Goal: Task Accomplishment & Management: Manage account settings

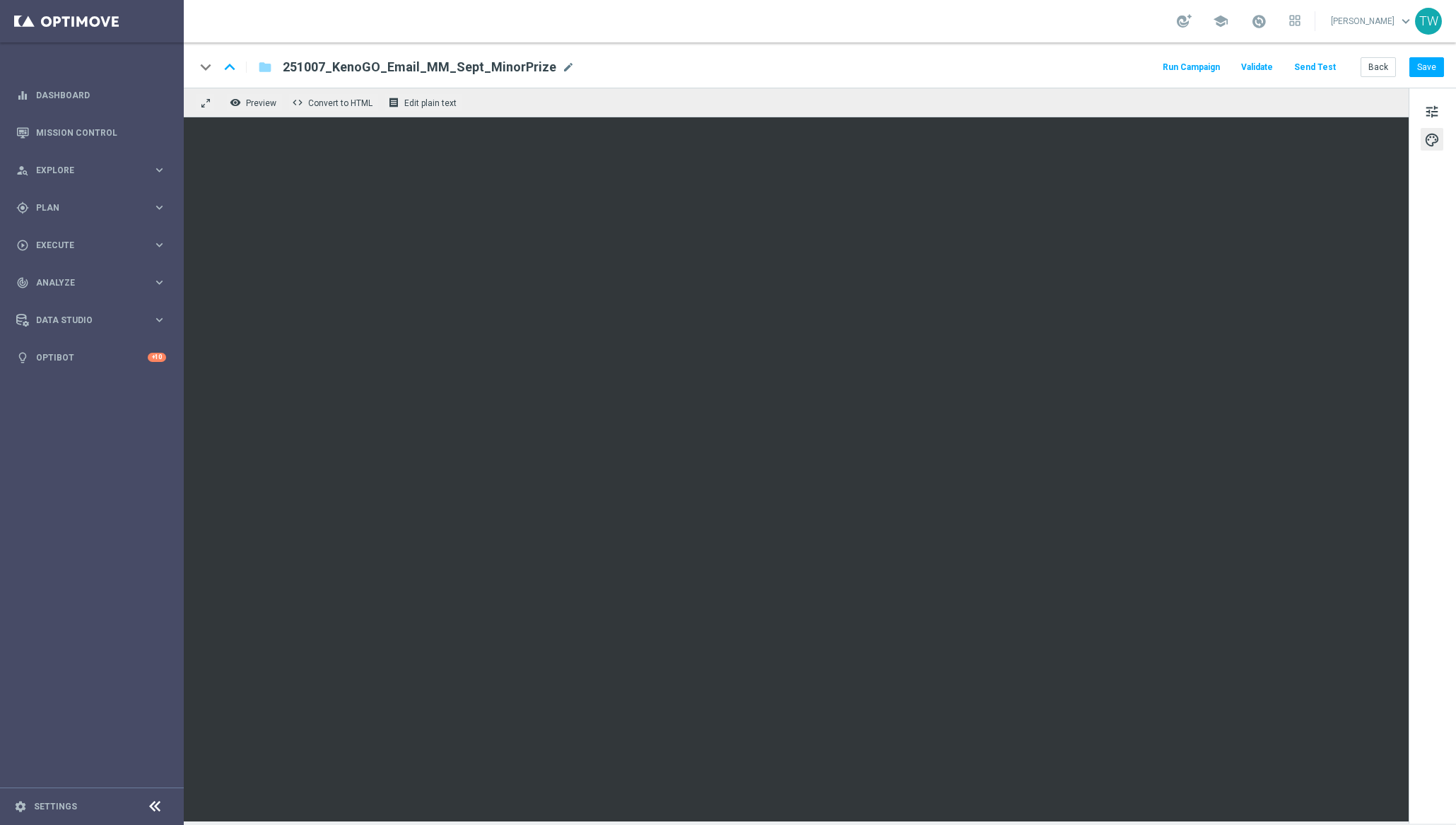
click at [137, 206] on span "Plan" at bounding box center [95, 208] width 117 height 9
click at [75, 275] on span "Templates" at bounding box center [88, 279] width 101 height 9
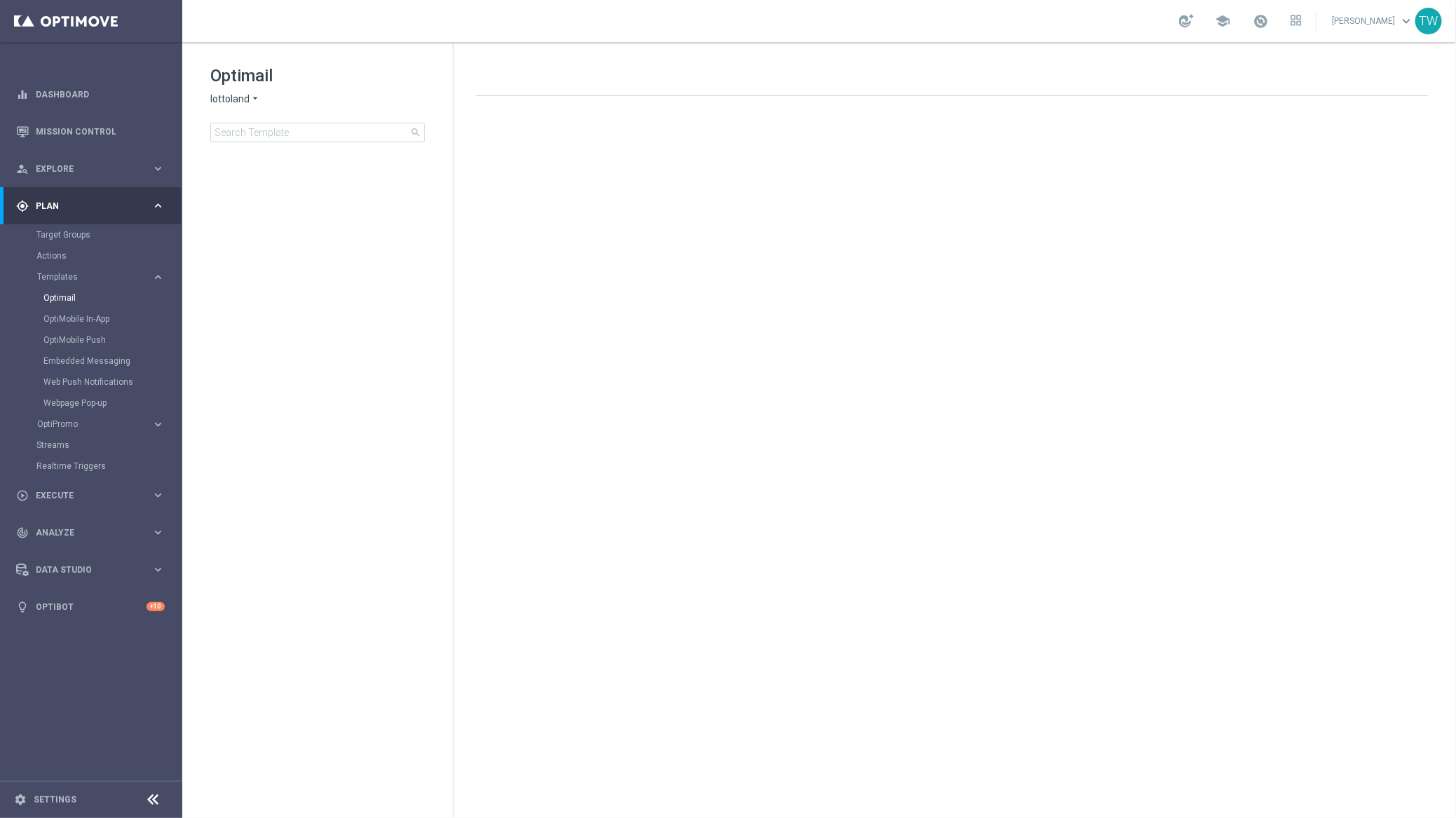
click at [253, 105] on icon "arrow_drop_down" at bounding box center [255, 99] width 11 height 13
click at [259, 129] on div "KenoGO" at bounding box center [263, 132] width 105 height 17
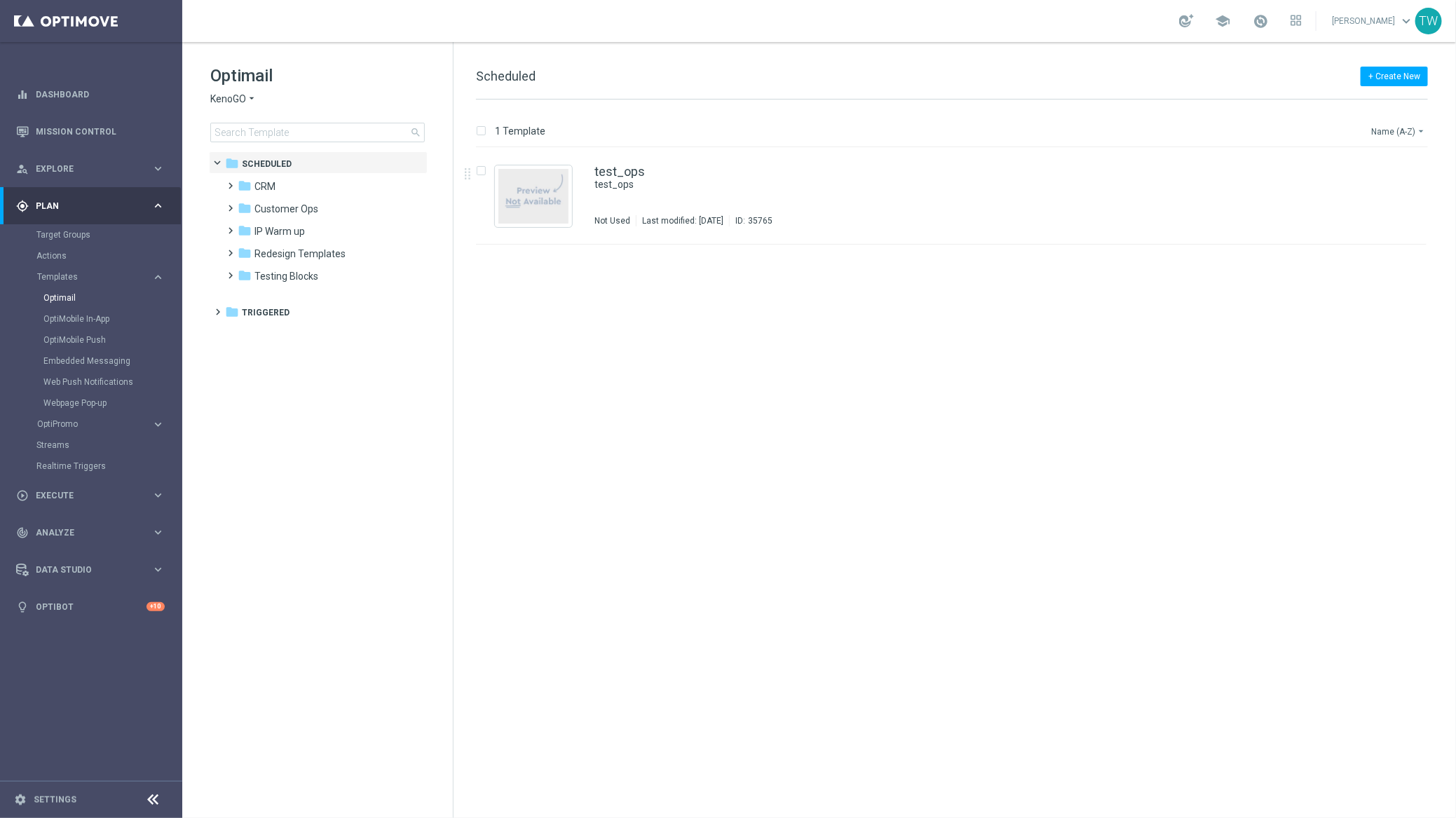
click at [1409, 128] on button "Name (A-Z) arrow_drop_down" at bounding box center [1398, 131] width 58 height 17
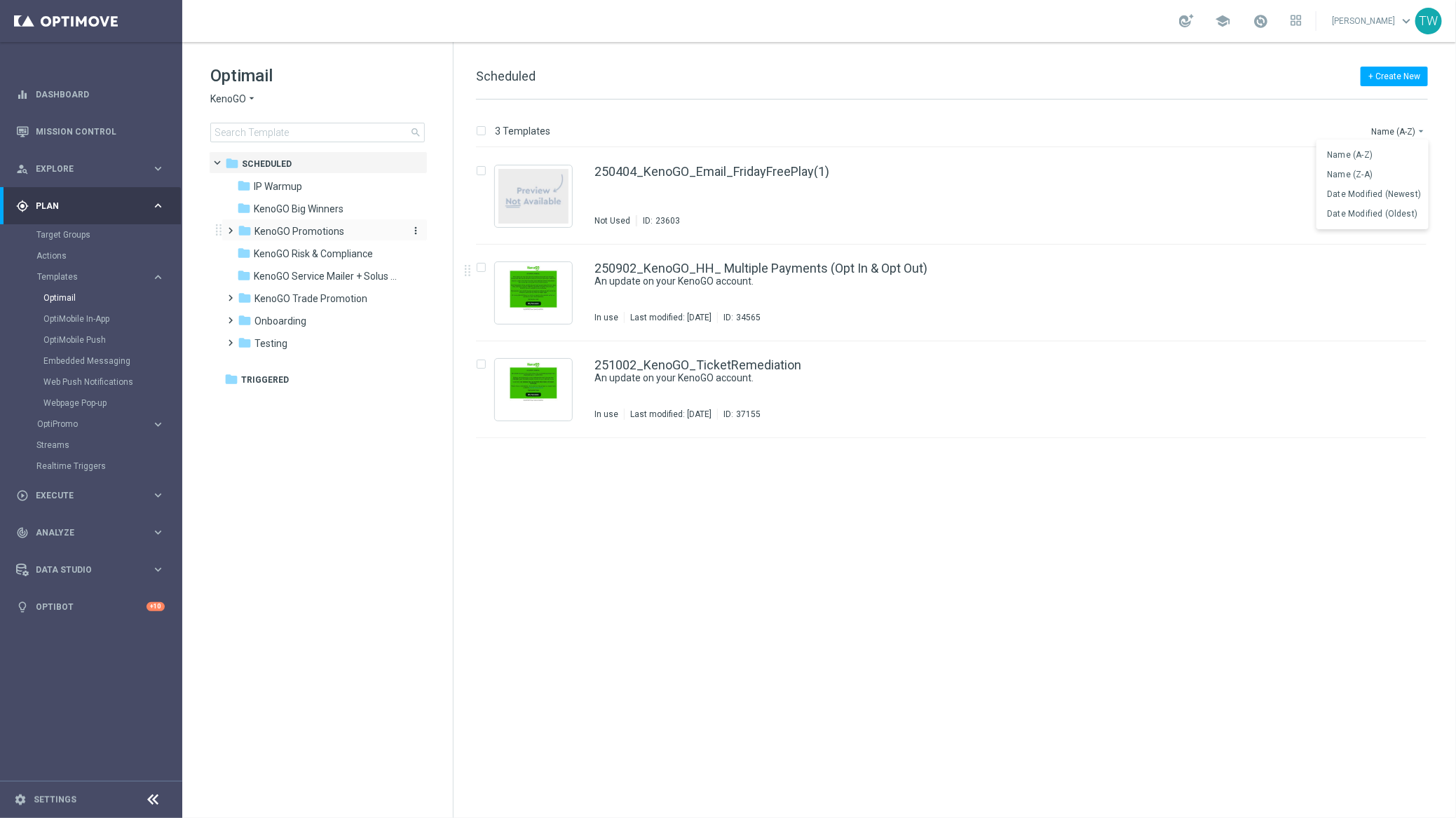
click at [318, 234] on span "KenoGO Promotions" at bounding box center [299, 231] width 90 height 12
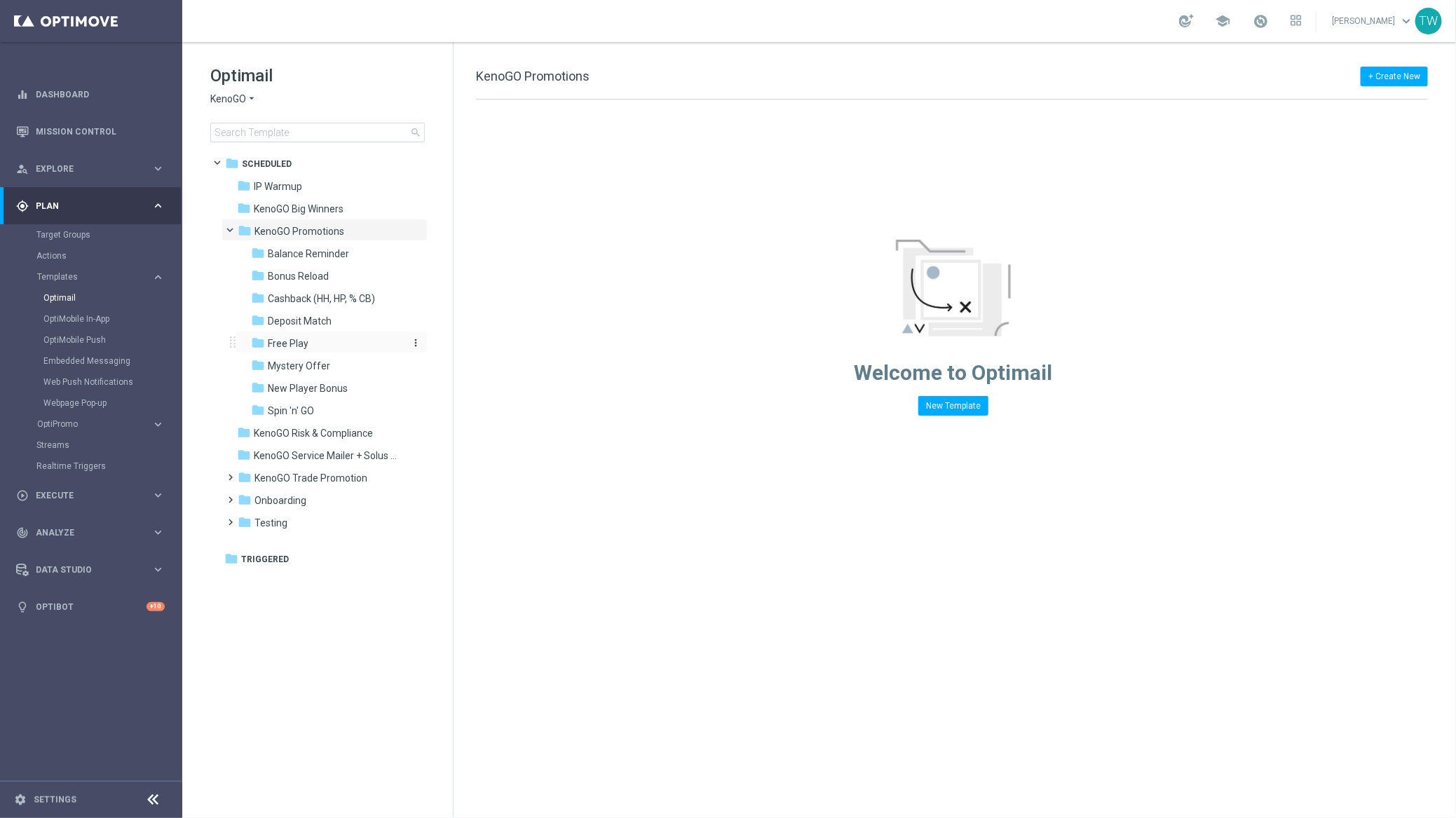
click at [325, 348] on div "folder Free Play" at bounding box center [325, 344] width 149 height 16
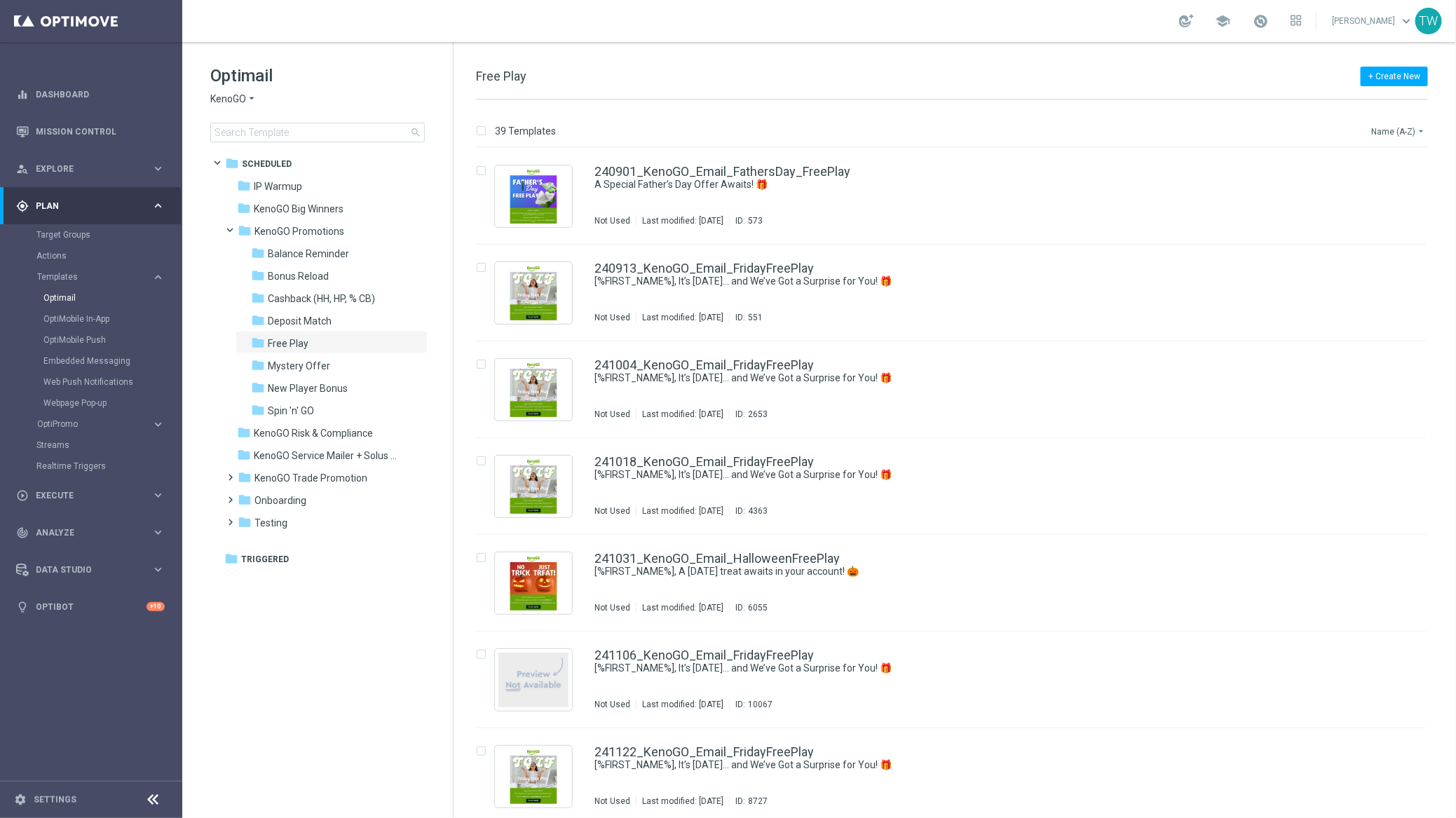
click at [1413, 136] on button "Name (A-Z) arrow_drop_down" at bounding box center [1398, 131] width 58 height 17
click at [1393, 185] on div "Date Modified (Newest)" at bounding box center [1372, 194] width 112 height 20
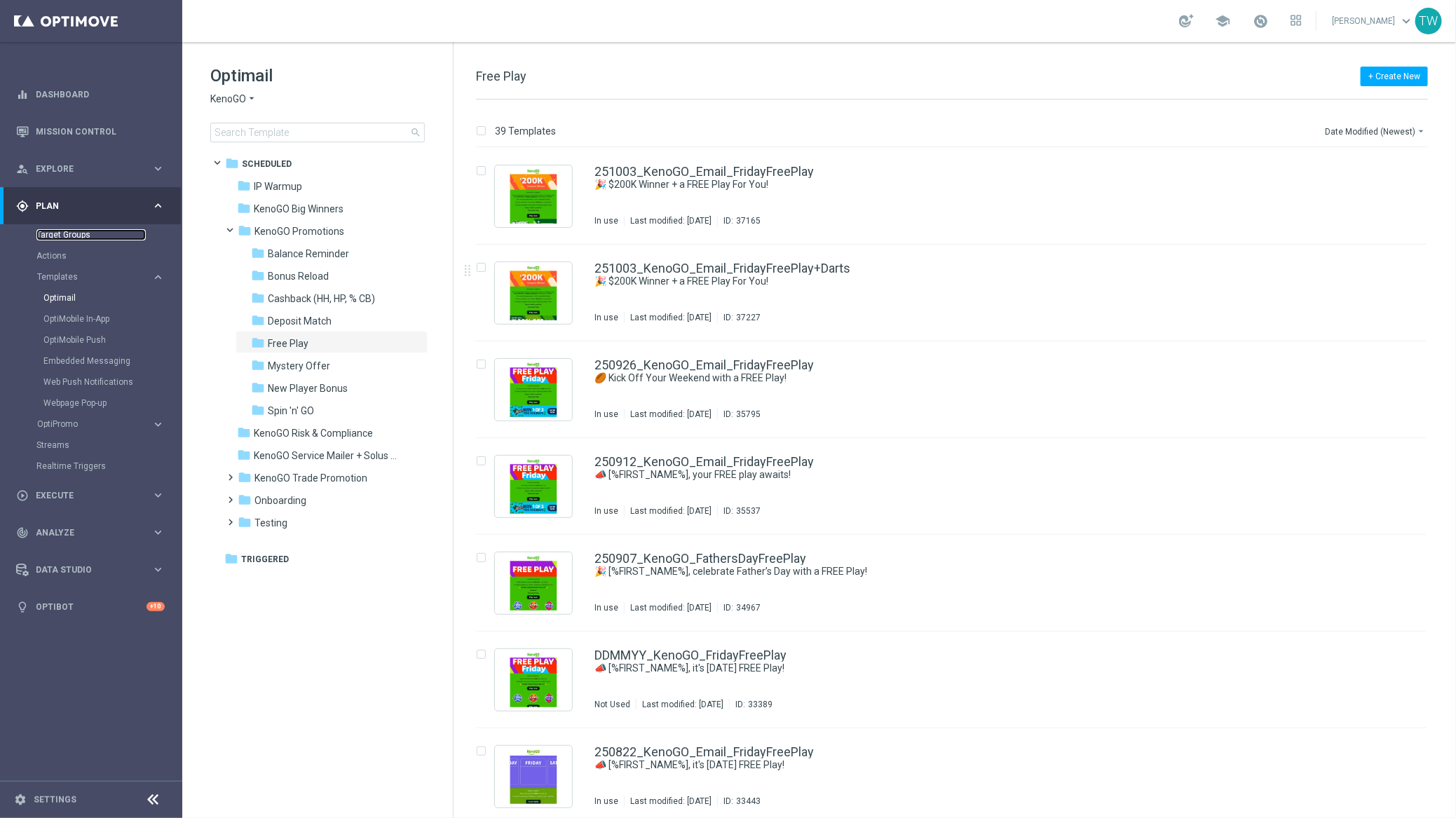
click at [81, 232] on link "Target Groups" at bounding box center [90, 234] width 109 height 11
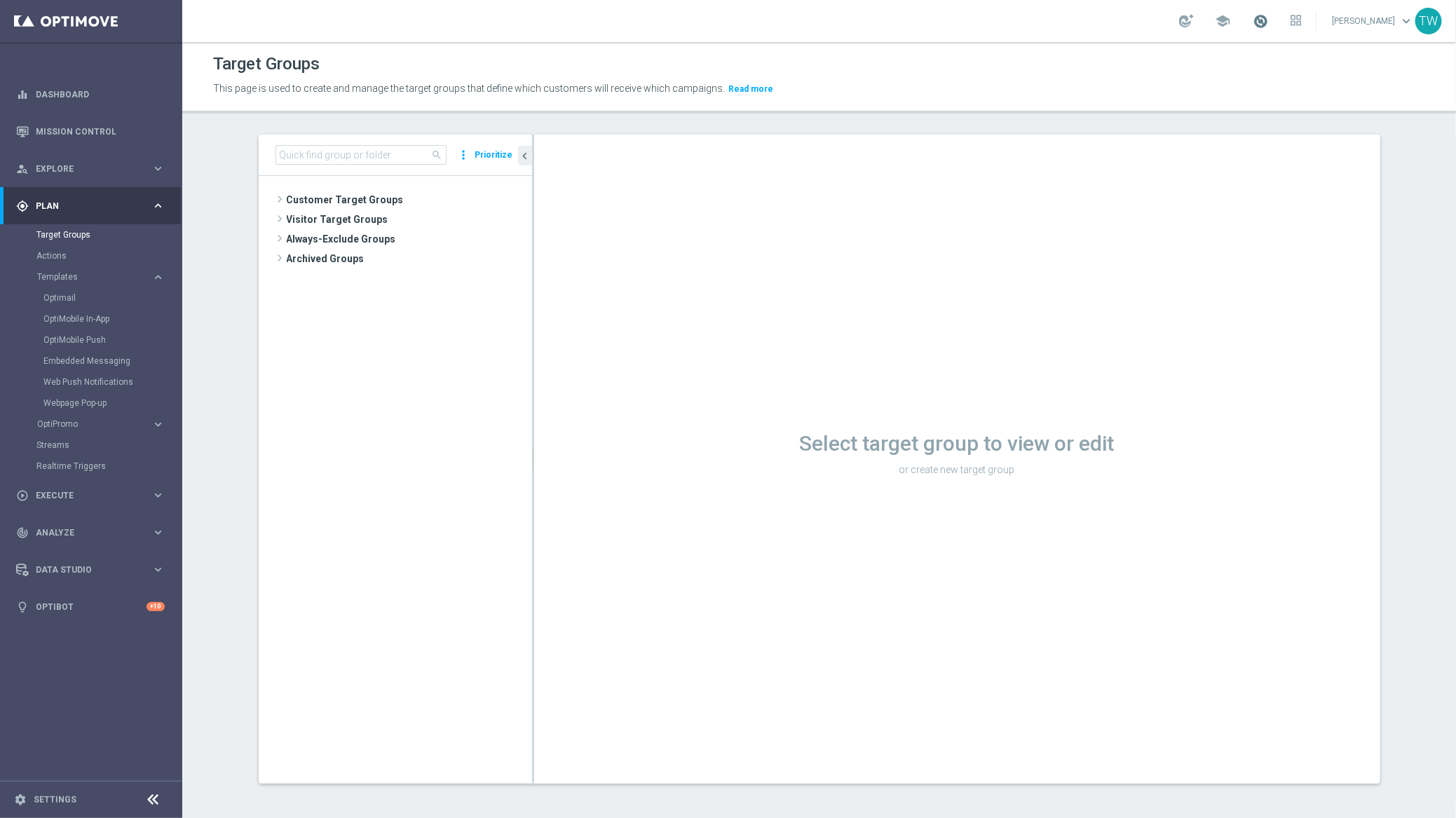
click at [1268, 24] on span at bounding box center [1260, 21] width 15 height 15
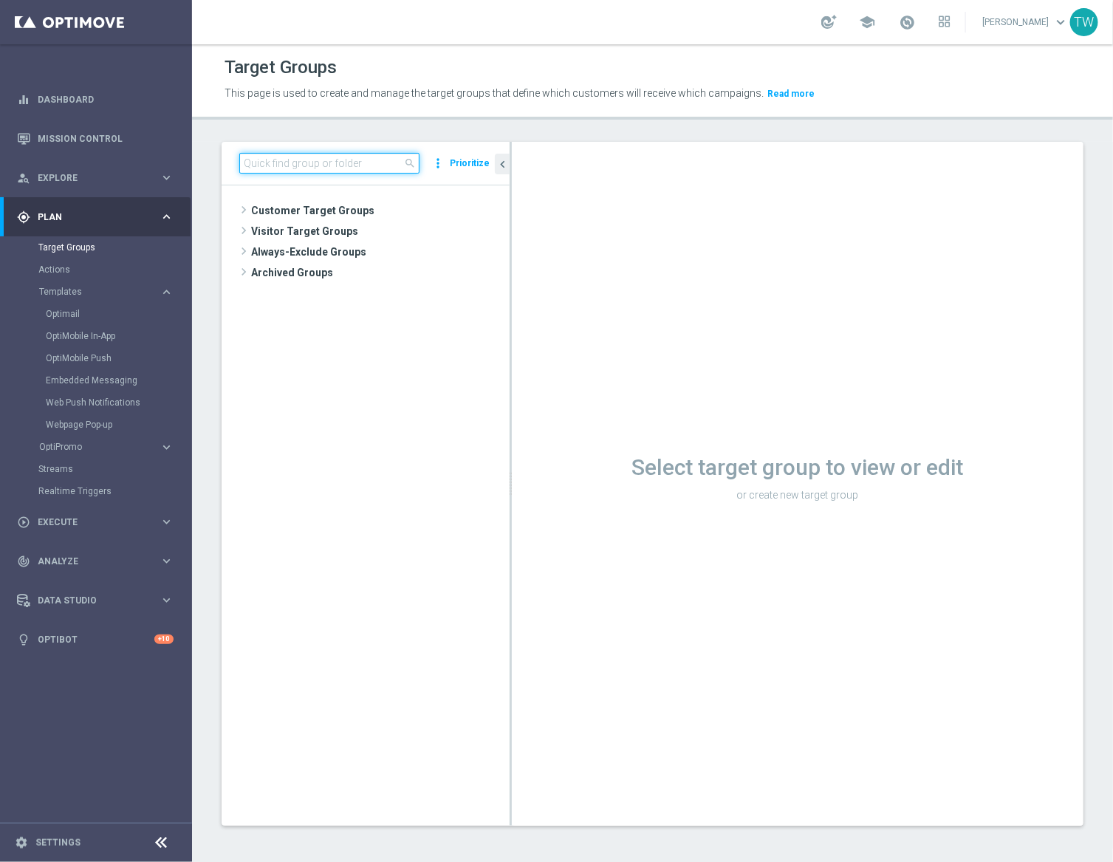
click at [306, 162] on input at bounding box center [329, 163] width 180 height 21
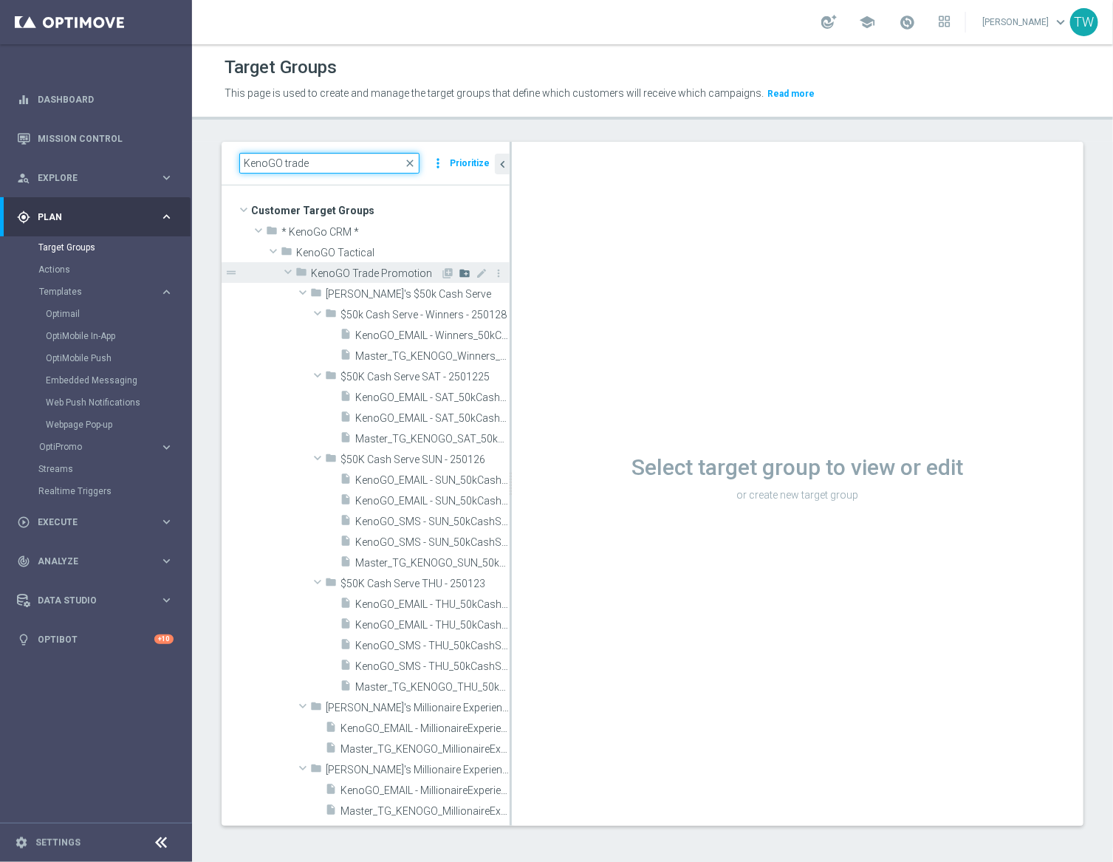
type input "KenoGO trade"
click at [463, 273] on icon "create_new_folder" at bounding box center [465, 273] width 12 height 12
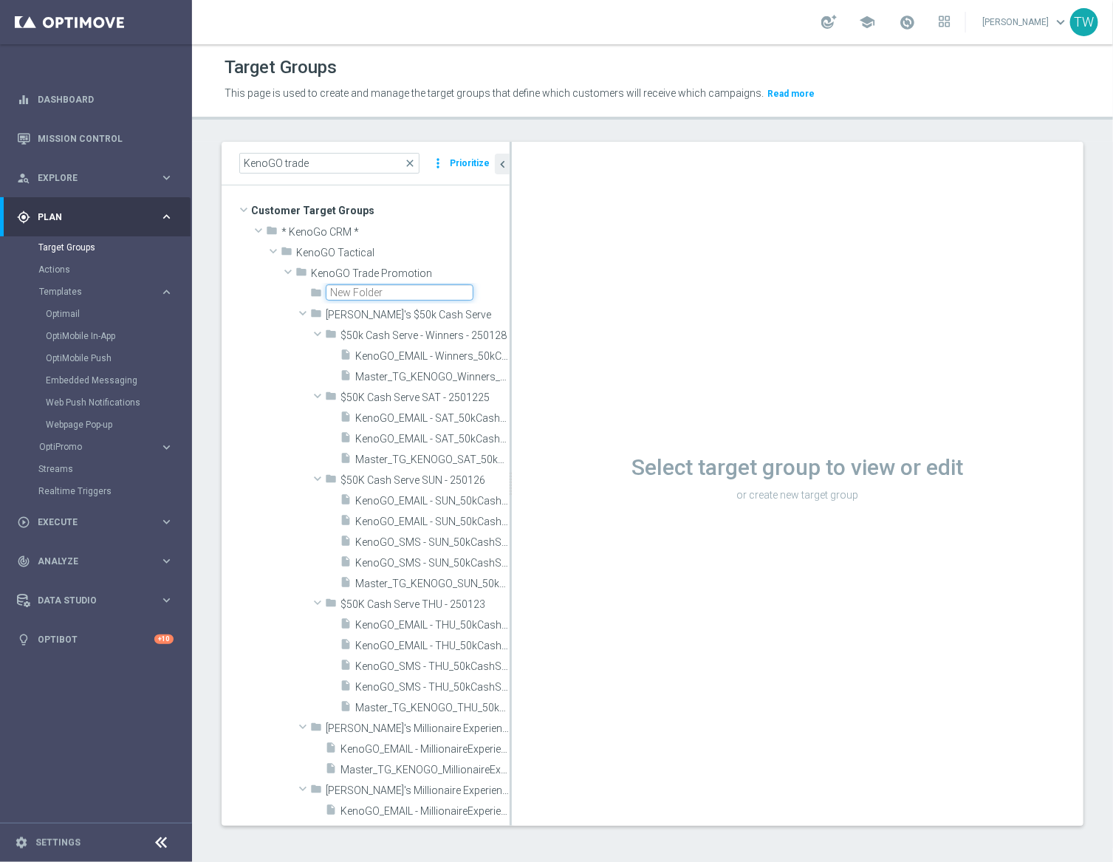
click at [364, 294] on input "text" at bounding box center [400, 292] width 148 height 16
type input "KenoGO Monthly Madness Sept Minor Prize"
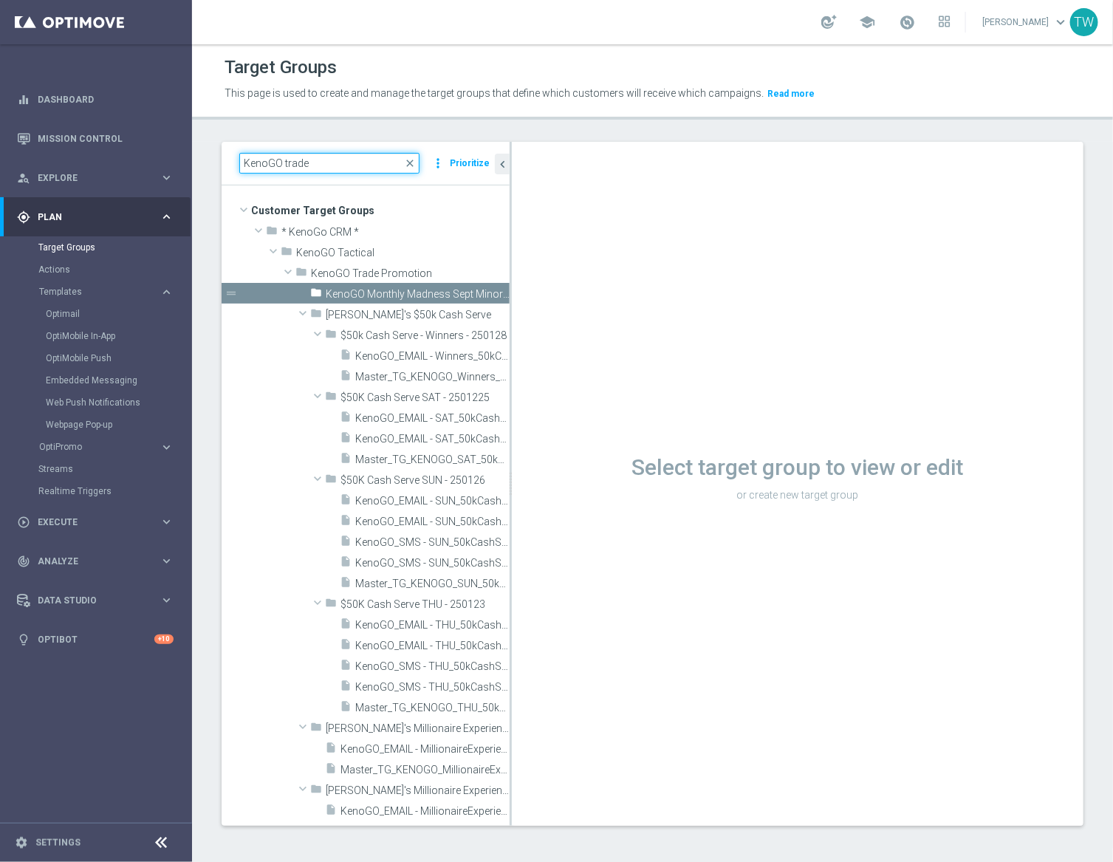
click at [358, 171] on input "KenoGO trade" at bounding box center [329, 163] width 180 height 21
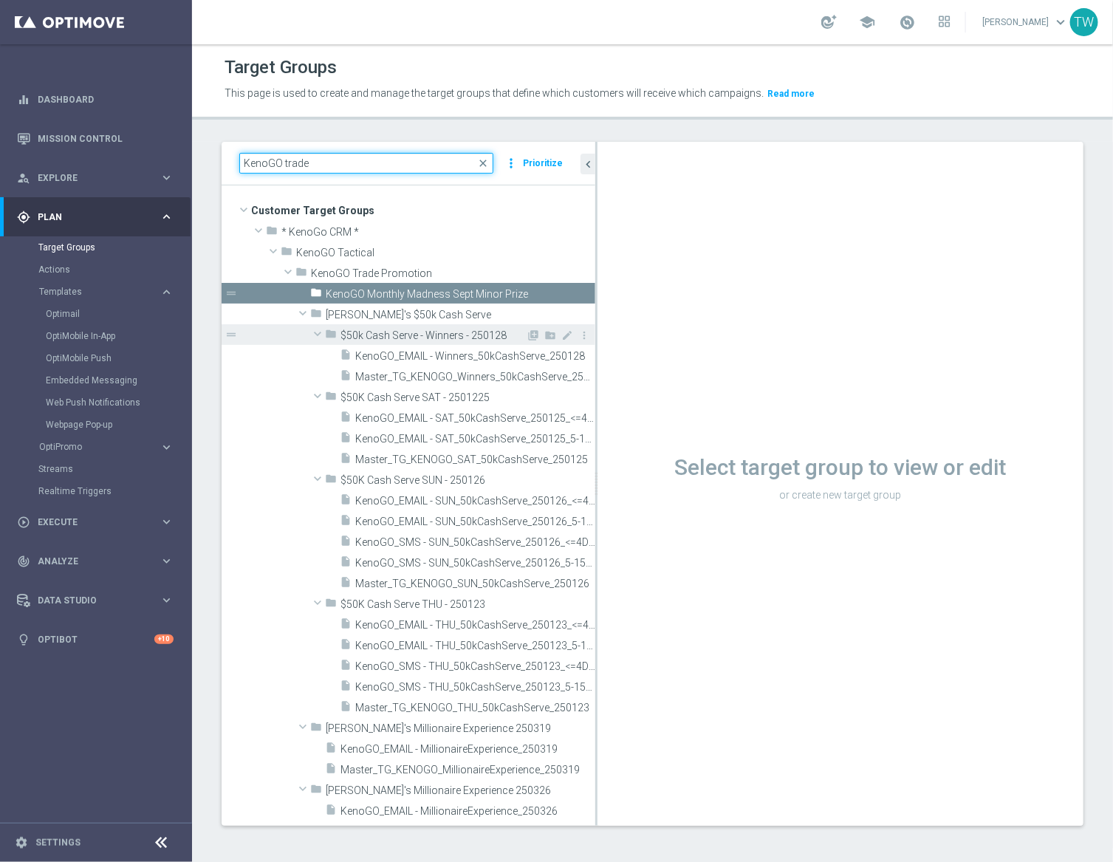
drag, startPoint x: 510, startPoint y: 364, endPoint x: 590, endPoint y: 342, distance: 83.5
click at [595, 355] on div at bounding box center [596, 484] width 2 height 684
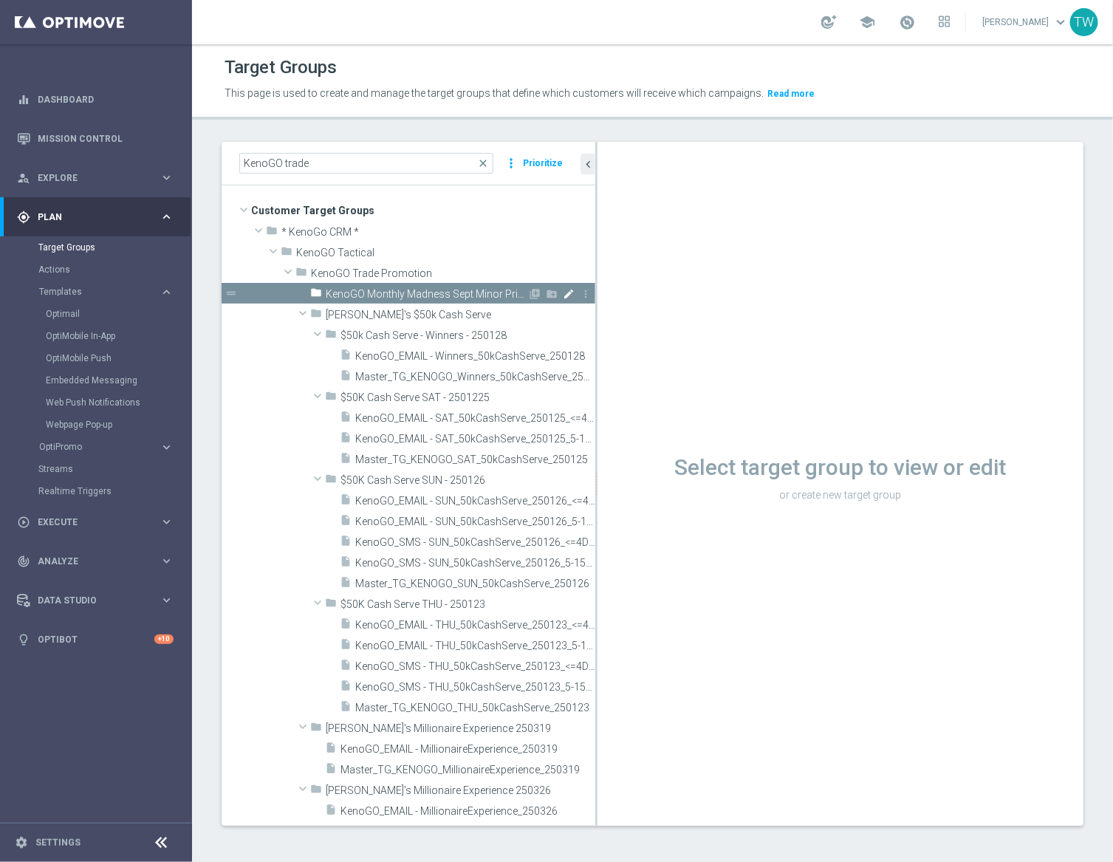
click at [567, 292] on icon "mode_edit" at bounding box center [569, 294] width 12 height 12
click at [461, 289] on input "KenoGO Monthly Madness Sept Minor Prize" at bounding box center [400, 292] width 148 height 16
type input "KenoGO Monthly Madness Sept Minor Prize 251007"
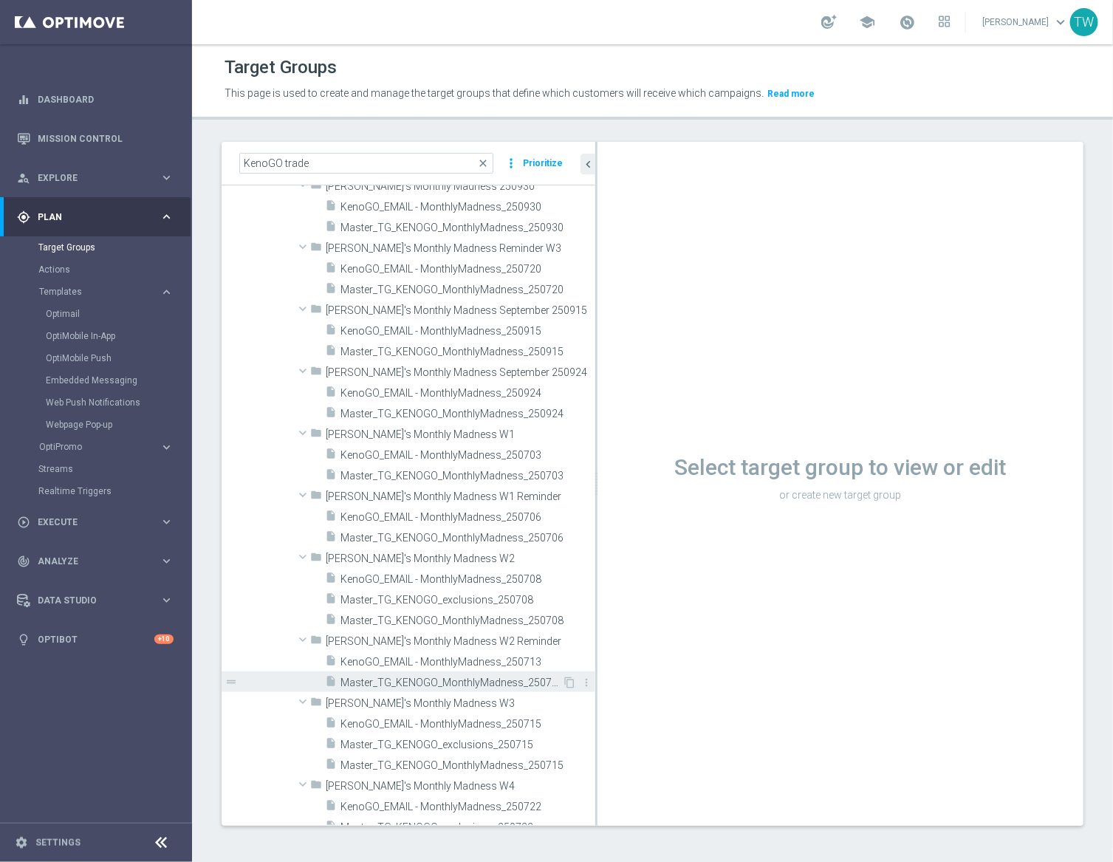
scroll to position [1383, 0]
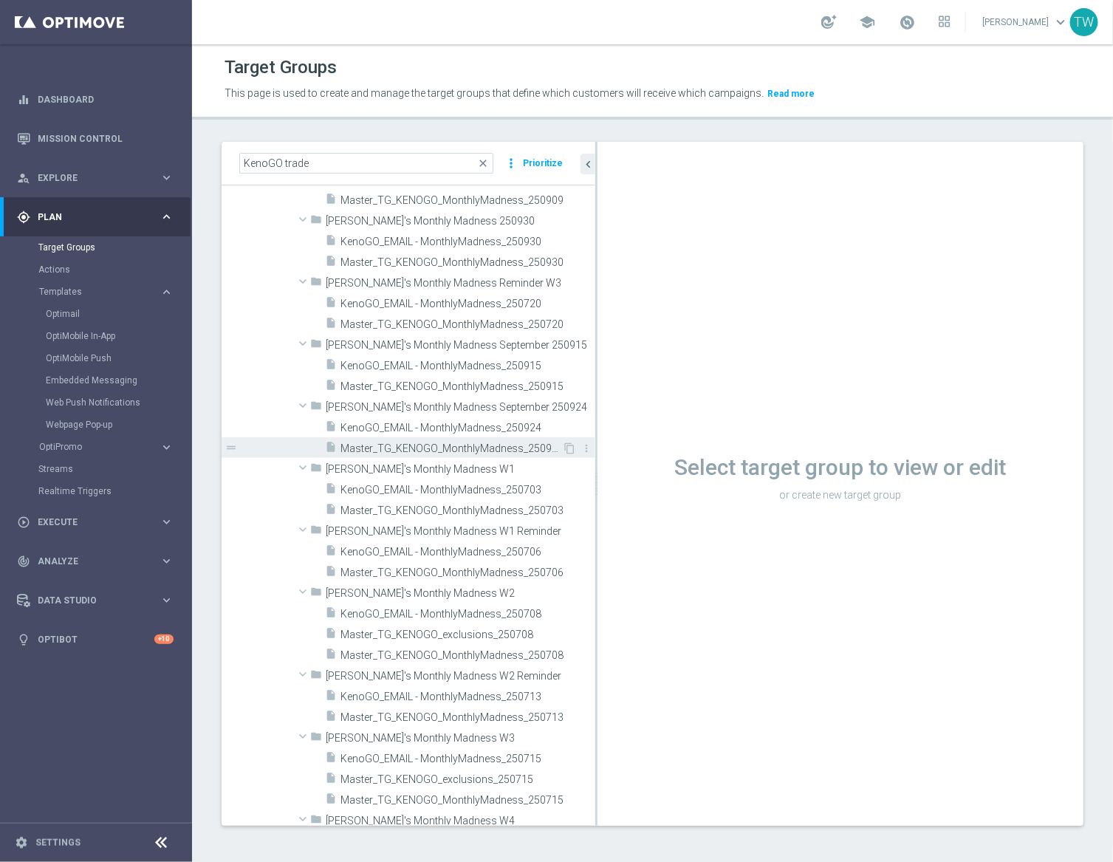
click at [484, 447] on span "Master_TG_KENOGO_MonthlyMadness_250924" at bounding box center [451, 448] width 222 height 13
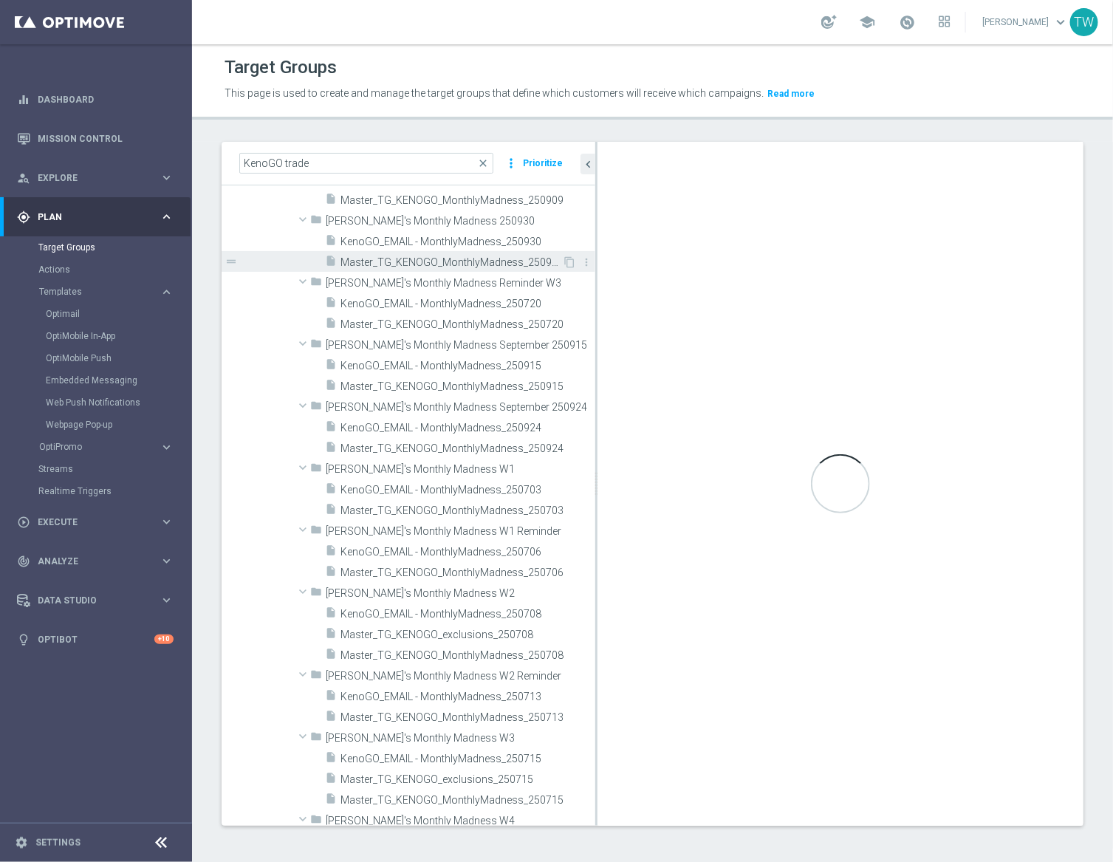
click at [471, 261] on span "Master_TG_KENOGO_MonthlyMadness_250930" at bounding box center [451, 262] width 222 height 13
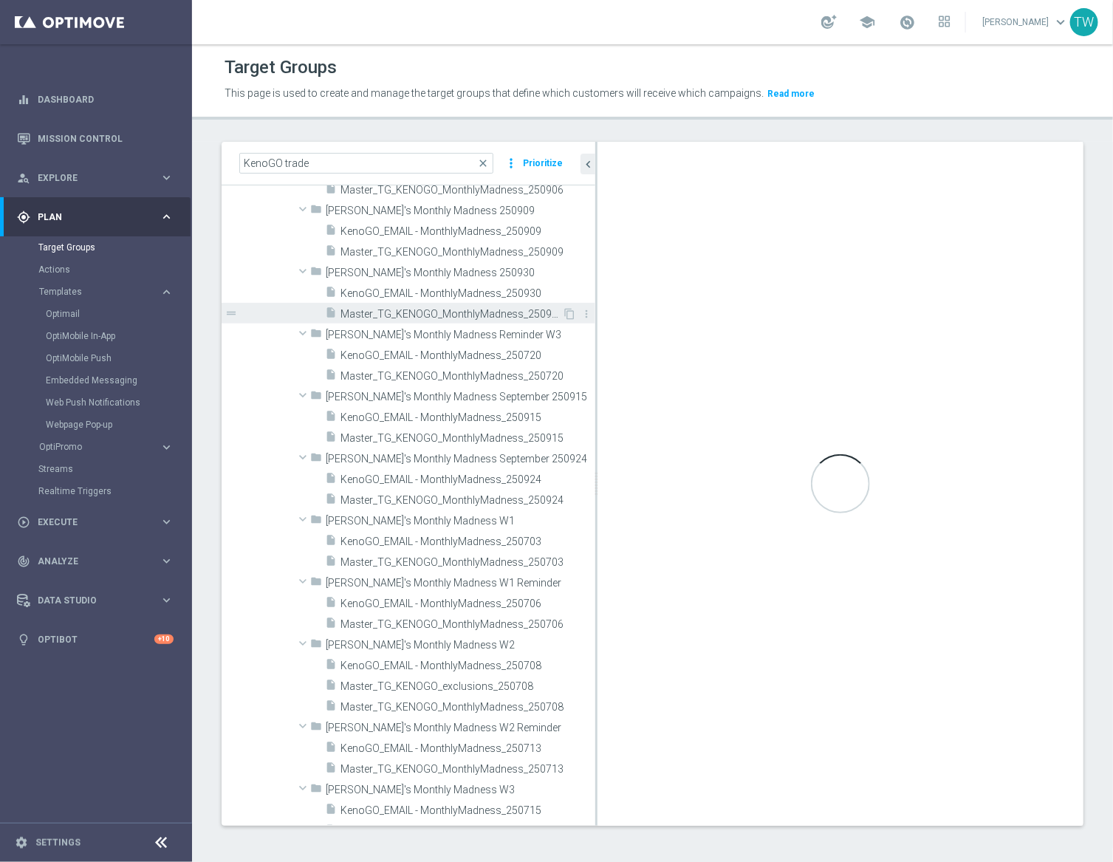
scroll to position [1266, 0]
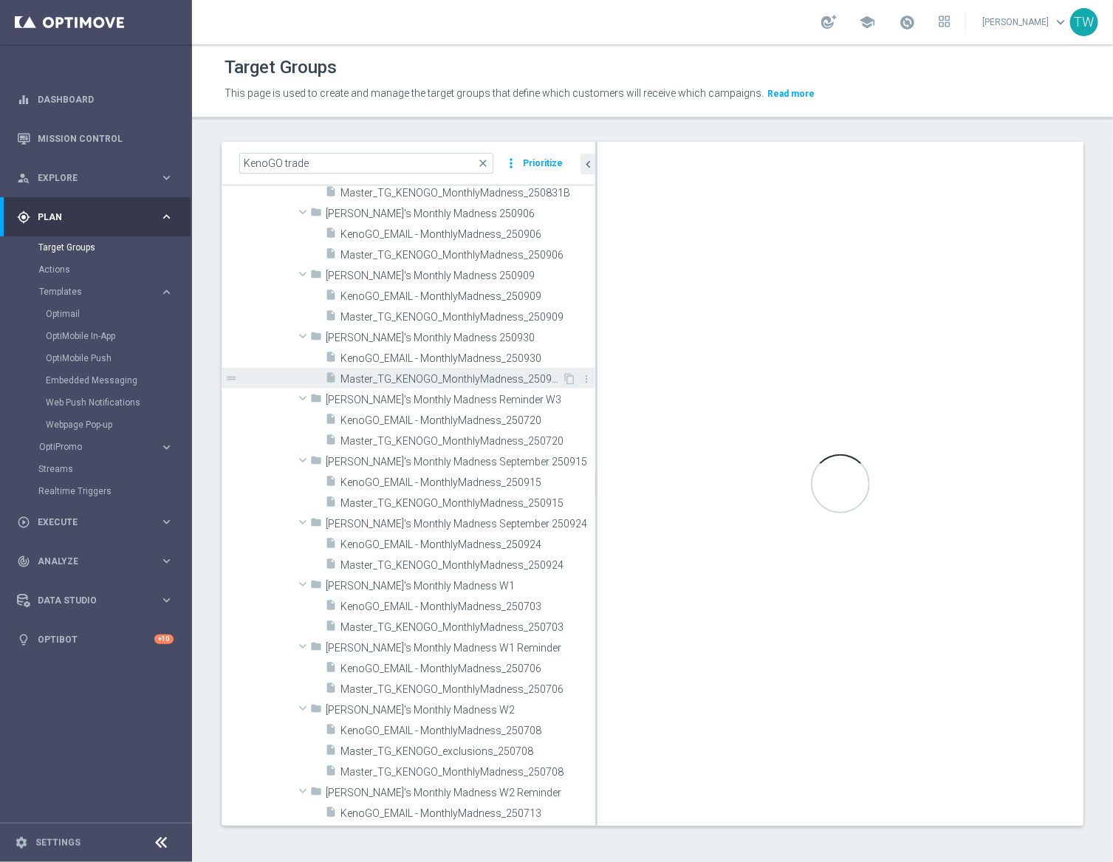
click at [498, 368] on div "insert_drive_file Master_TG_KENOGO_MonthlyMadness_250930" at bounding box center [443, 378] width 237 height 21
click at [490, 370] on div "insert_drive_file Master_TG_KENOGO_MonthlyMadness_250930" at bounding box center [443, 378] width 237 height 21
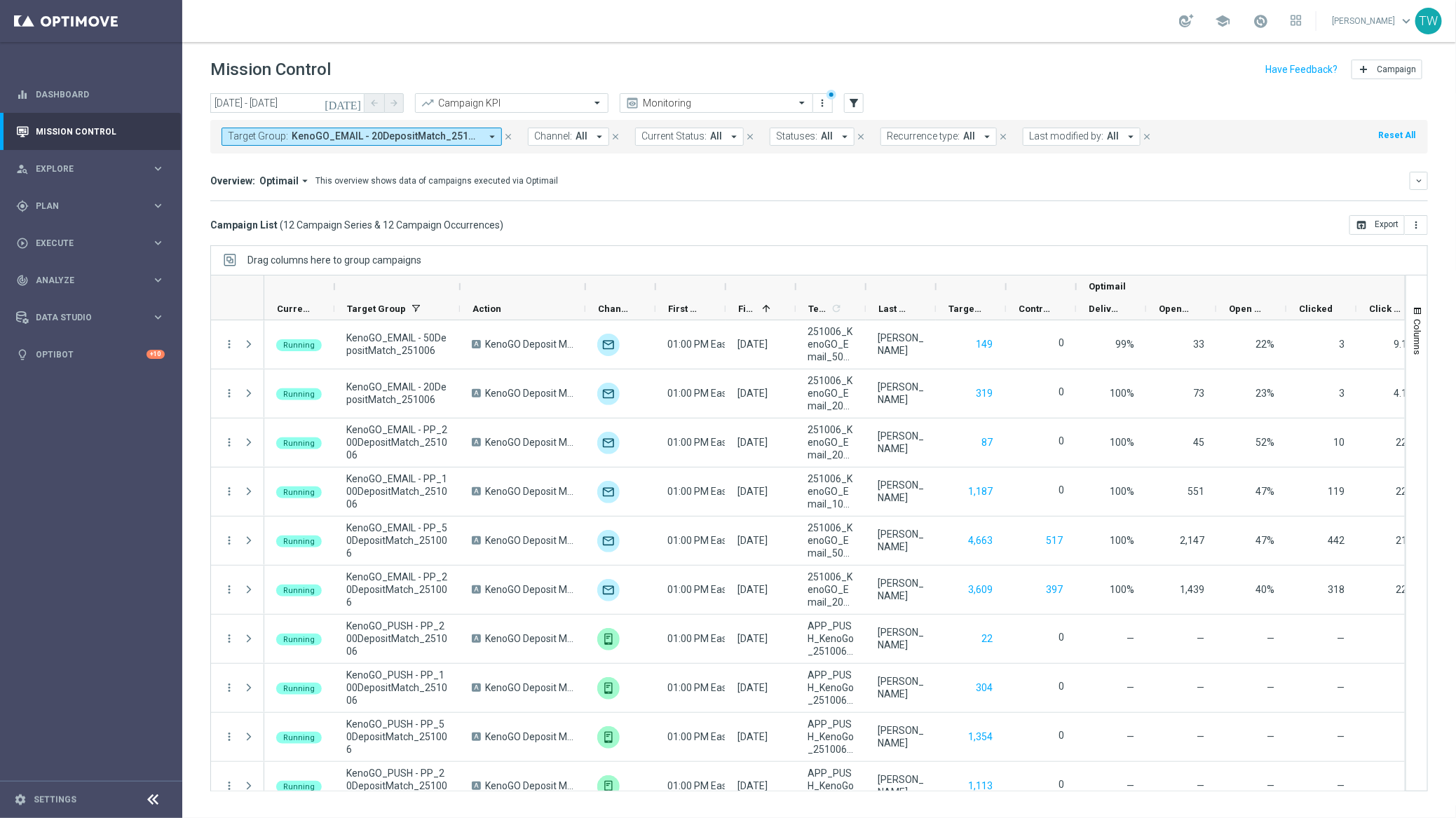
click at [461, 287] on div at bounding box center [459, 287] width 6 height 23
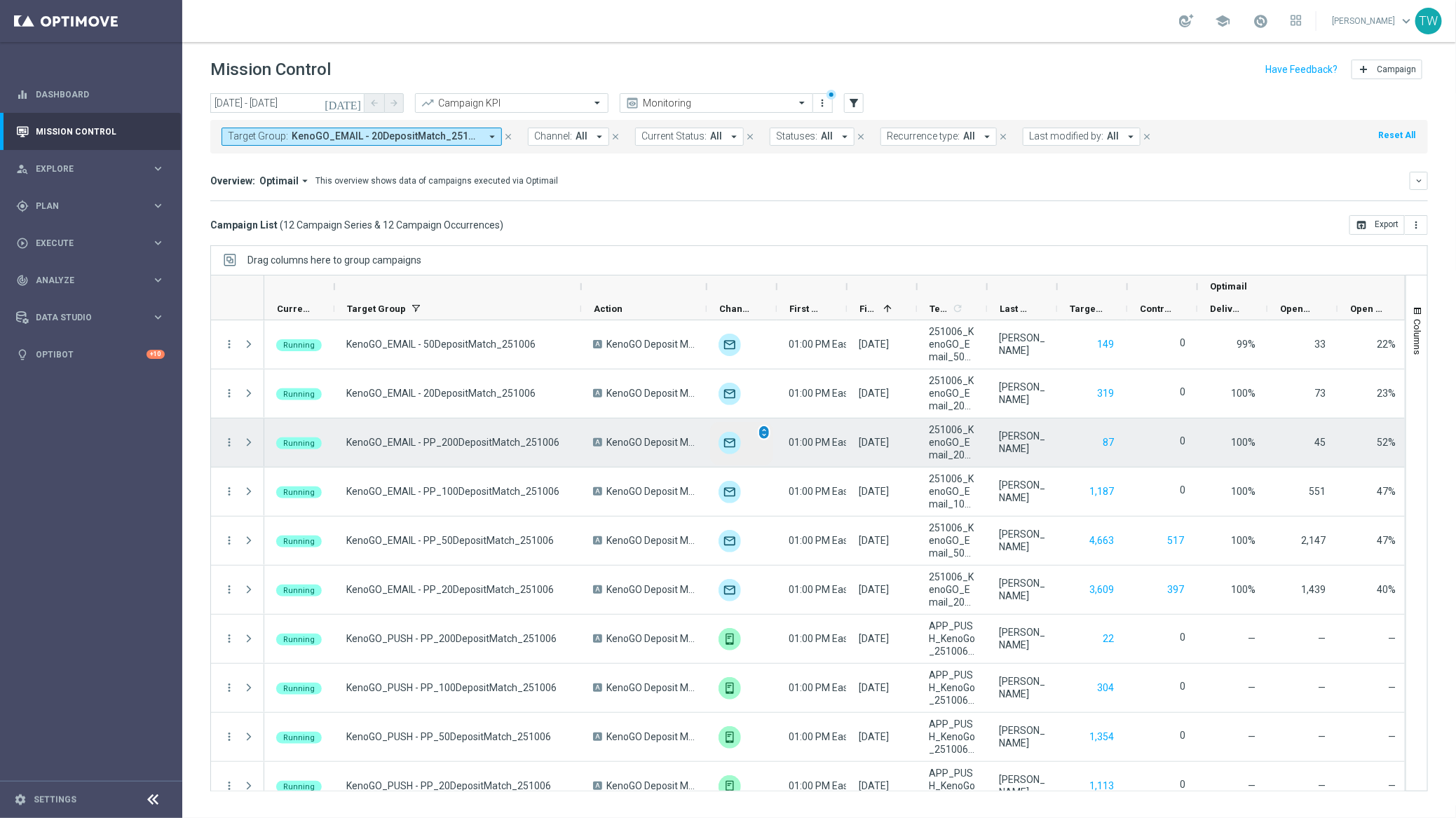
click at [765, 436] on span "unfold_more" at bounding box center [764, 432] width 9 height 9
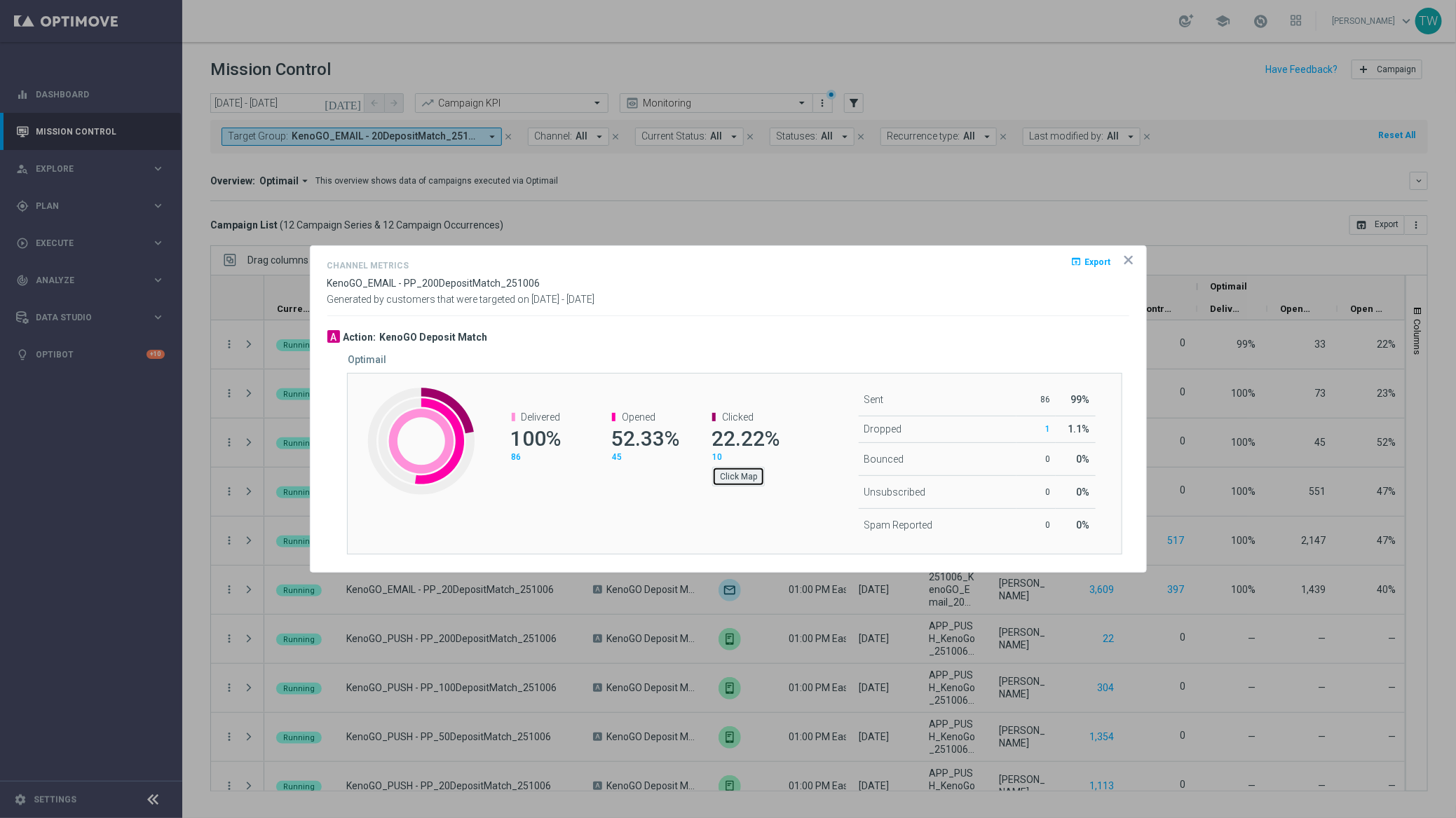
click at [749, 475] on button "Click Map" at bounding box center [737, 476] width 52 height 20
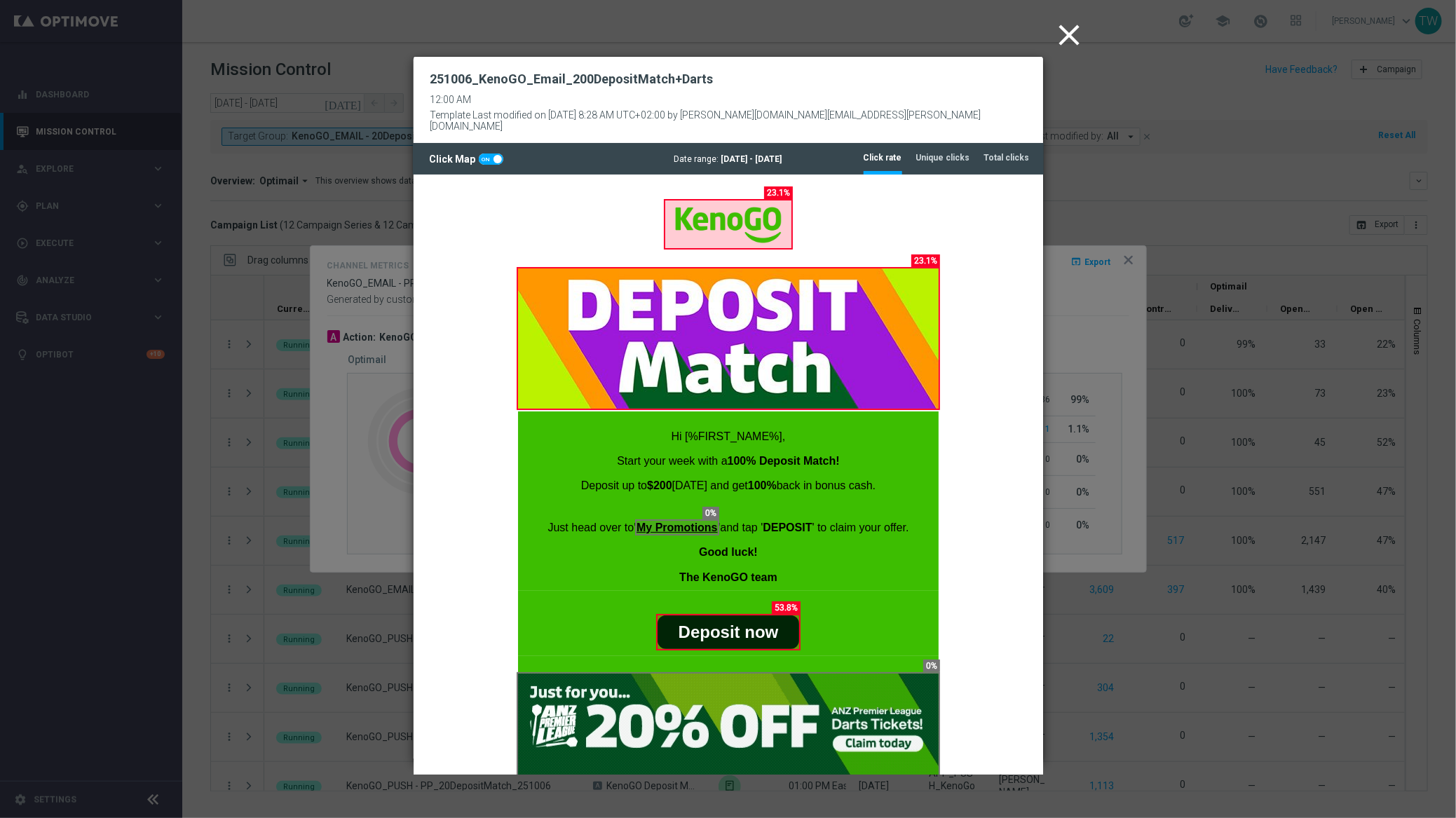
scroll to position [98, 0]
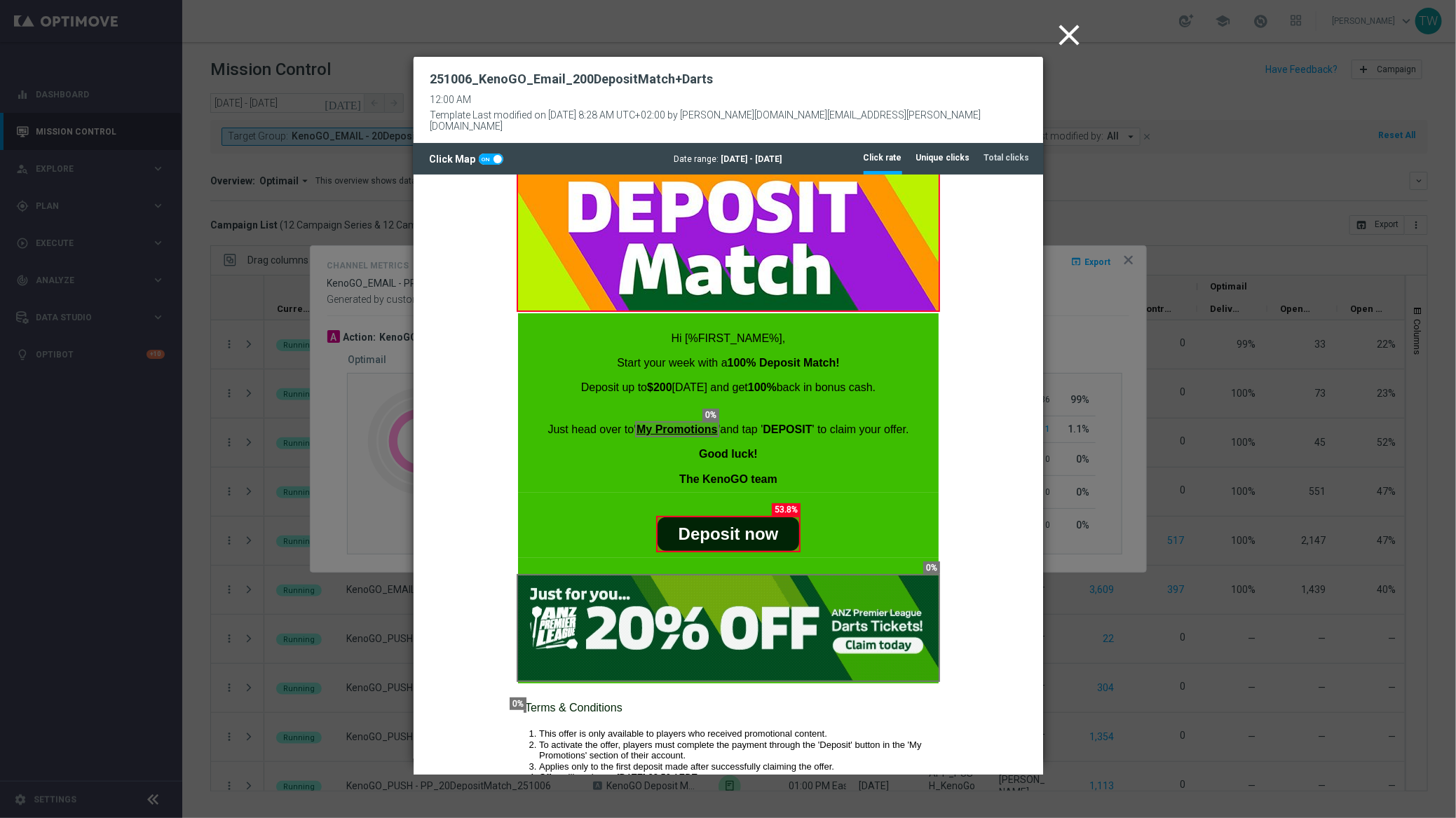
click at [951, 152] on tab-header "Unique clicks" at bounding box center [943, 158] width 54 height 12
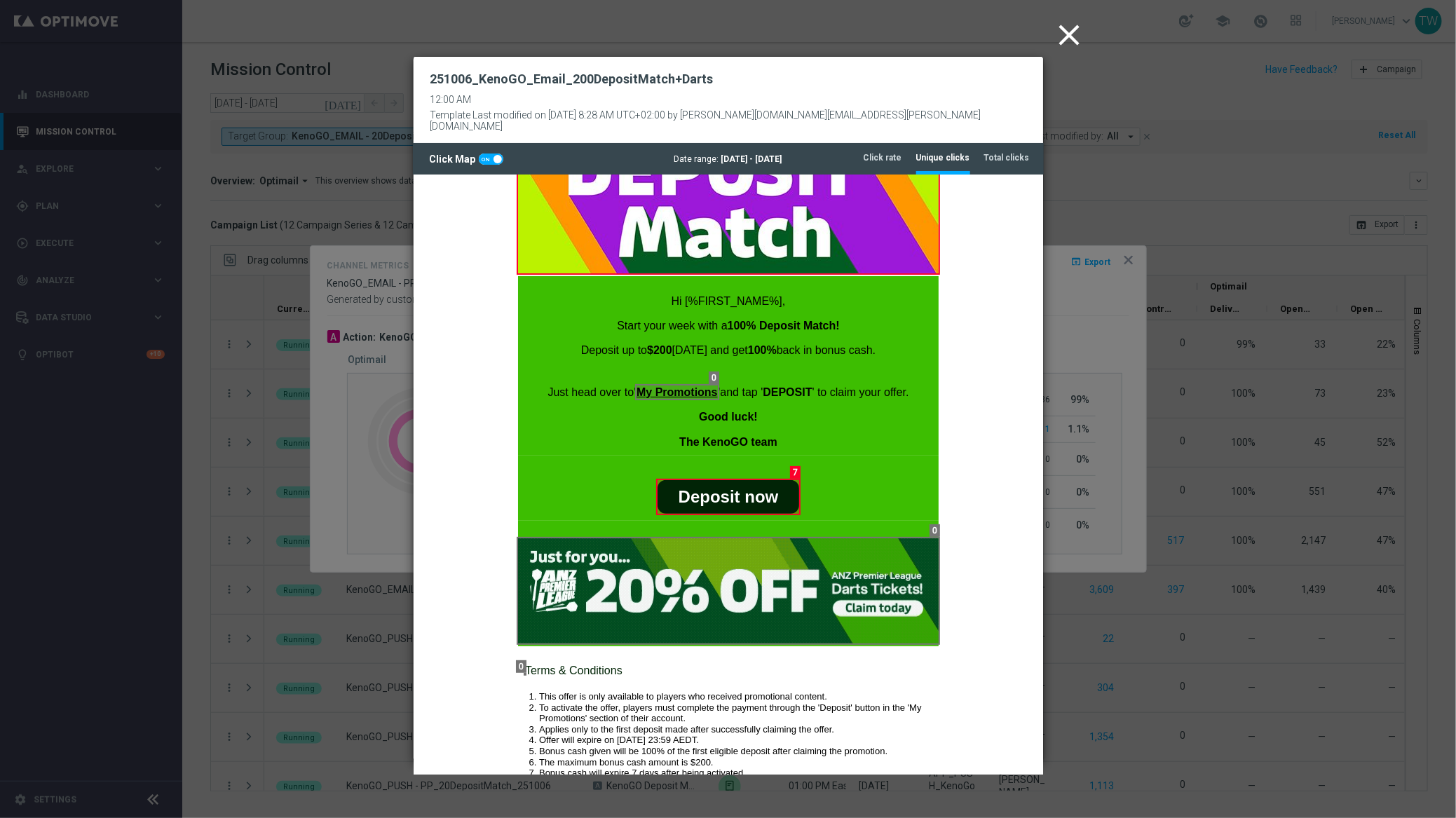
scroll to position [0, 0]
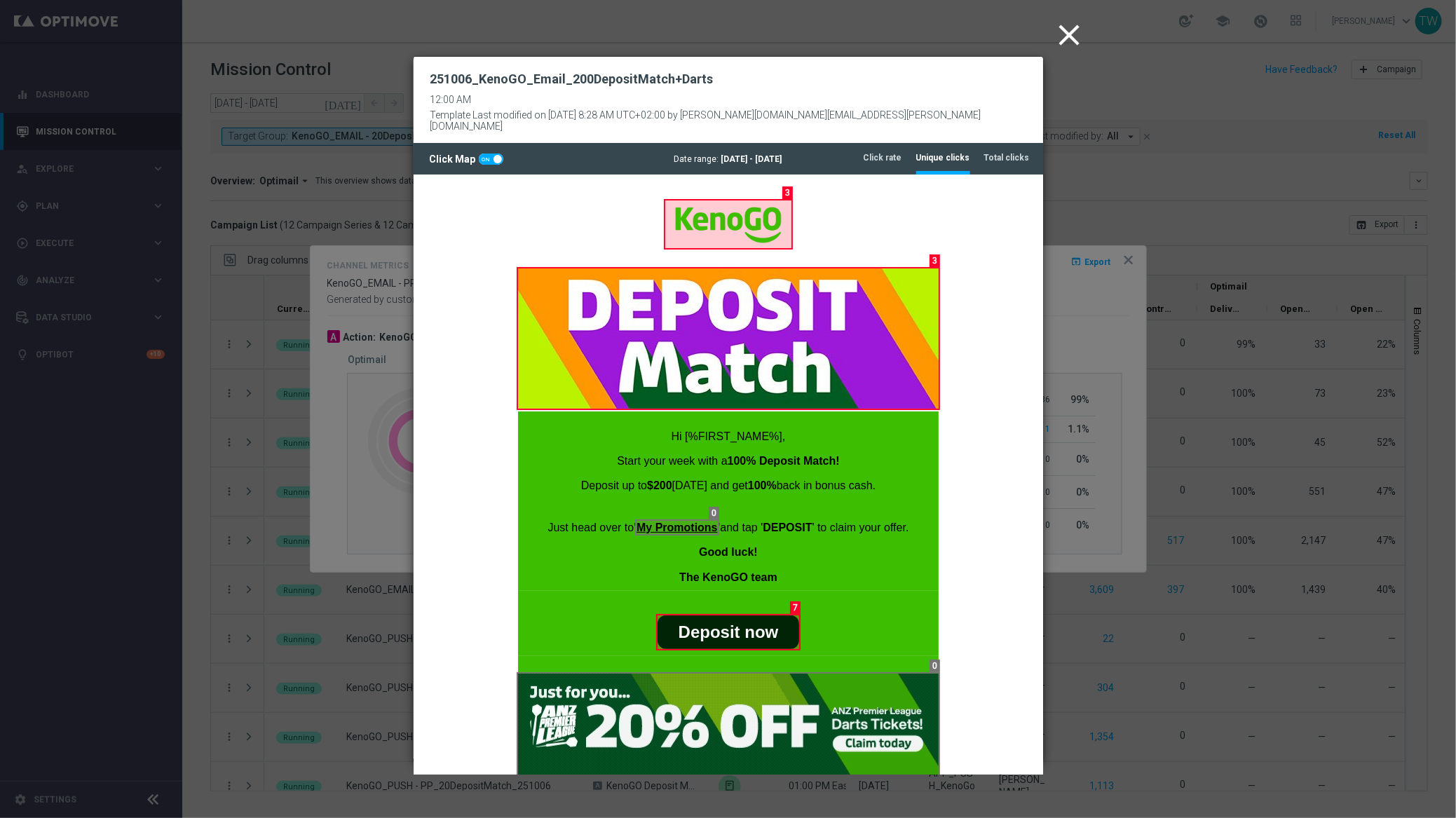
click at [1060, 30] on icon "close" at bounding box center [1069, 34] width 35 height 35
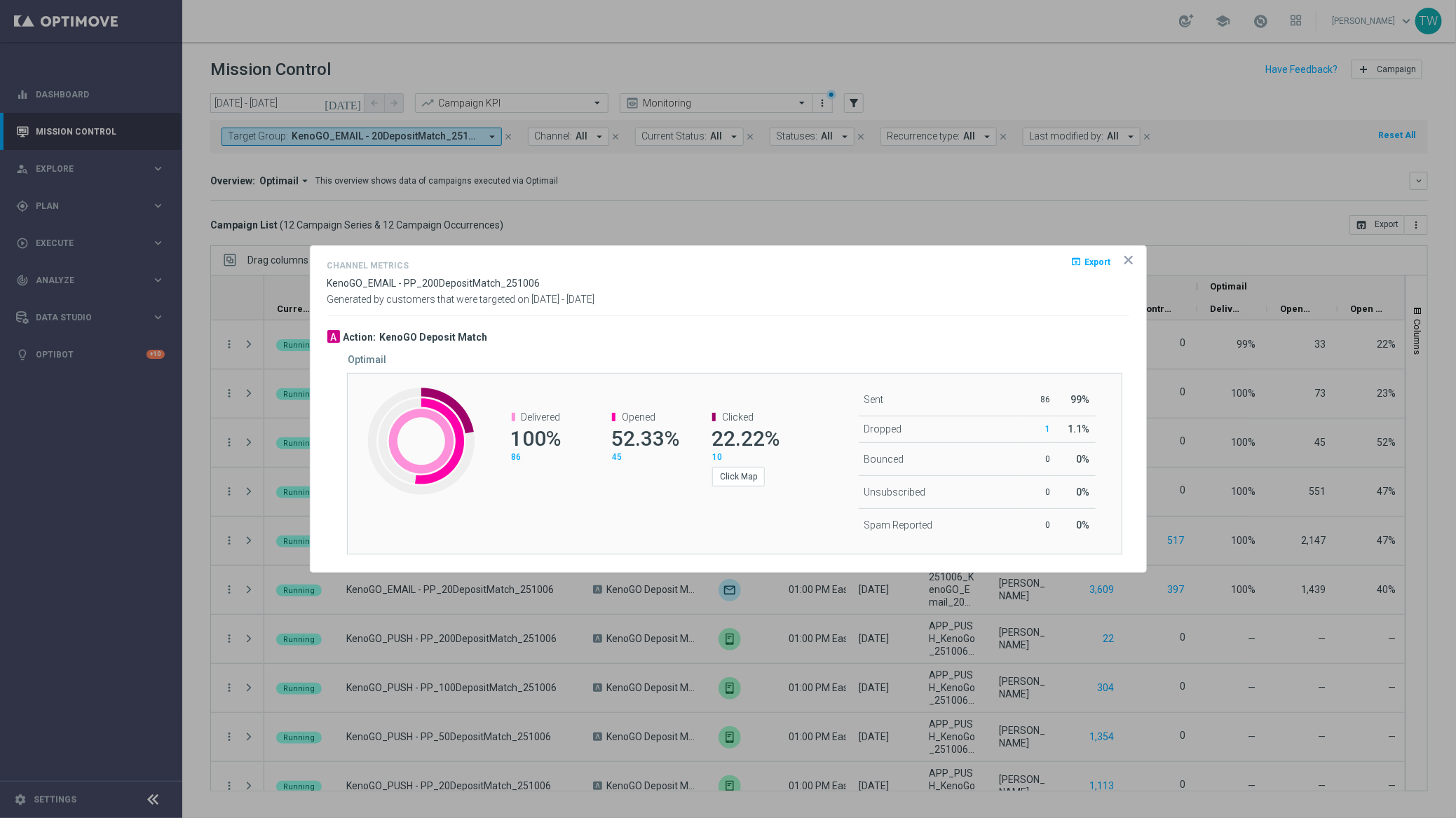
click at [1122, 253] on icon "icon" at bounding box center [1129, 260] width 14 height 14
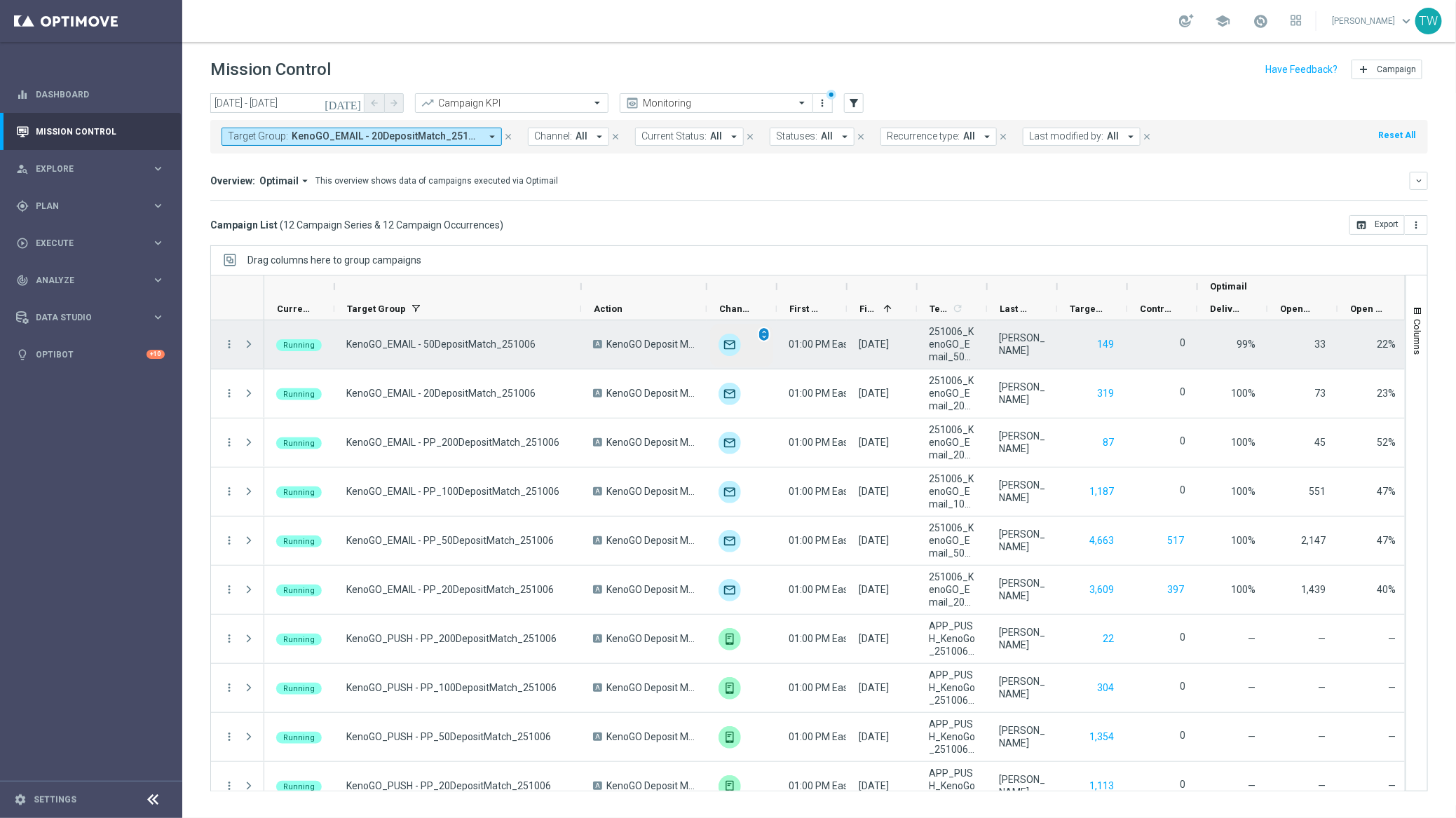
click at [764, 334] on span "unfold_more" at bounding box center [764, 334] width 9 height 9
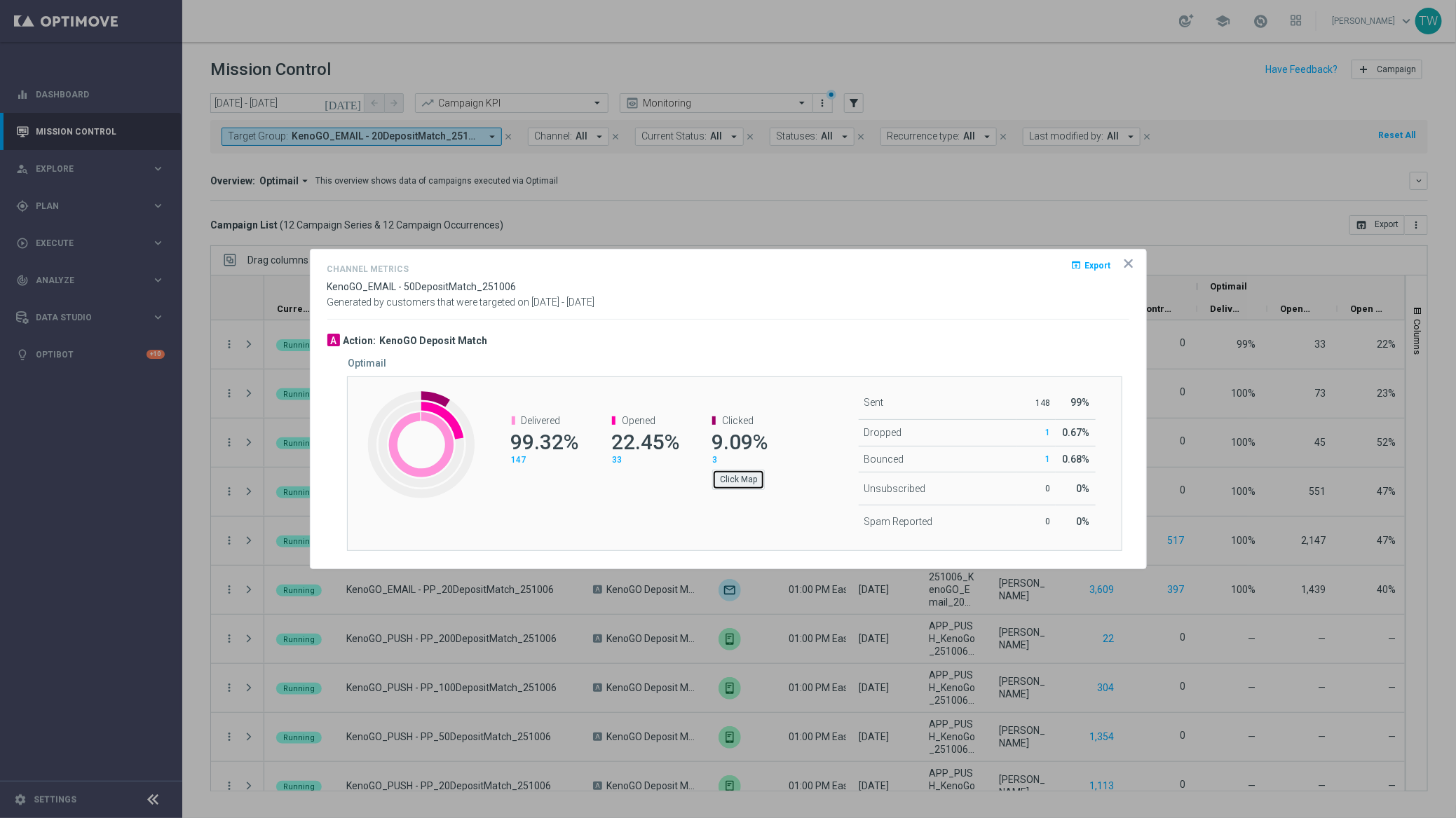
click at [747, 481] on button "Click Map" at bounding box center [737, 479] width 52 height 20
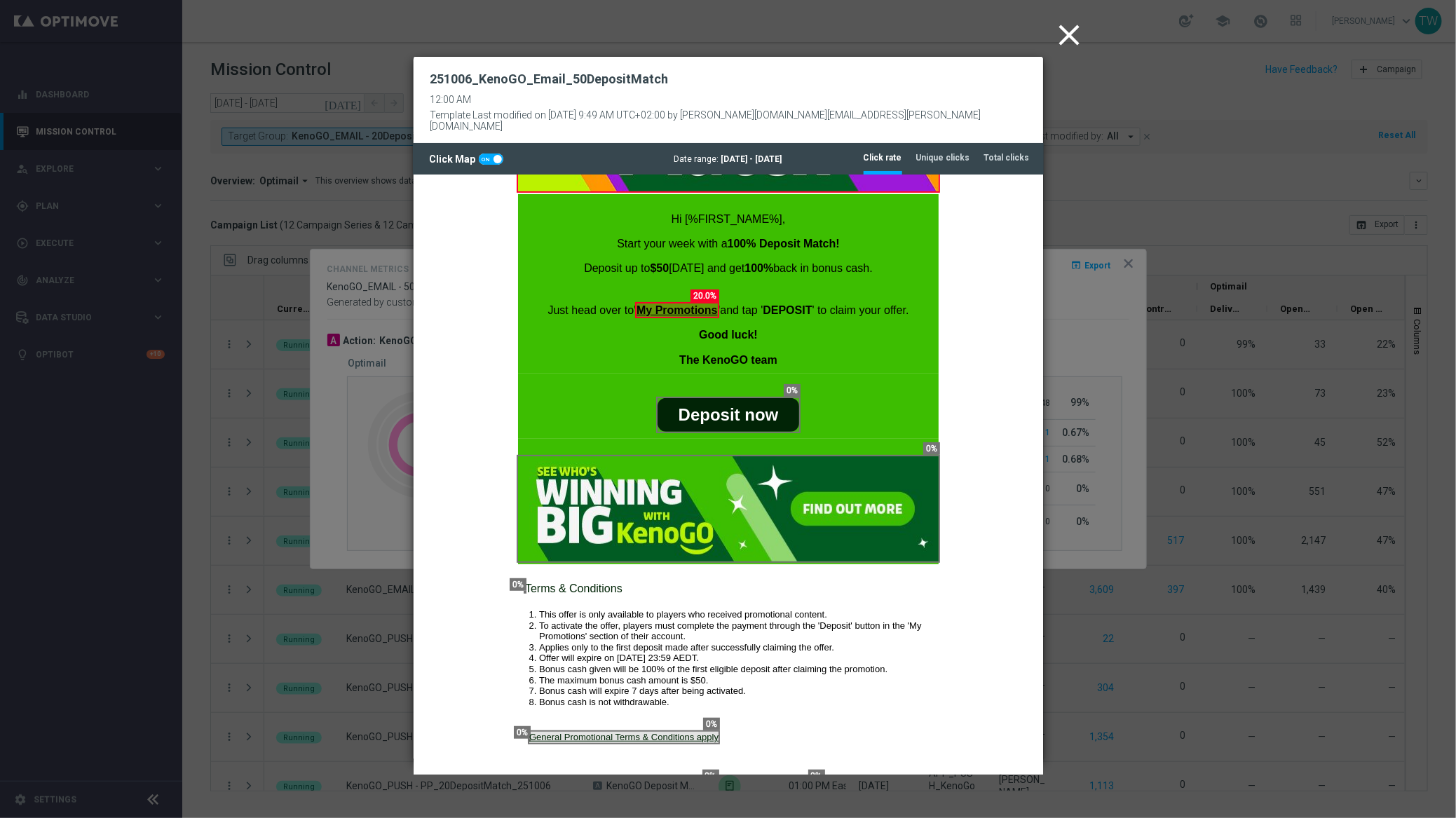
scroll to position [256, 0]
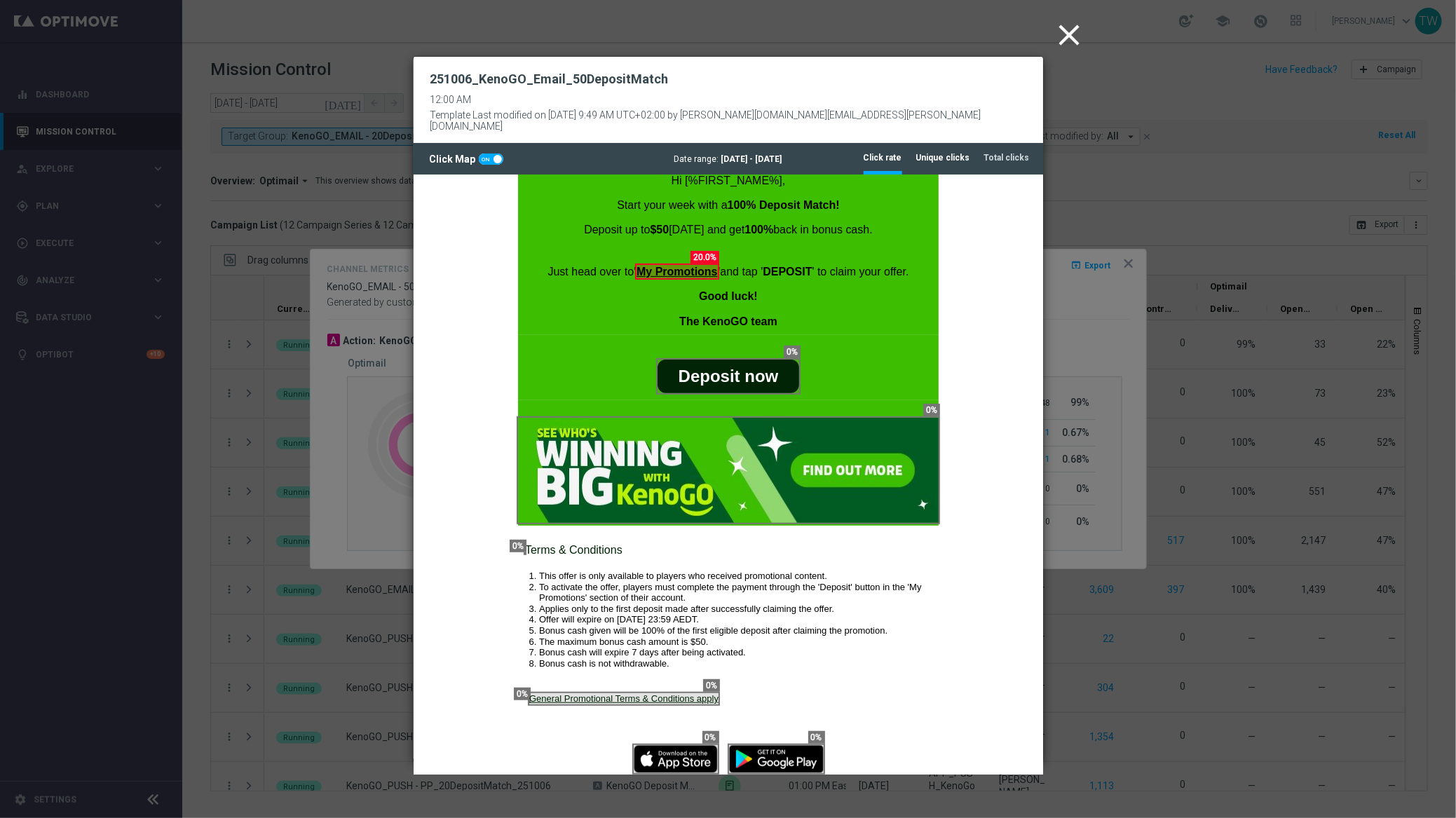
click at [967, 152] on tab-header "Unique clicks" at bounding box center [943, 158] width 54 height 12
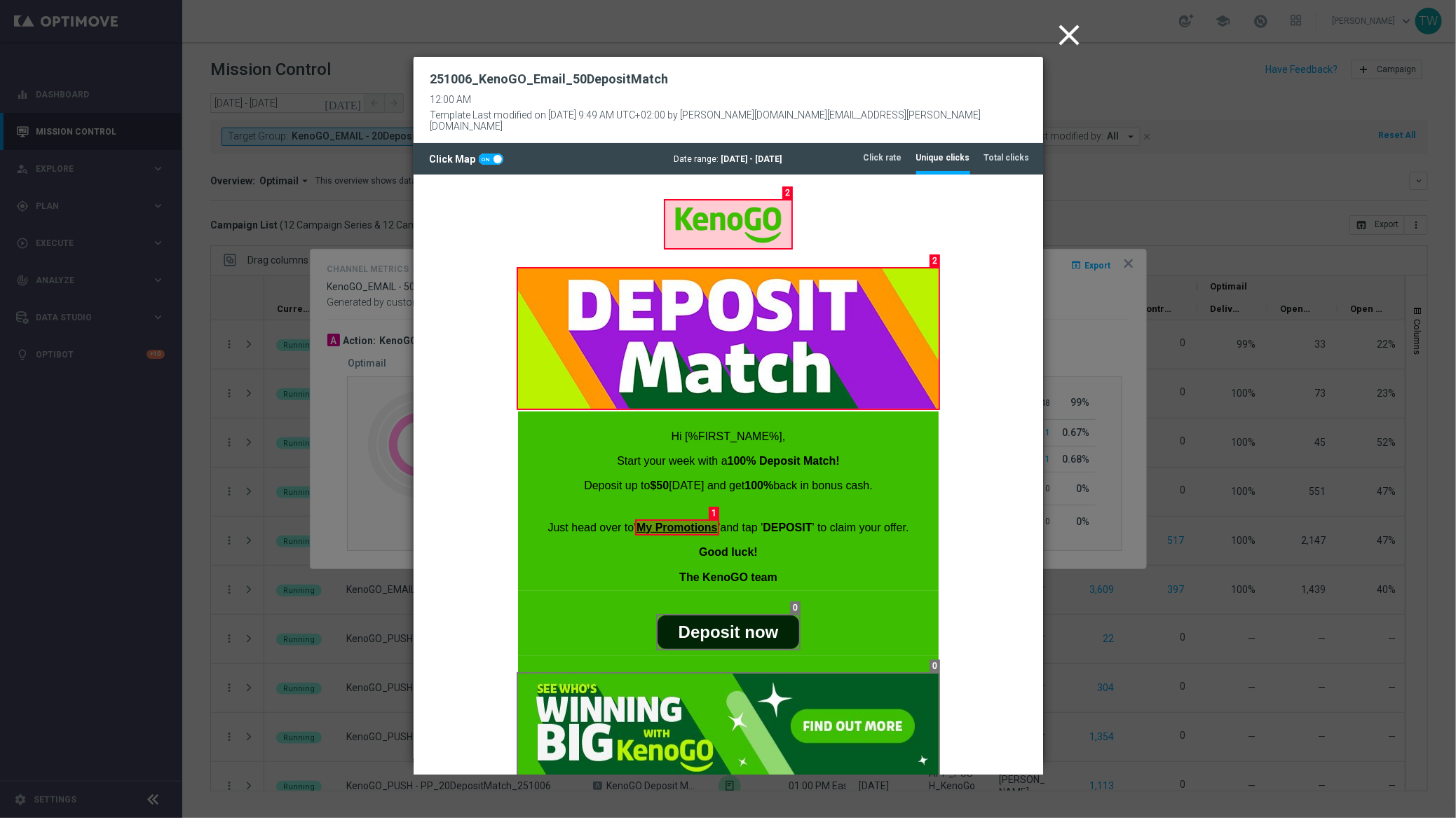
scroll to position [0, 0]
click at [1067, 42] on icon "close" at bounding box center [1069, 34] width 35 height 35
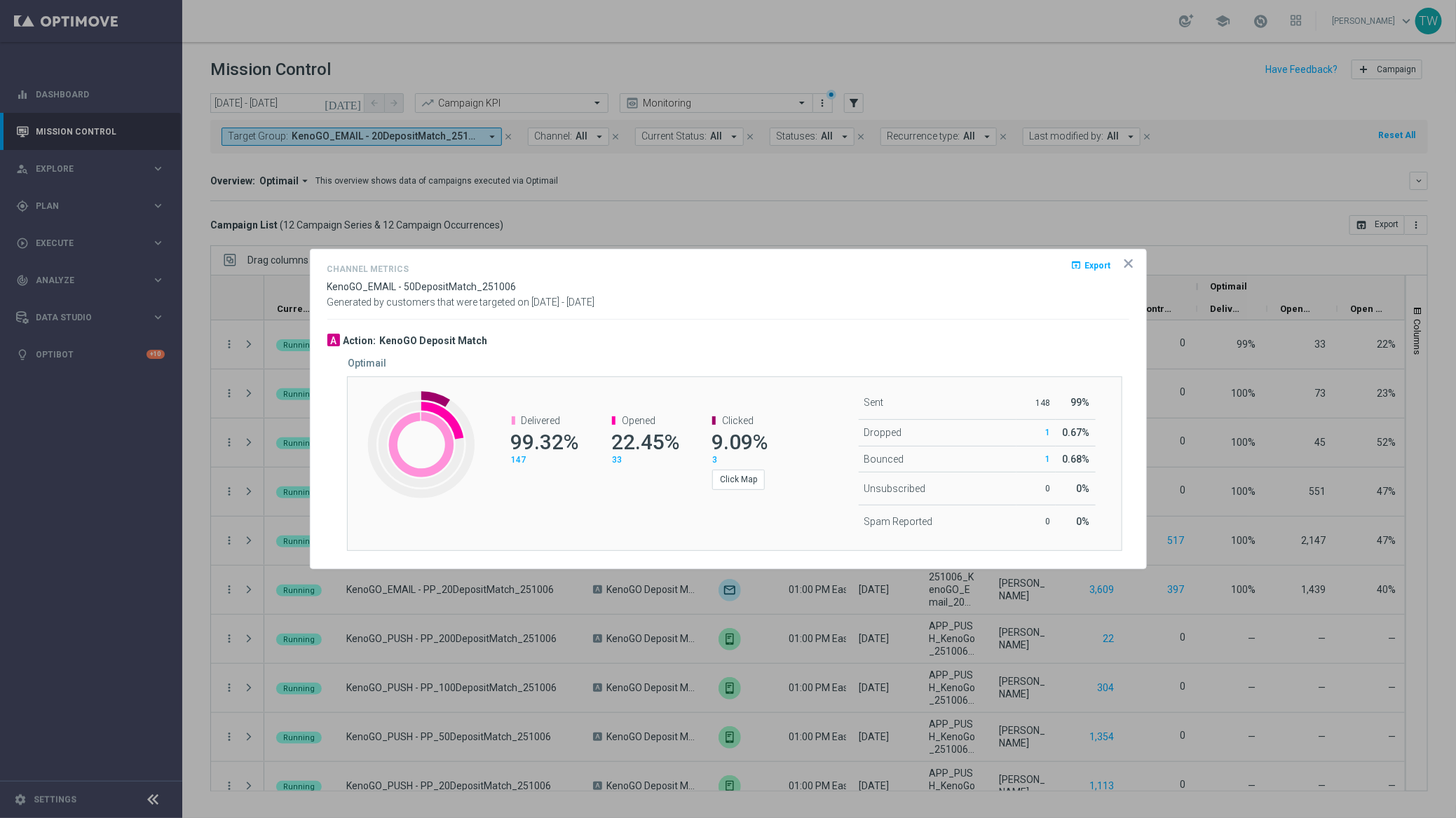
drag, startPoint x: 1132, startPoint y: 271, endPoint x: 1129, endPoint y: 263, distance: 8.5
click at [1131, 270] on opti-dialog-container "Channel Metrics open_in_browser Export KenoGO_EMAIL - 50DepositMatch_251006 Gen…" at bounding box center [728, 409] width 835 height 320
click at [1129, 263] on icon "icon" at bounding box center [1129, 263] width 14 height 14
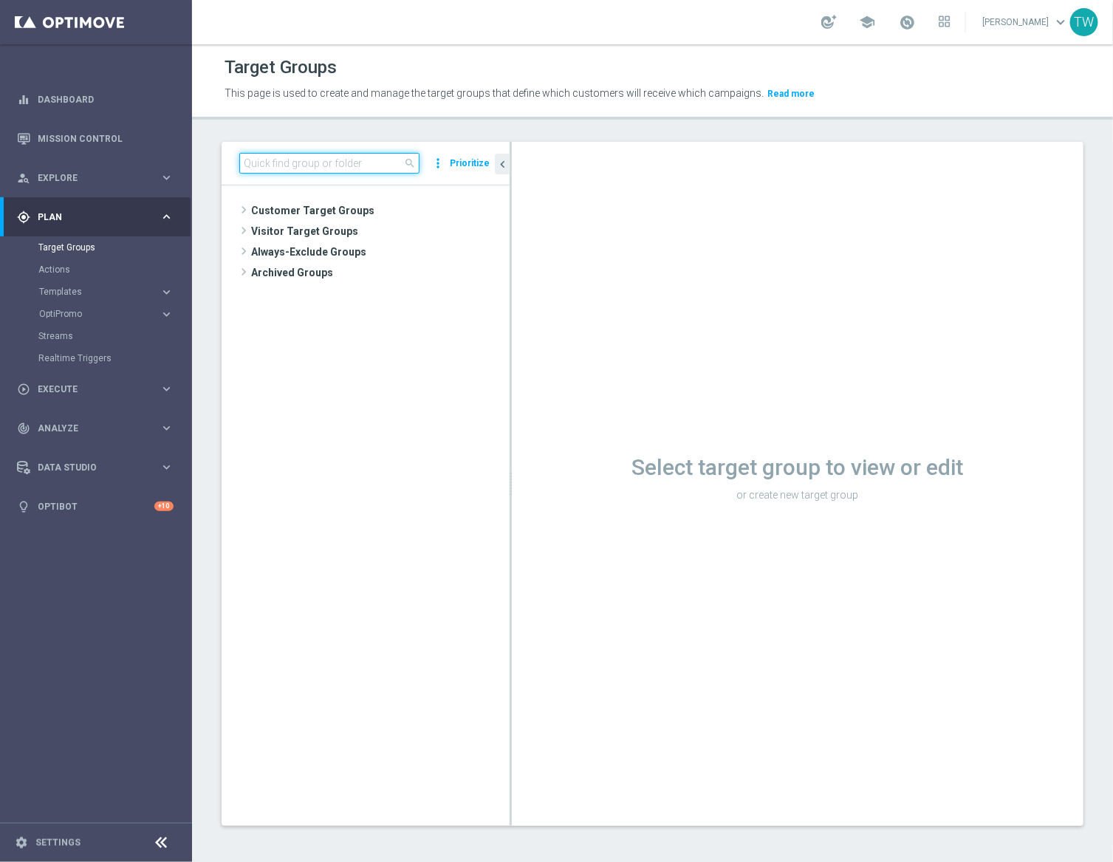
click at [349, 163] on input at bounding box center [329, 163] width 180 height 21
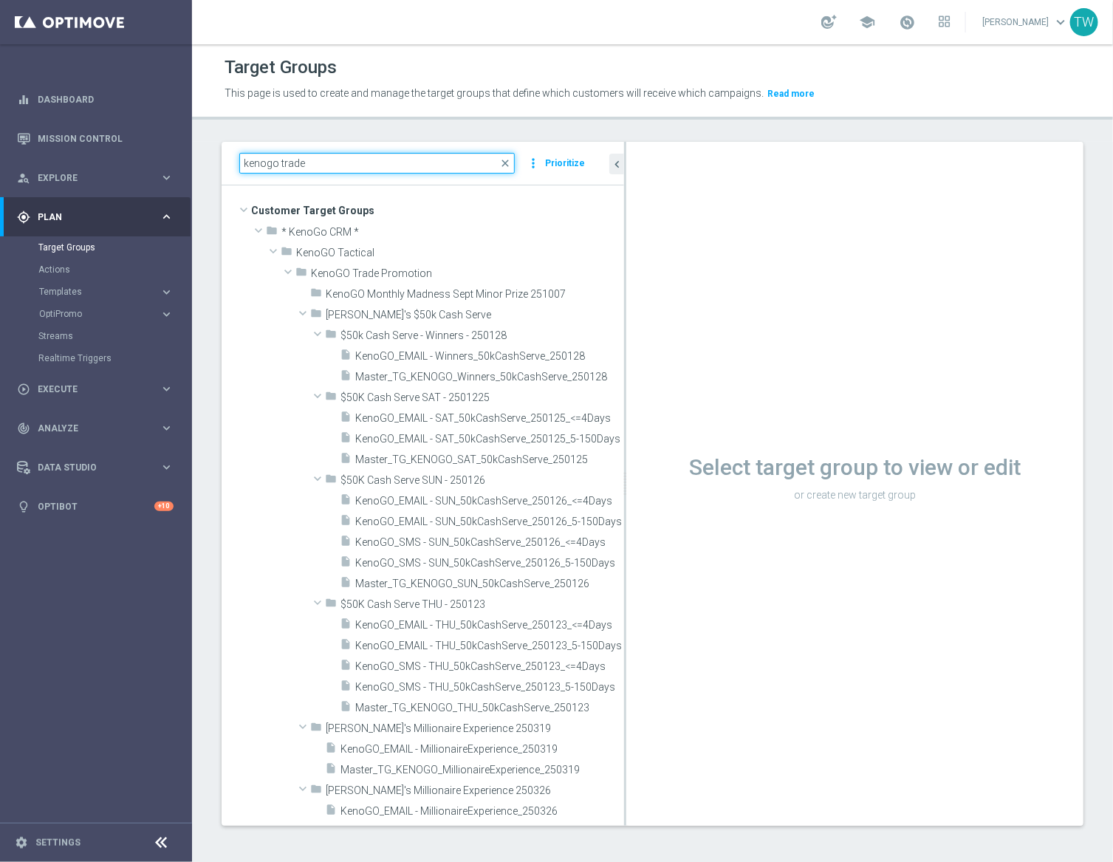
drag, startPoint x: 510, startPoint y: 304, endPoint x: 638, endPoint y: 303, distance: 127.8
click at [638, 303] on as-split "kenogo trade close more_vert Prioritize Customer Target Groups library_add crea…" at bounding box center [653, 484] width 862 height 684
type input "kenogo trade"
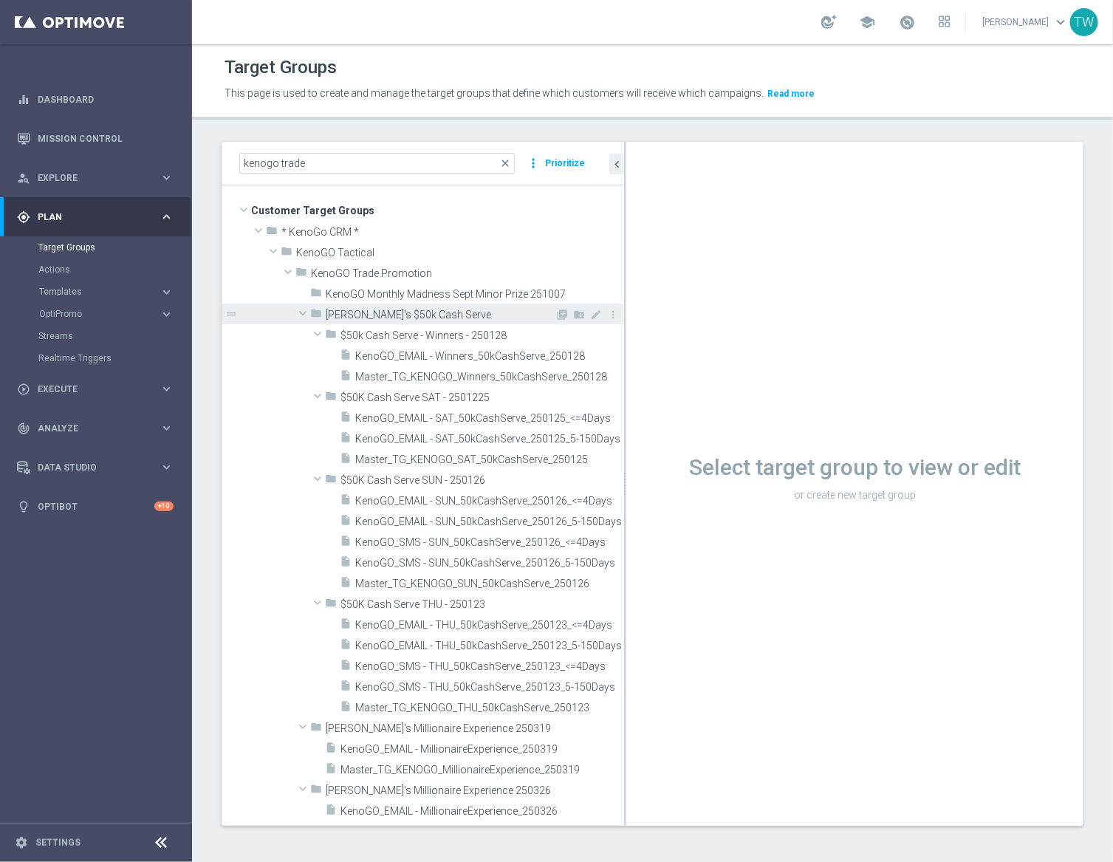
click at [304, 314] on span at bounding box center [303, 313] width 18 height 15
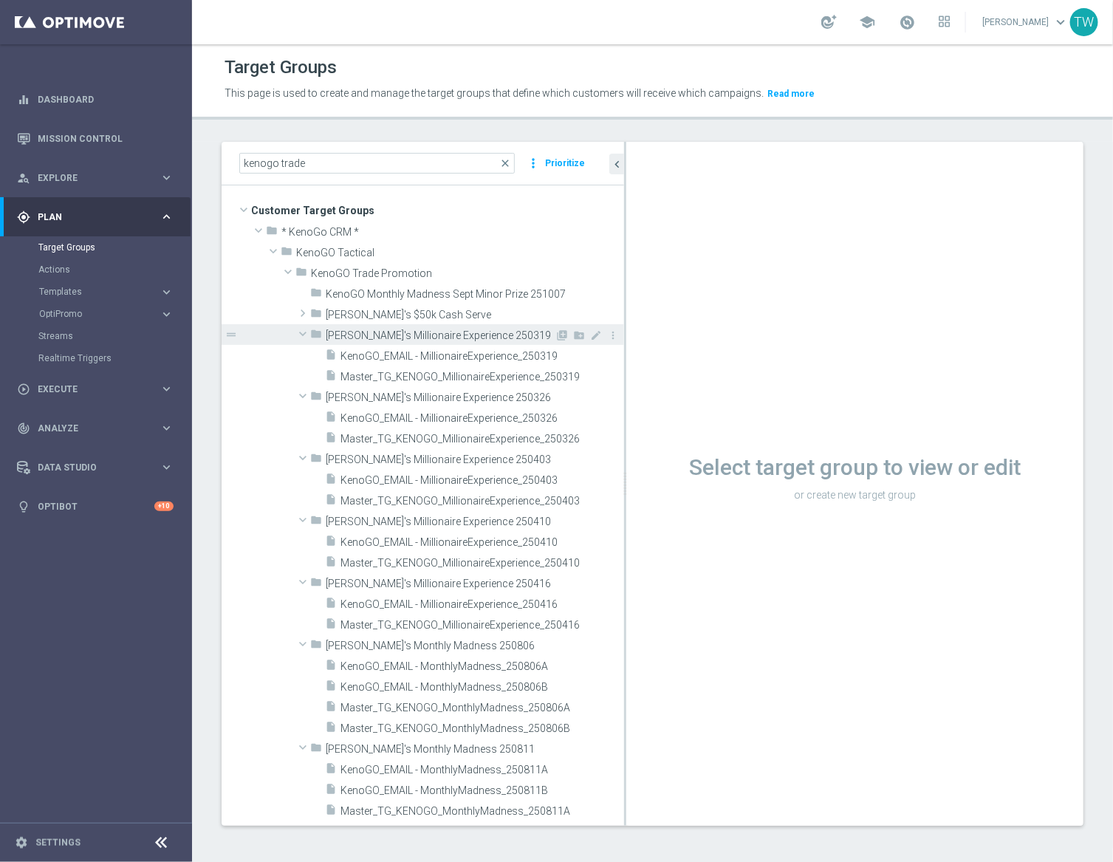
click at [306, 332] on span at bounding box center [303, 333] width 18 height 15
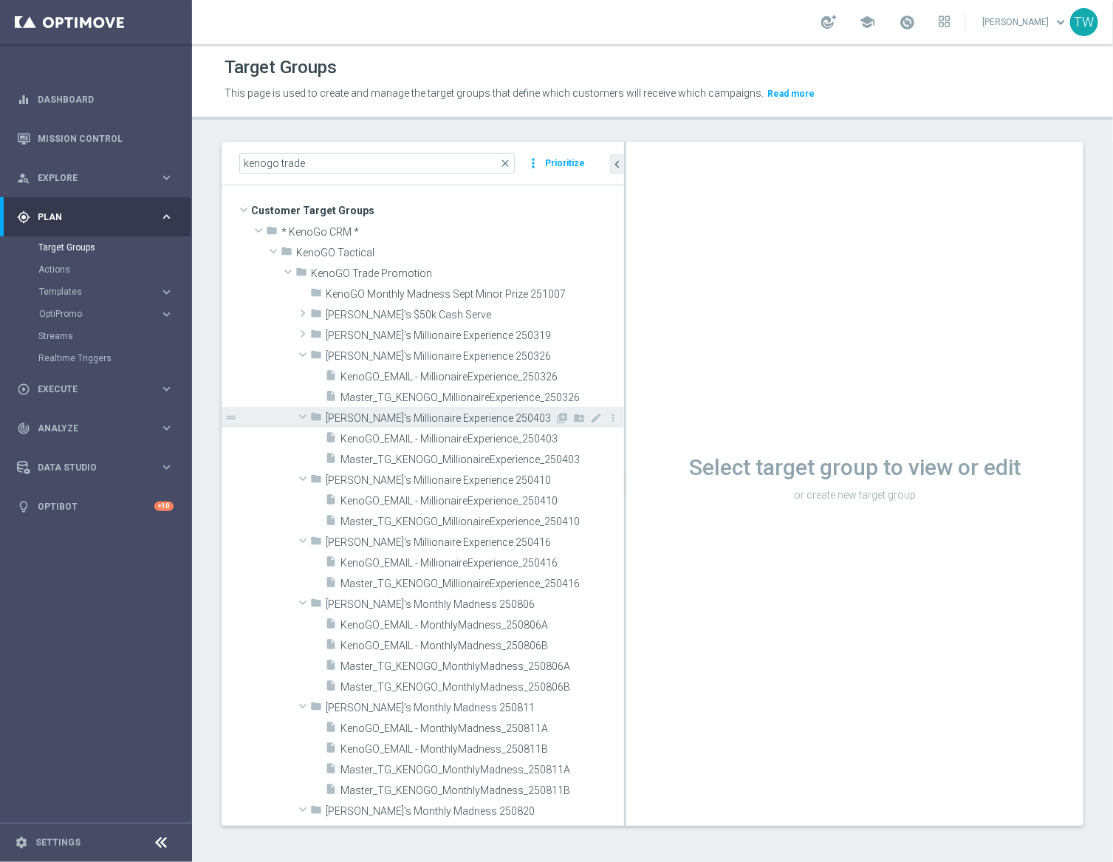
drag, startPoint x: 308, startPoint y: 352, endPoint x: 300, endPoint y: 381, distance: 30.6
click at [307, 353] on span at bounding box center [303, 354] width 18 height 15
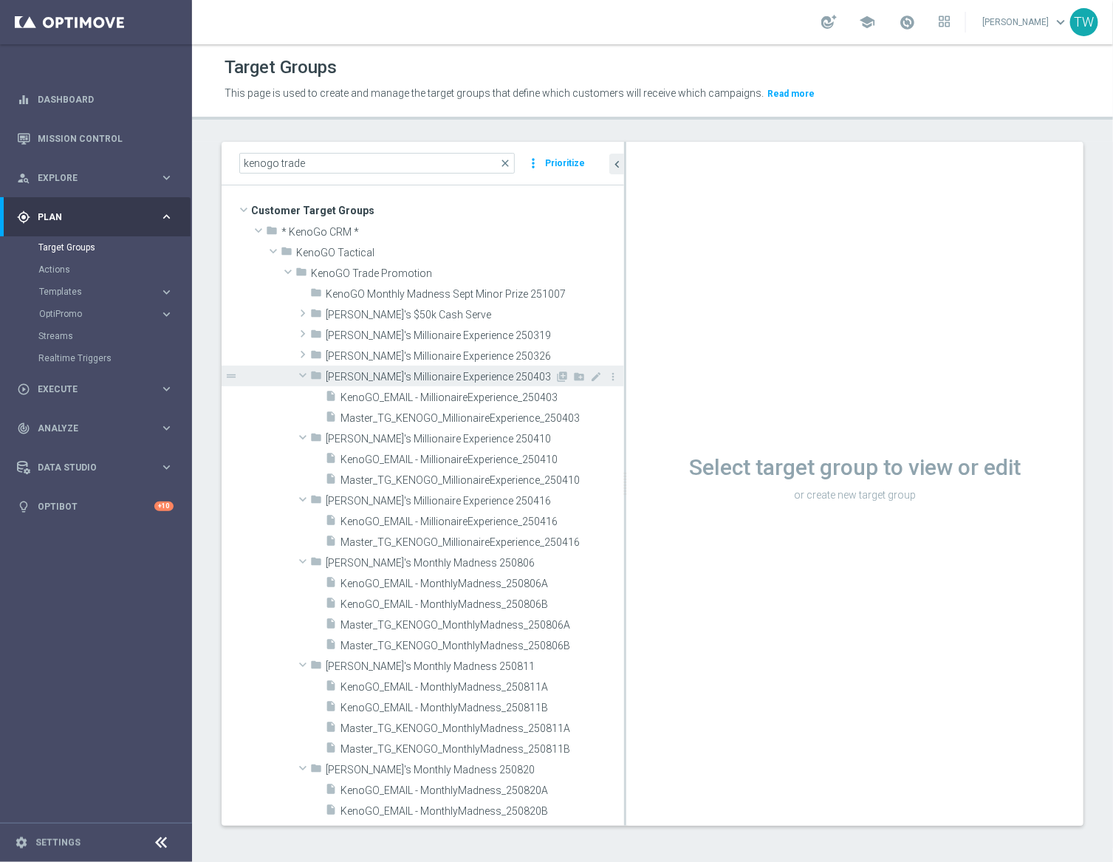
click at [304, 376] on span at bounding box center [303, 375] width 18 height 15
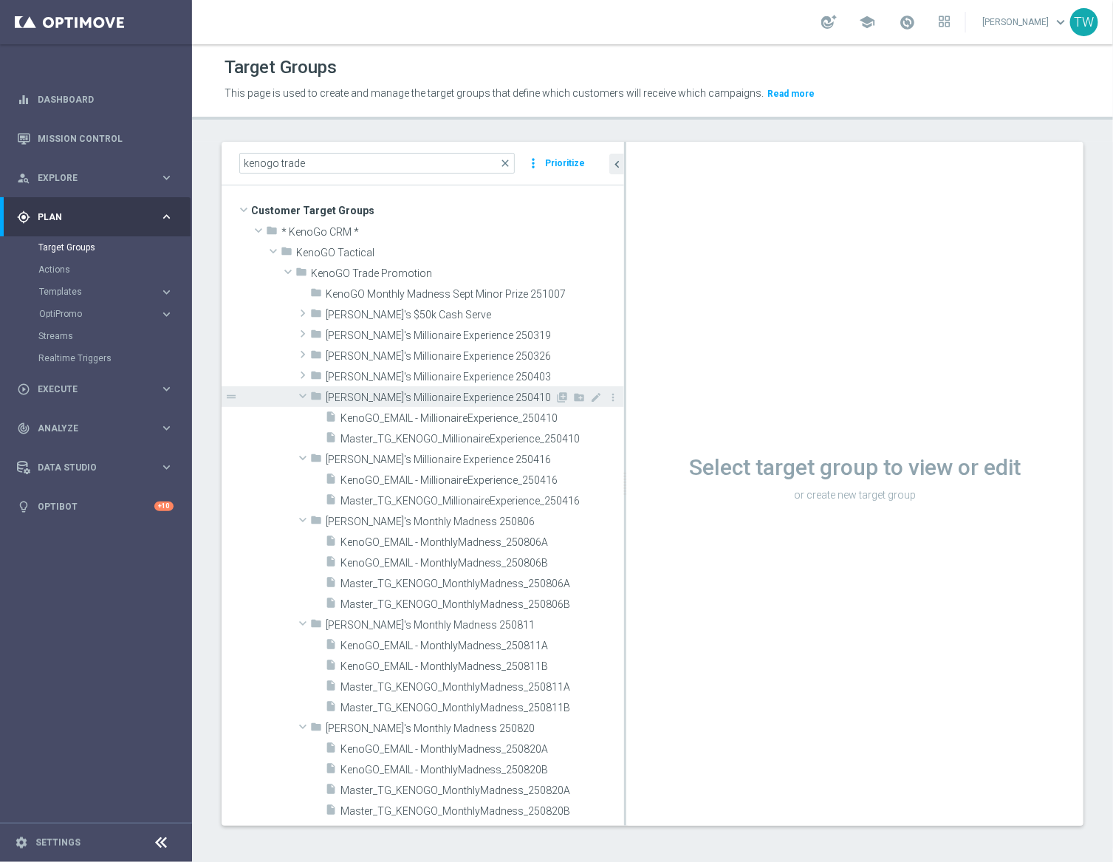
click at [303, 397] on span at bounding box center [303, 395] width 18 height 15
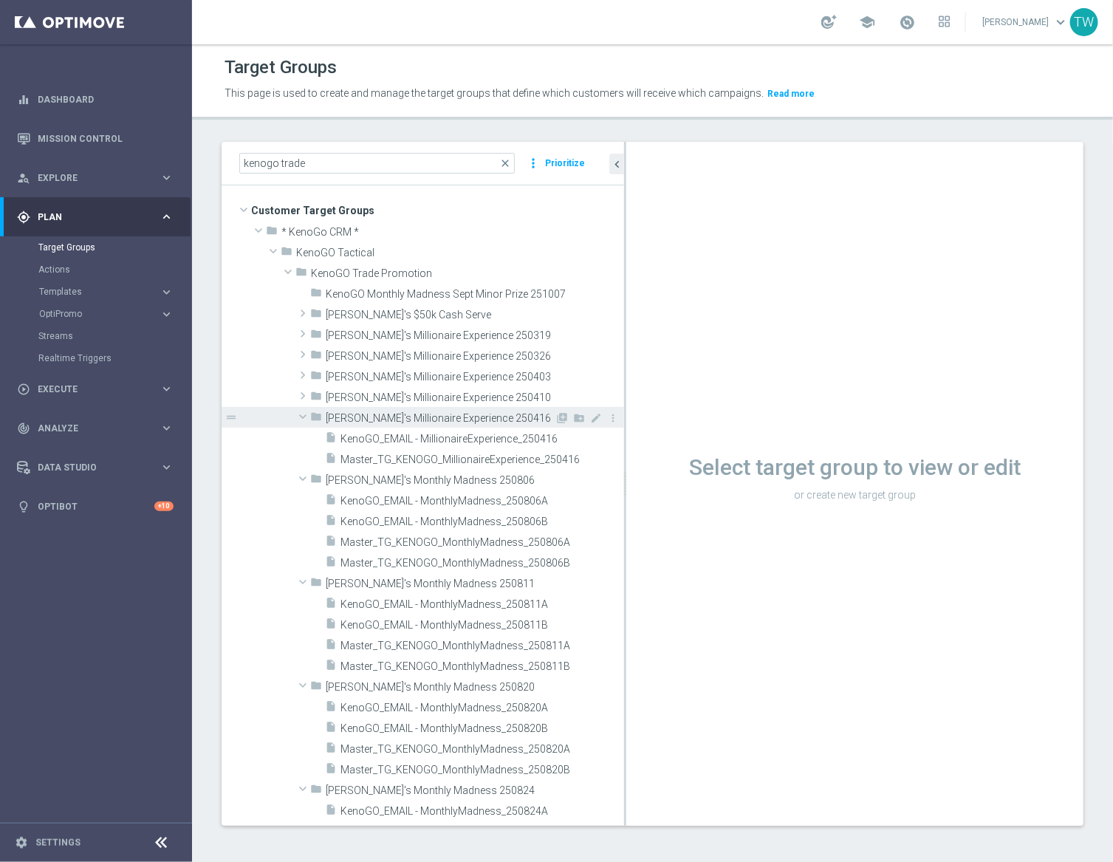
click at [307, 416] on span at bounding box center [303, 416] width 18 height 15
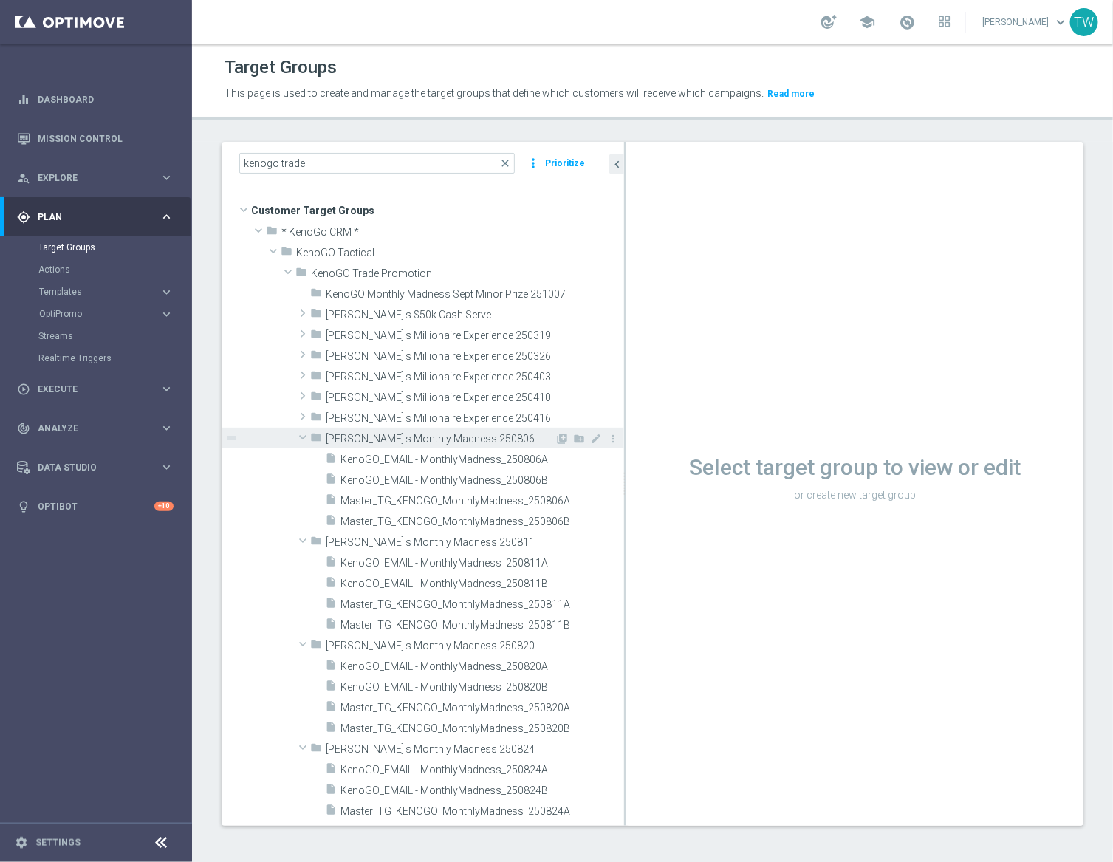
click at [306, 434] on span at bounding box center [303, 437] width 18 height 15
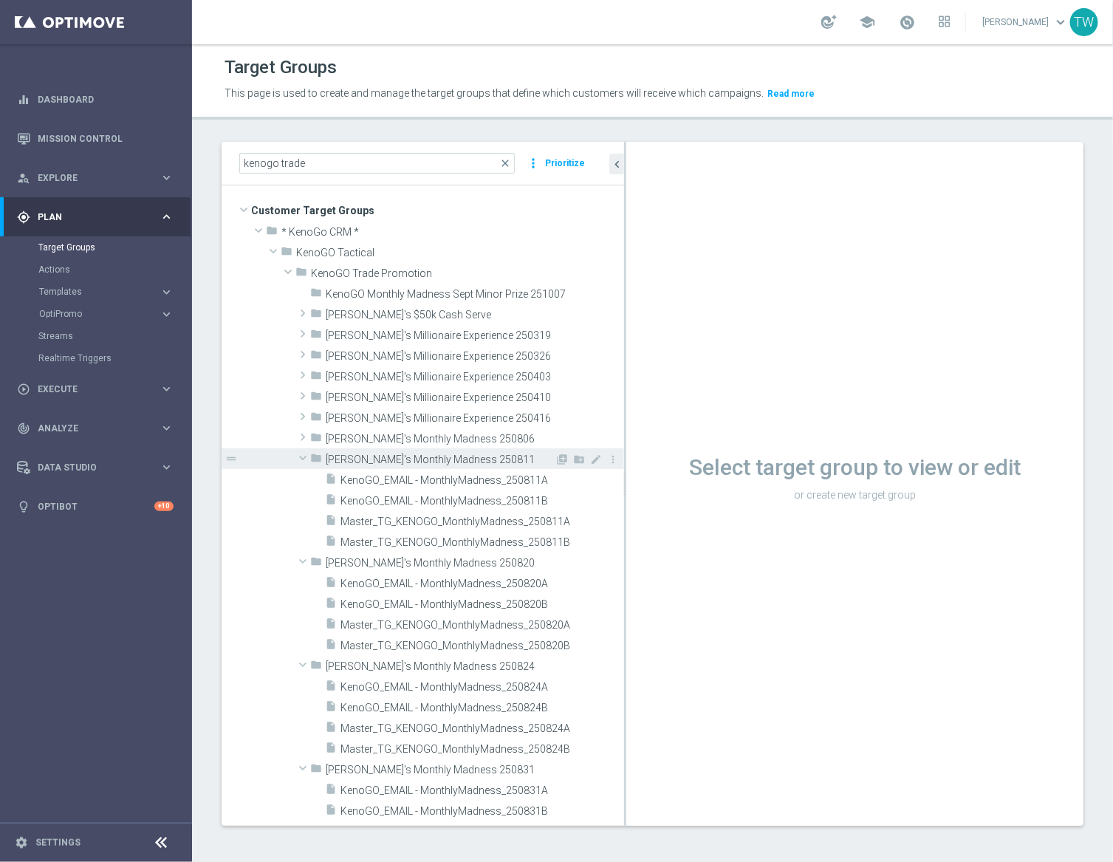
click at [300, 456] on span at bounding box center [303, 457] width 18 height 15
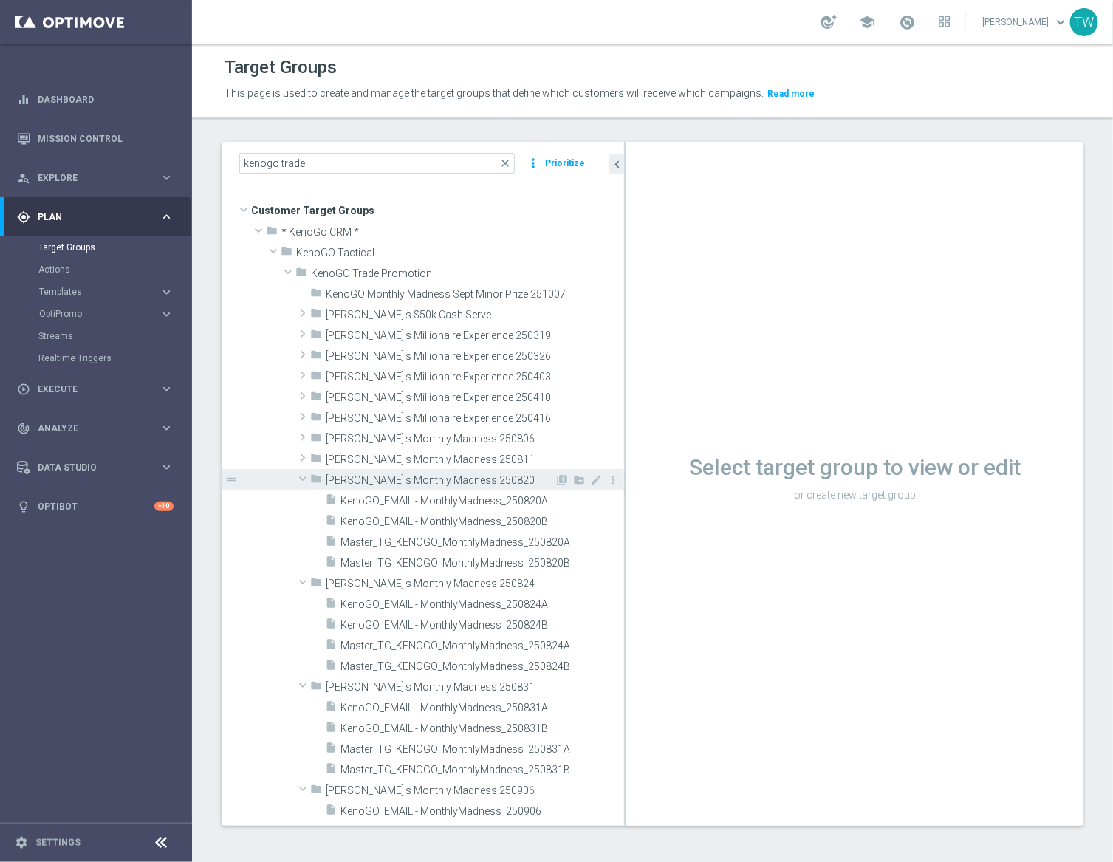
click at [304, 481] on span at bounding box center [303, 478] width 18 height 15
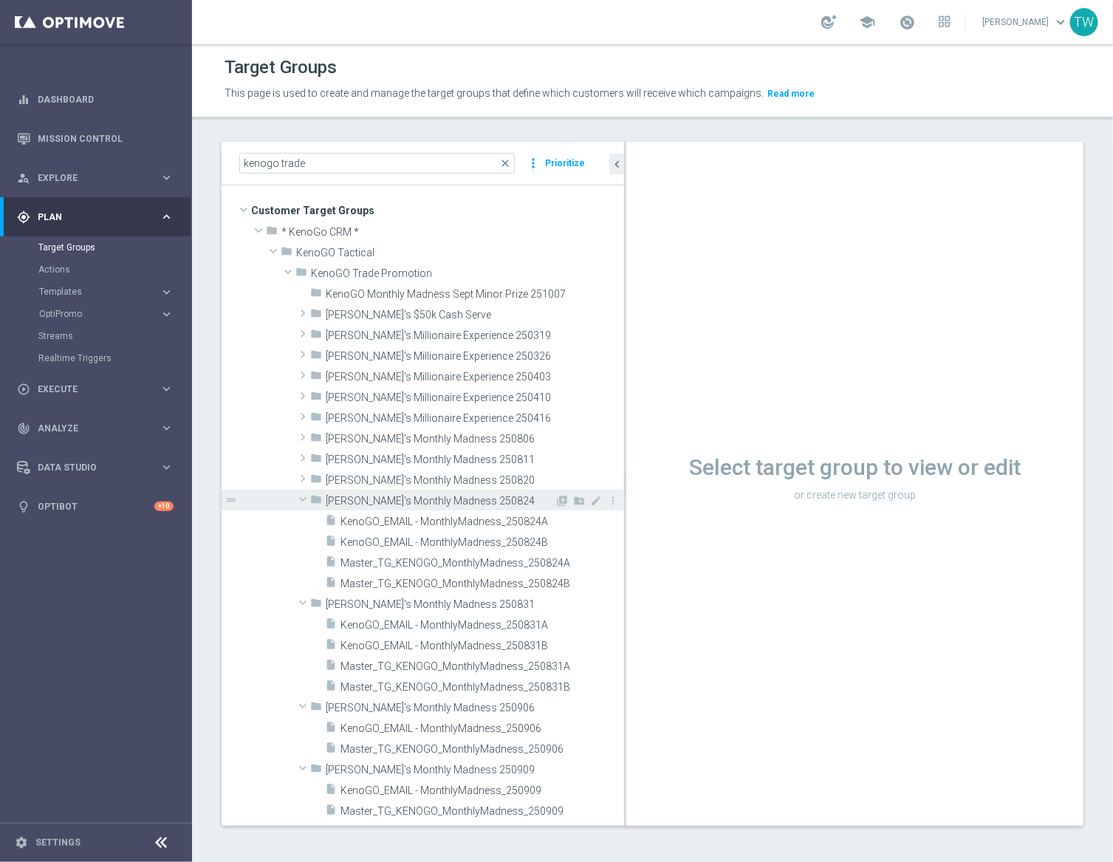
click at [301, 498] on span at bounding box center [303, 499] width 18 height 15
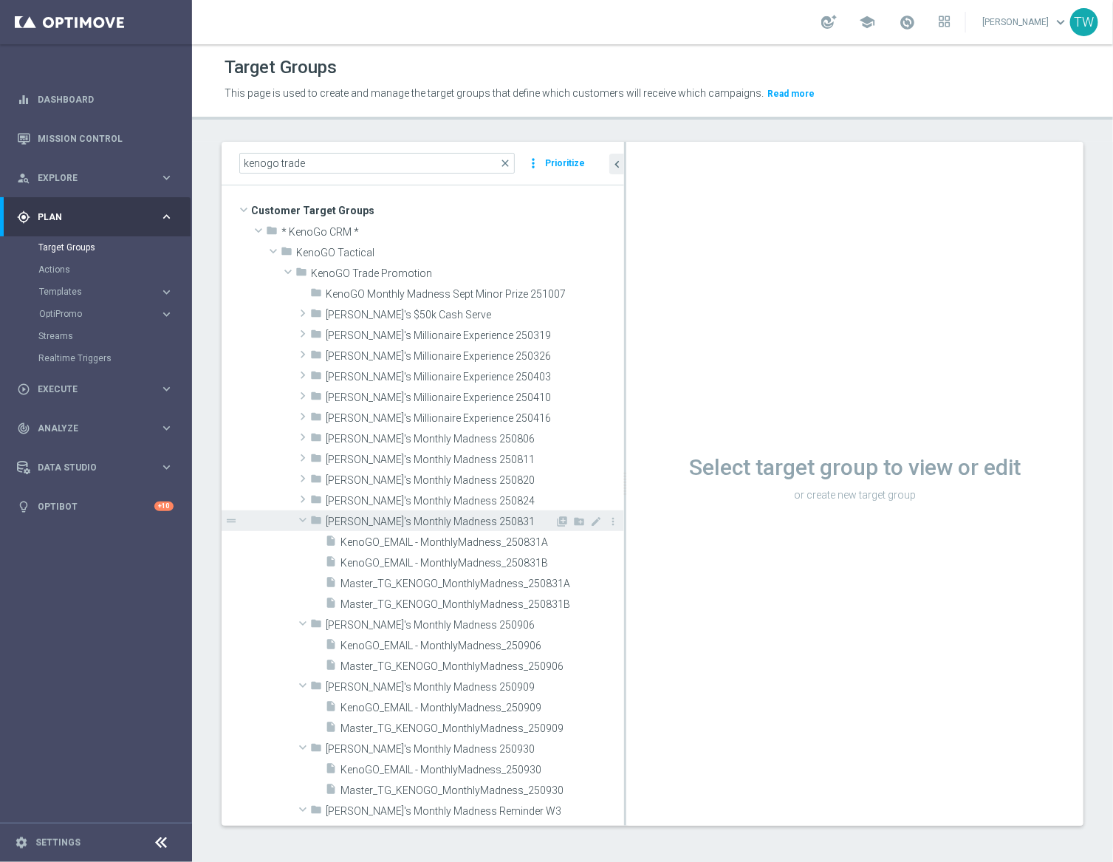
click at [304, 514] on span at bounding box center [303, 519] width 18 height 15
click at [299, 529] on span at bounding box center [302, 524] width 15 height 12
click at [300, 523] on span at bounding box center [303, 519] width 18 height 15
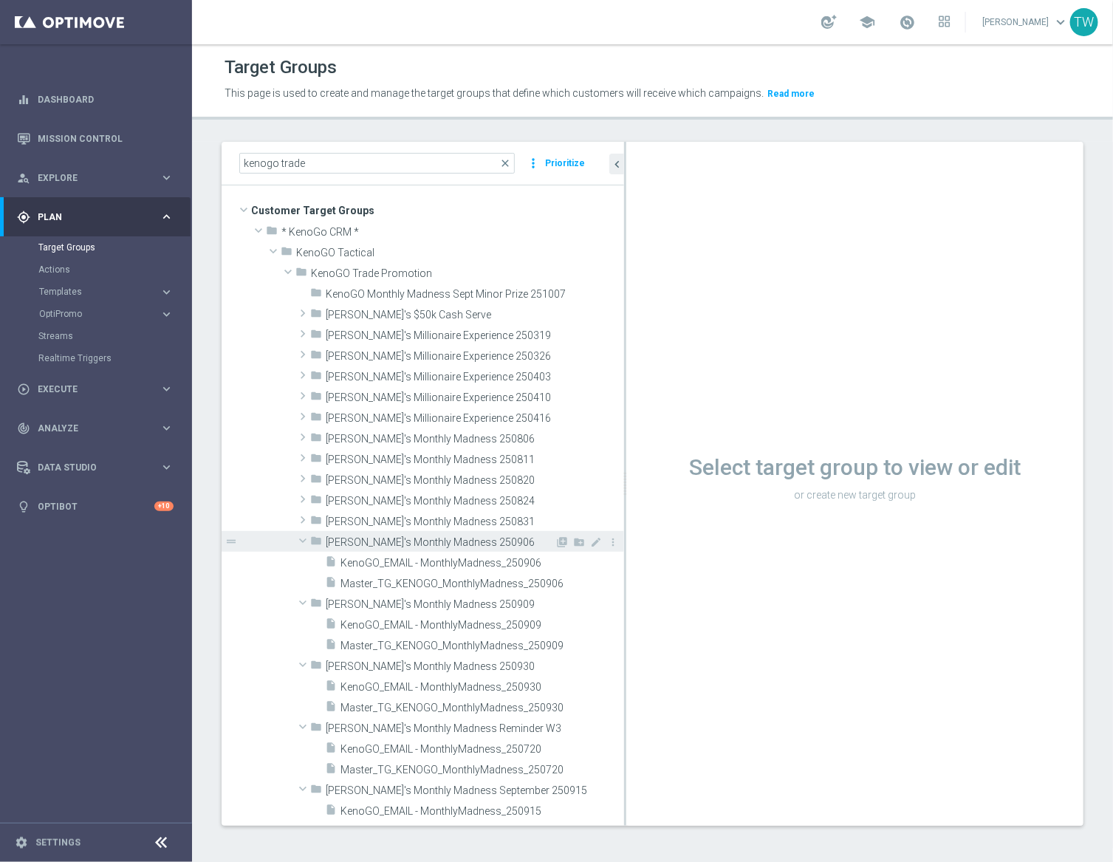
click at [299, 538] on span at bounding box center [303, 540] width 18 height 15
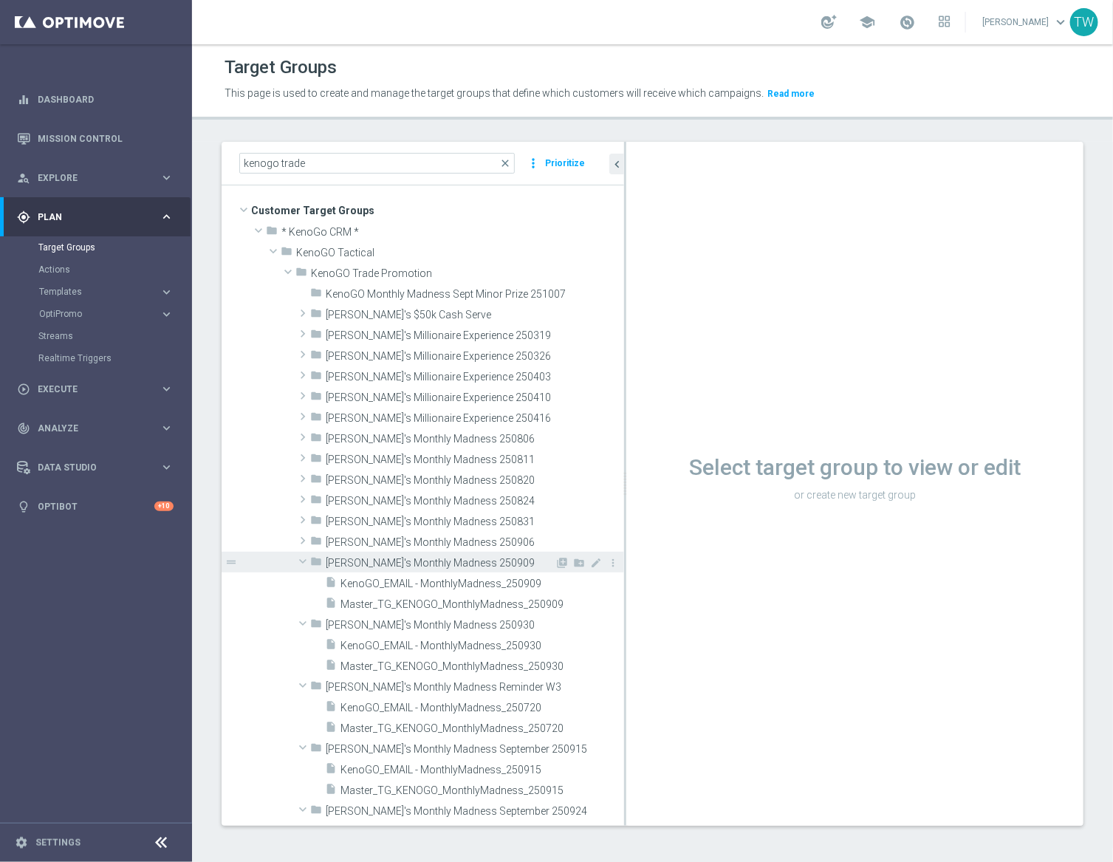
click at [300, 560] on span at bounding box center [303, 561] width 18 height 15
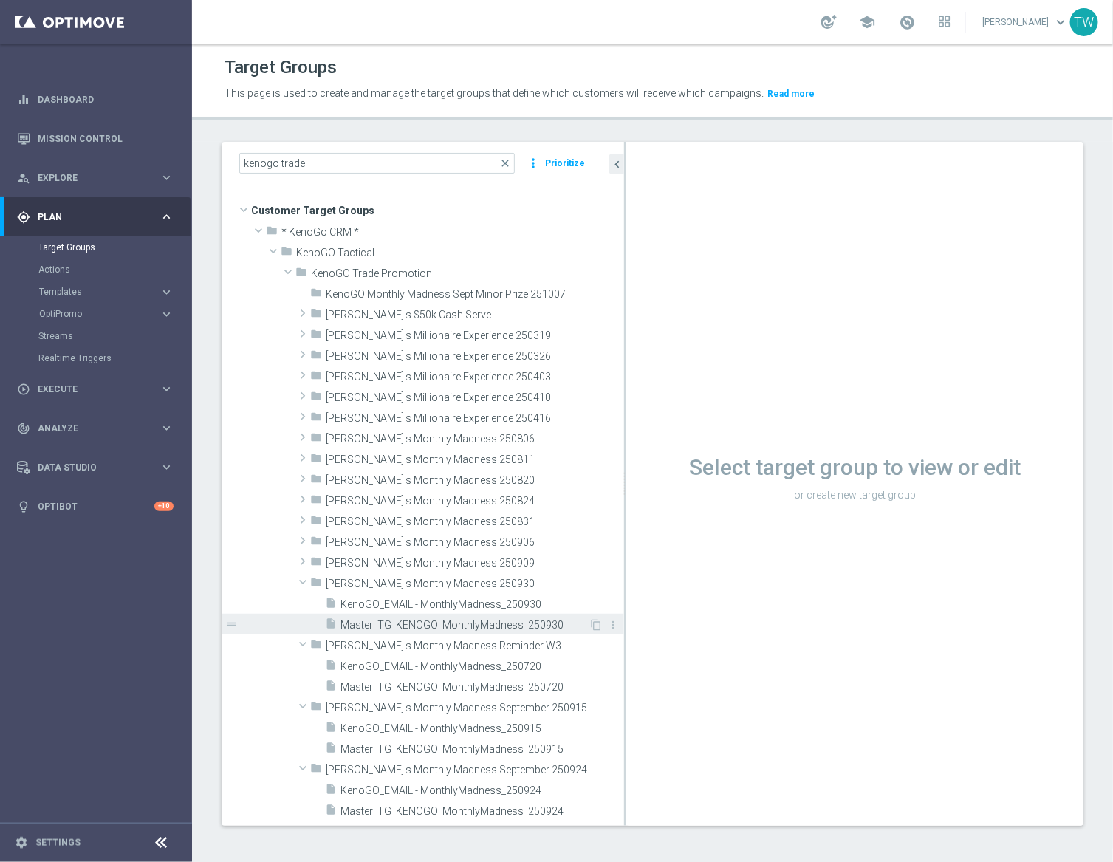
click at [535, 623] on span "Master_TG_KENOGO_MonthlyMadness_250930" at bounding box center [464, 625] width 248 height 13
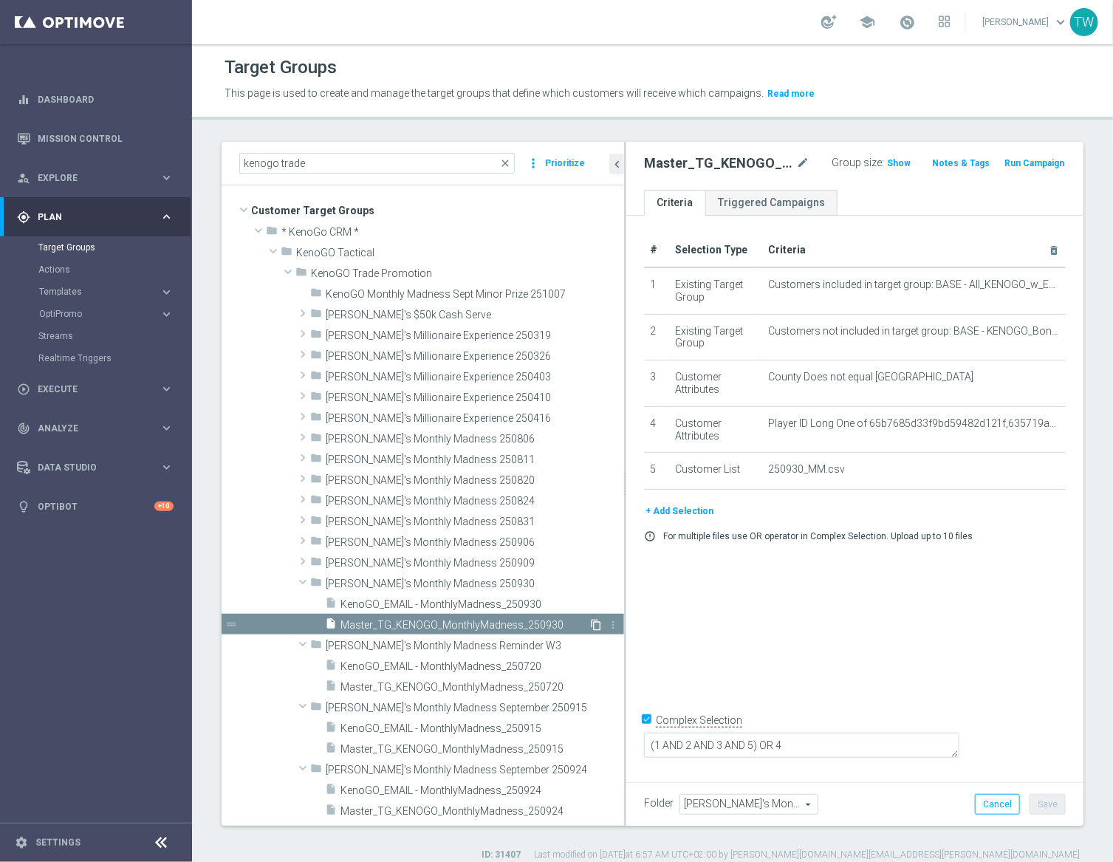
click at [595, 625] on icon "content_copy" at bounding box center [596, 625] width 12 height 12
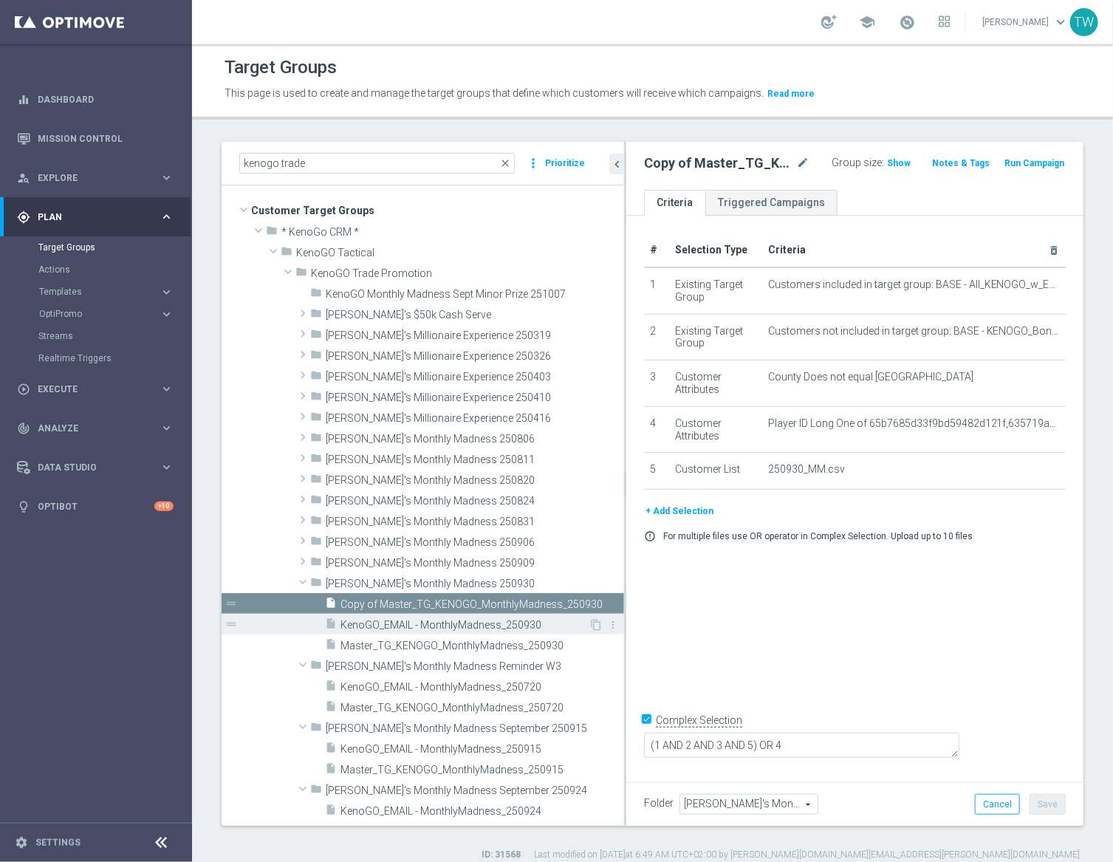
click at [504, 625] on span "KenoGO_EMAIL - MonthlyMadness_250930" at bounding box center [464, 625] width 248 height 13
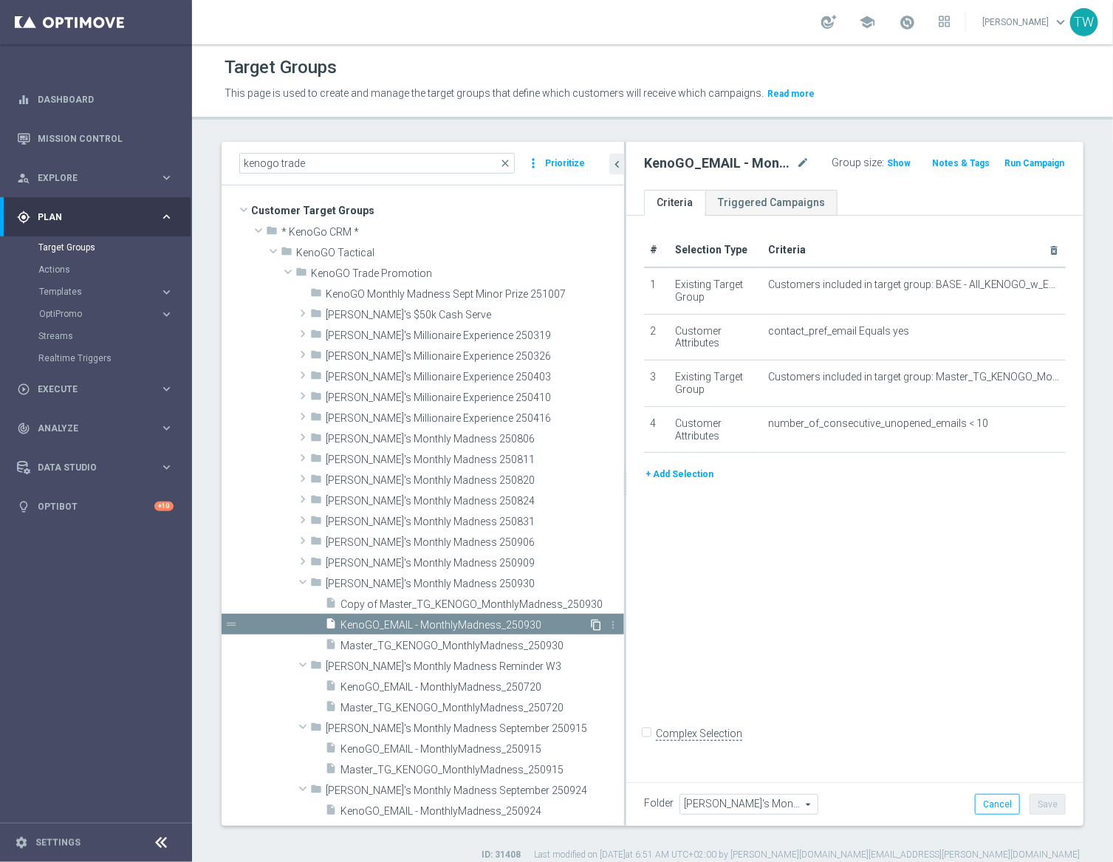
click at [592, 623] on icon "content_copy" at bounding box center [596, 625] width 12 height 12
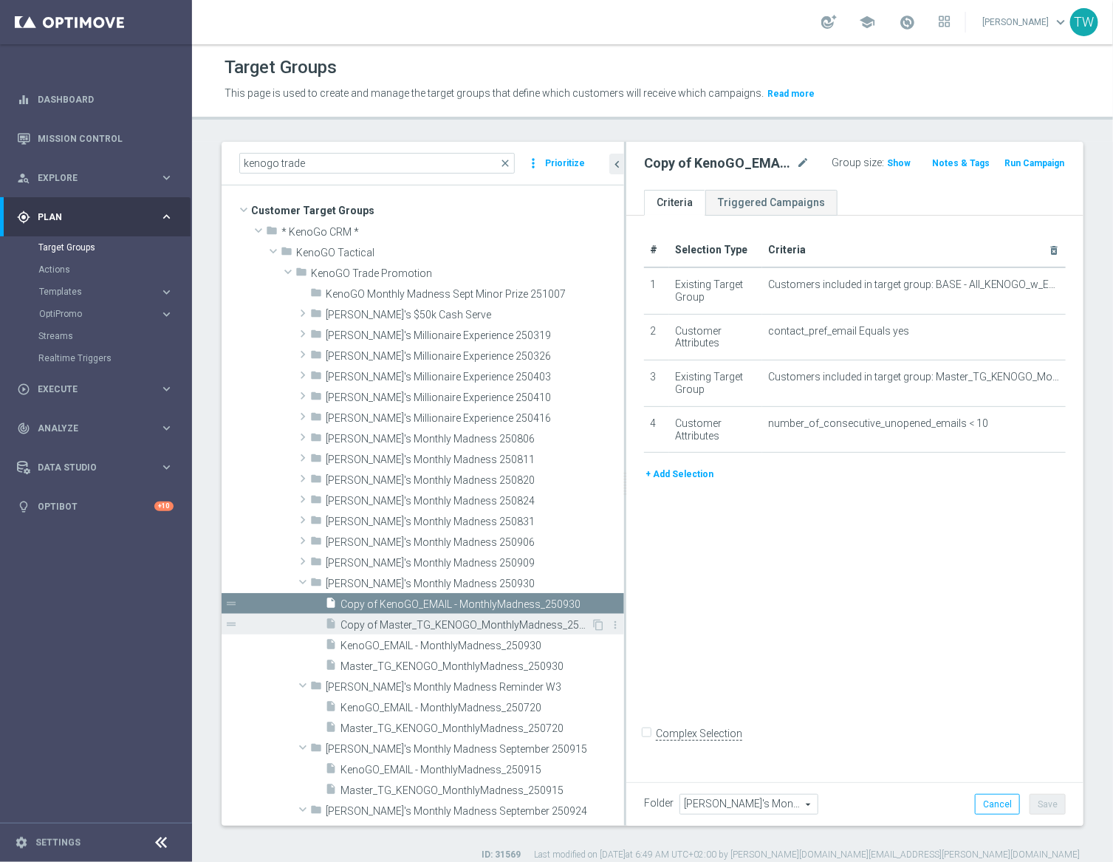
click at [450, 628] on span "Copy of Master_TG_KENOGO_MonthlyMadness_250930" at bounding box center [465, 625] width 250 height 13
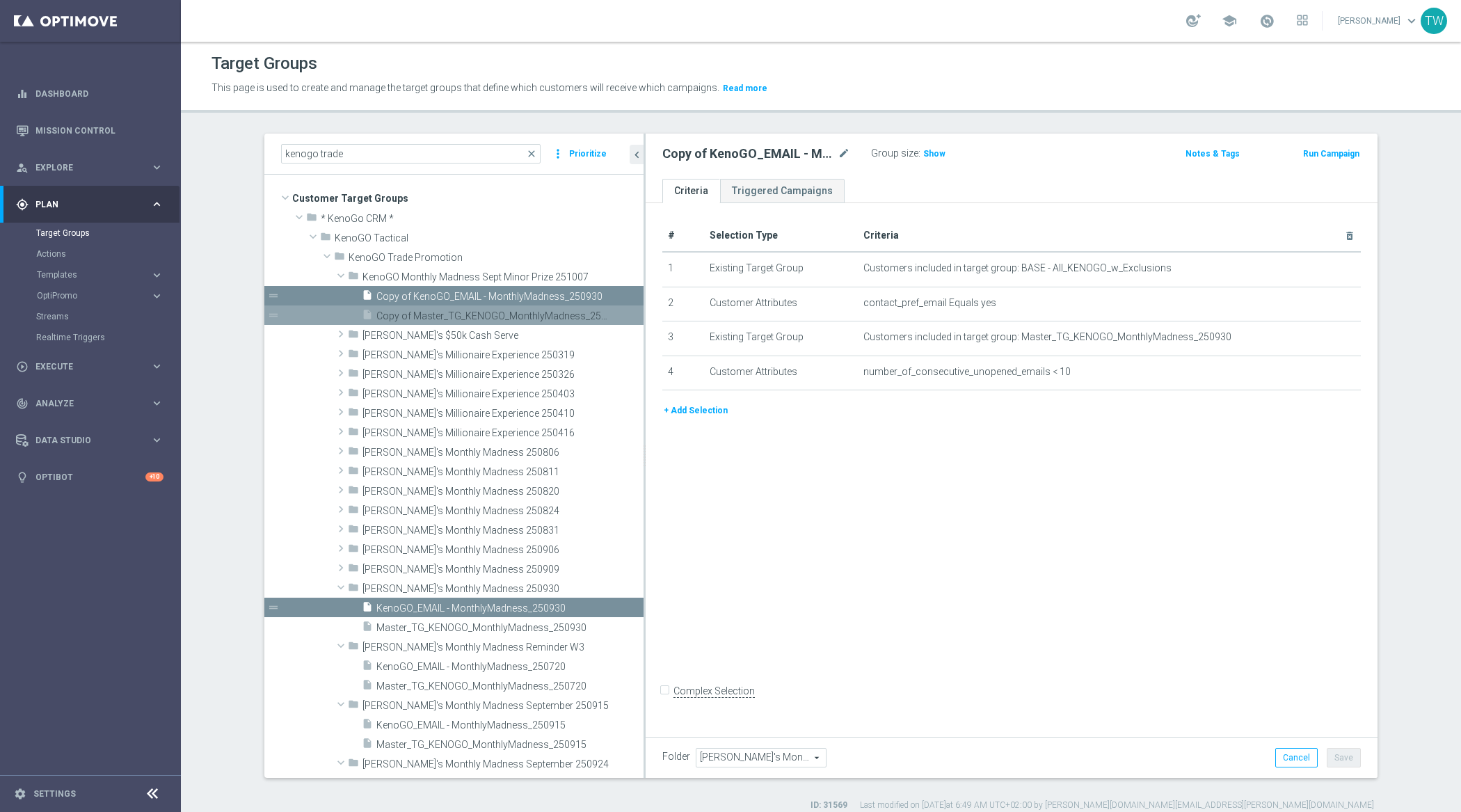
click at [464, 313] on span "Copy of Master_TG_KENOGO_MonthlyMadness_250930" at bounding box center [495, 316] width 235 height 12
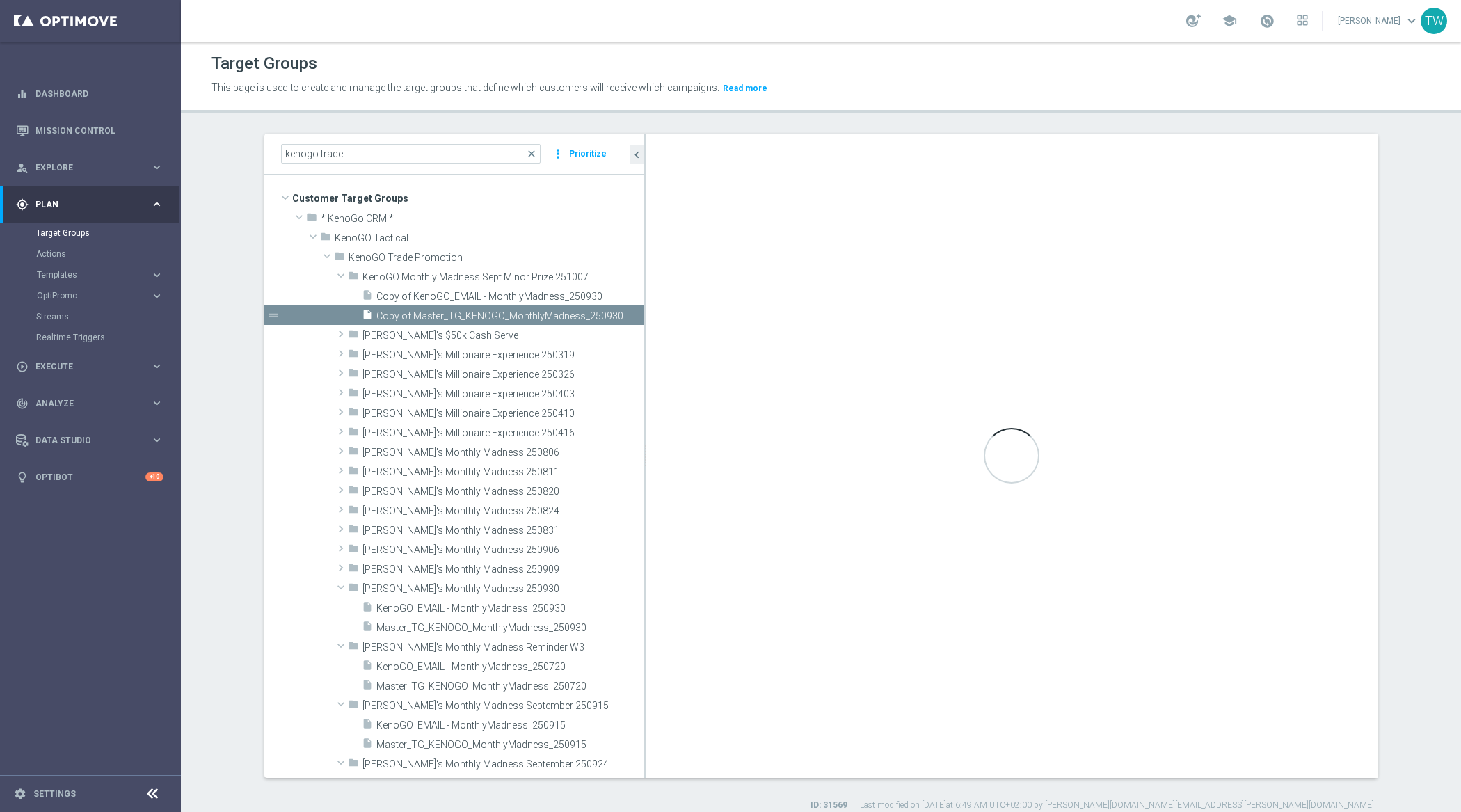
checkbox input "true"
type input "KenoGO Monthly Madness Sept Minor Prize 251007"
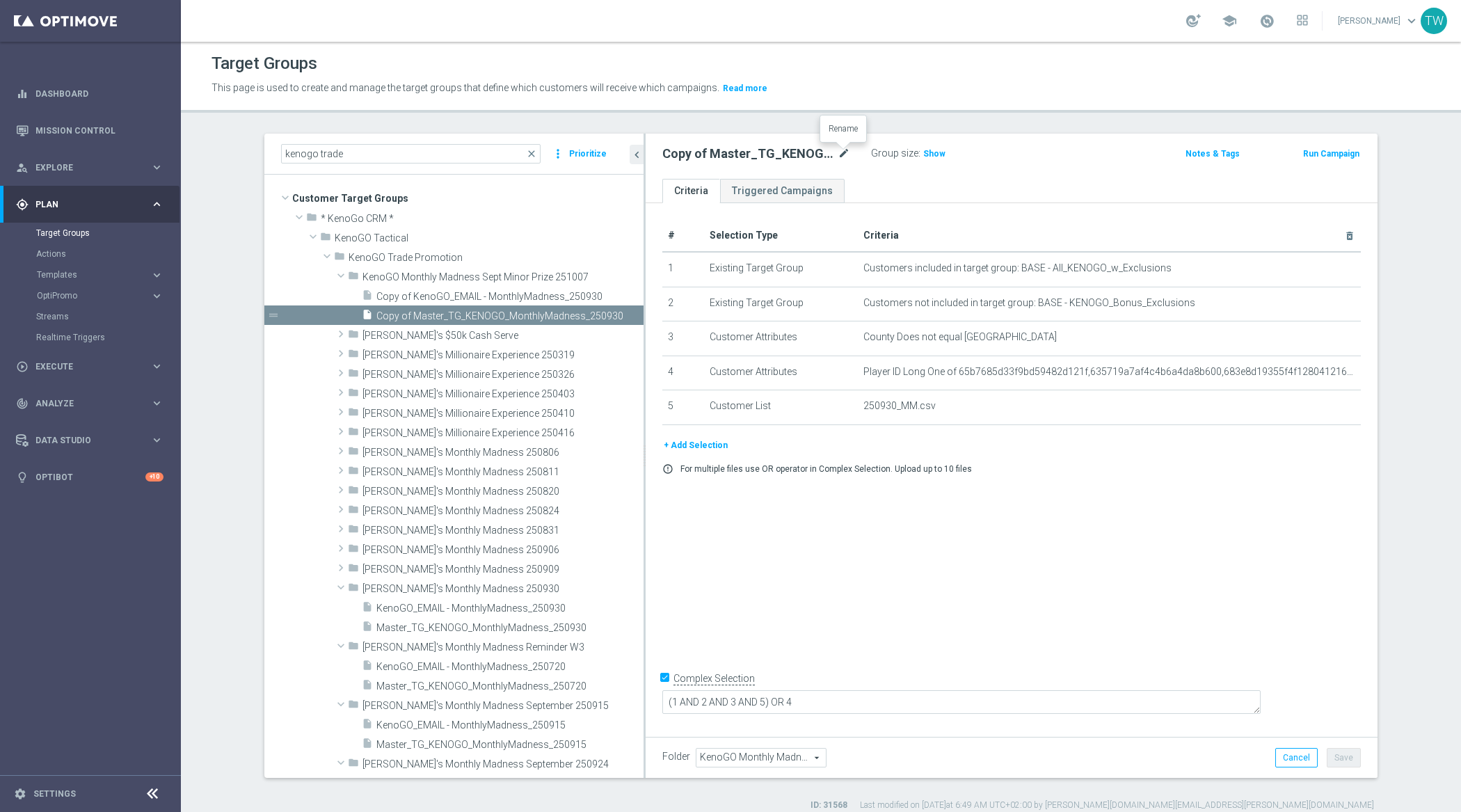
click at [844, 154] on icon "mode_edit" at bounding box center [843, 154] width 12 height 17
type input "\Master_TG_KENOGO_MonthlyMadness_251007"
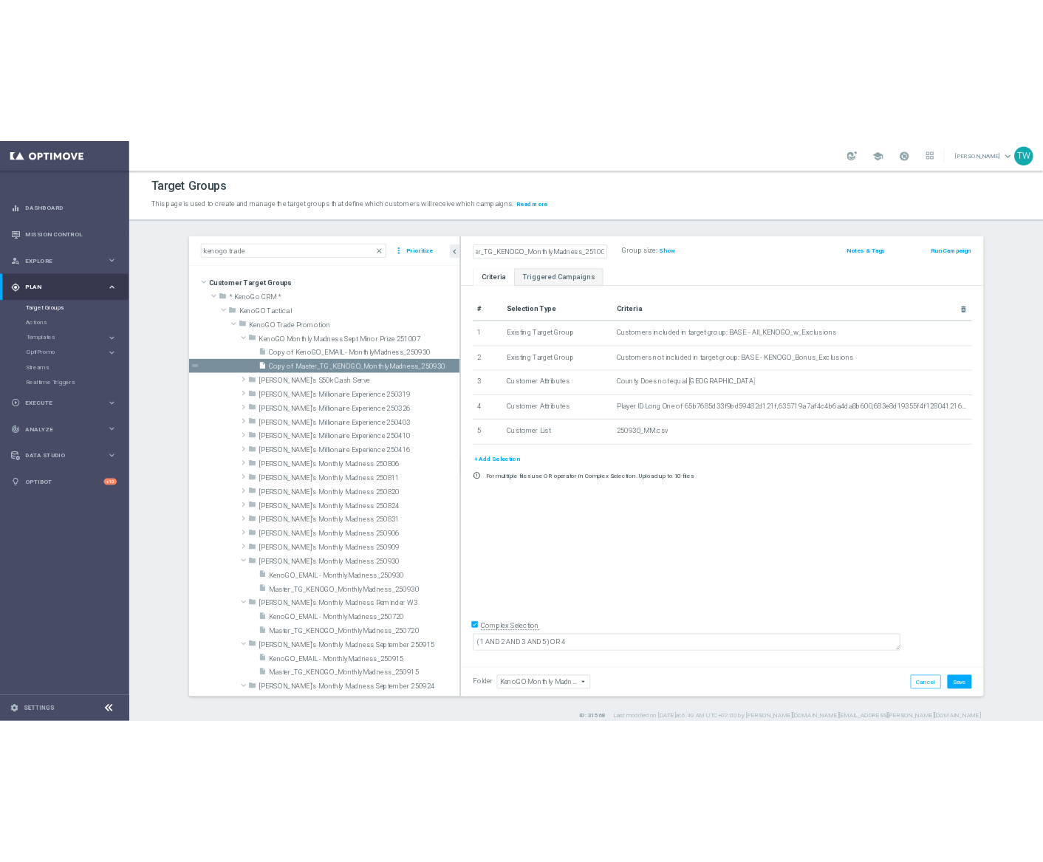
scroll to position [0, 0]
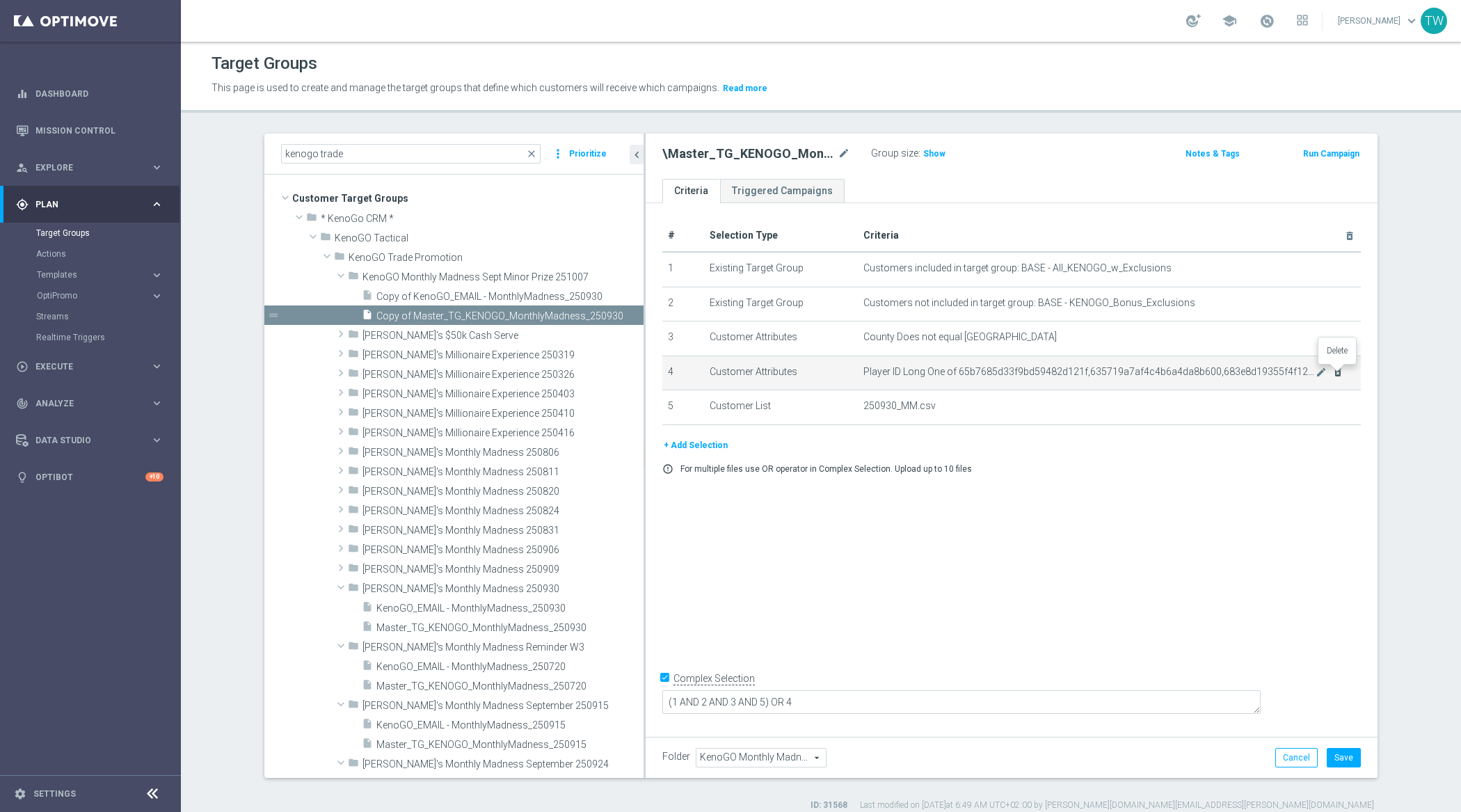
click at [1047, 374] on icon "delete_forever" at bounding box center [1338, 372] width 11 height 11
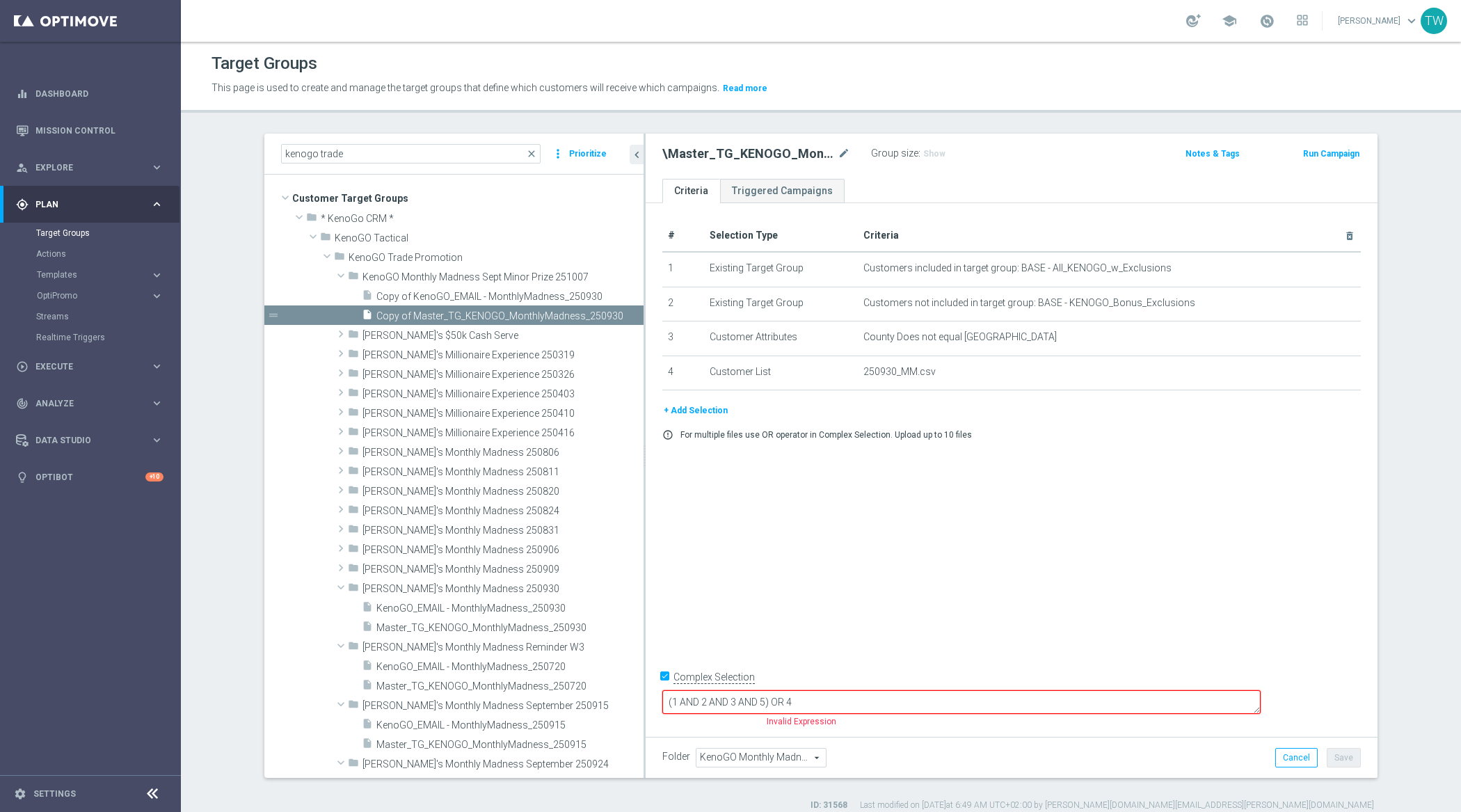
click at [668, 689] on input "Complex Selection" at bounding box center [667, 678] width 9 height 20
checkbox input "false"
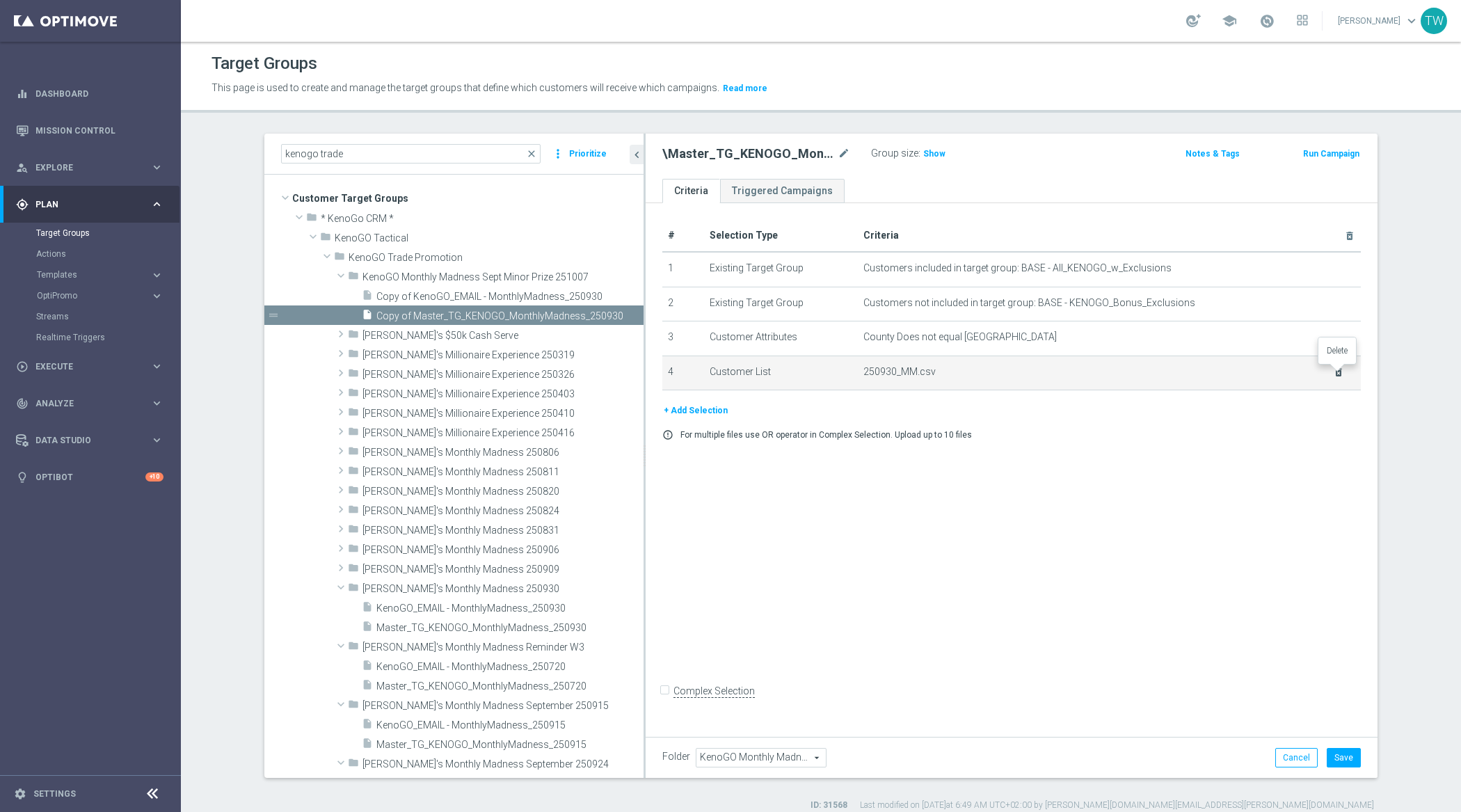
click at [1047, 369] on icon "delete_forever" at bounding box center [1339, 372] width 11 height 11
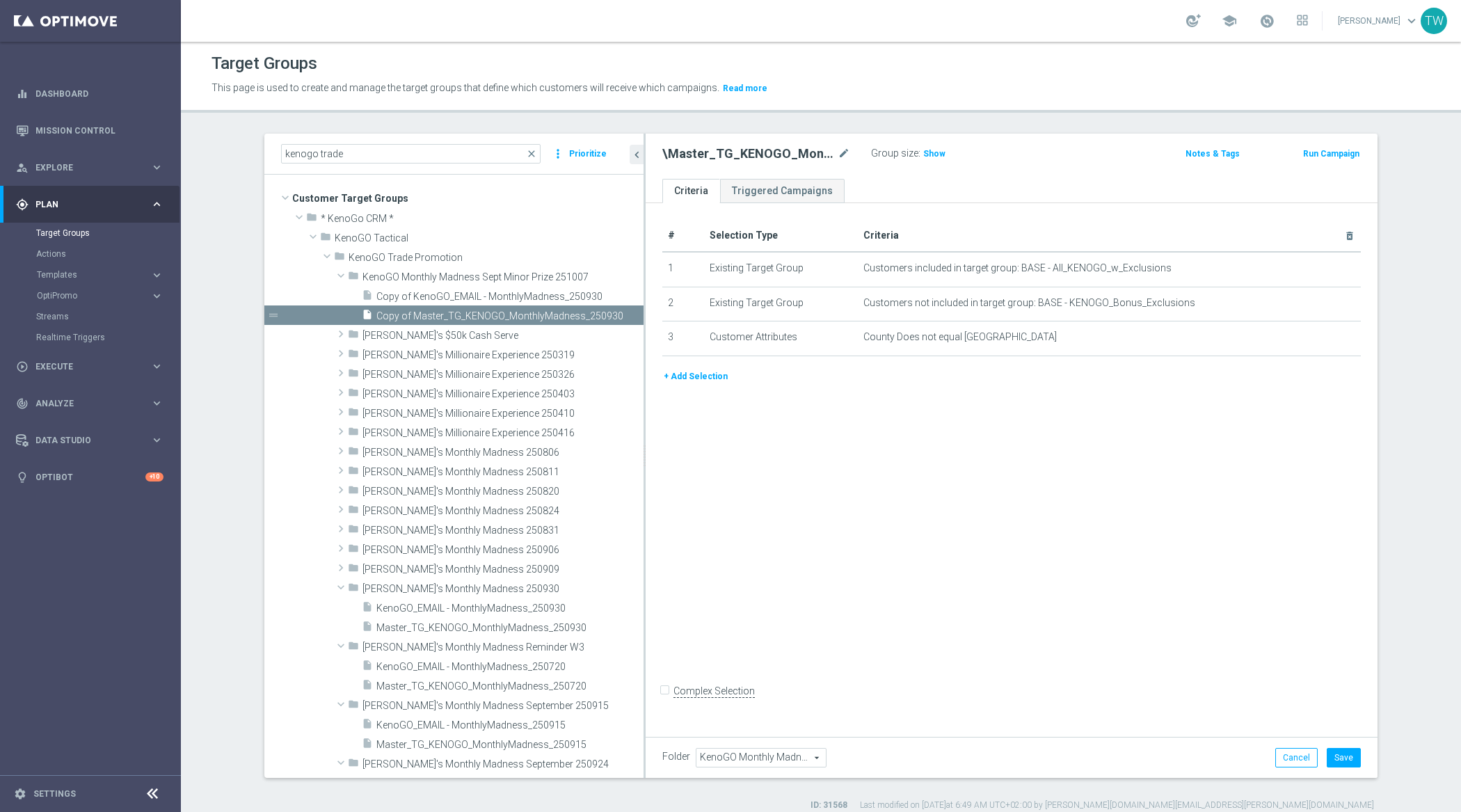
click at [1047, 386] on div "+ Add Selection" at bounding box center [1012, 381] width 720 height 25
click at [692, 375] on button "+ Add Selection" at bounding box center [695, 376] width 67 height 15
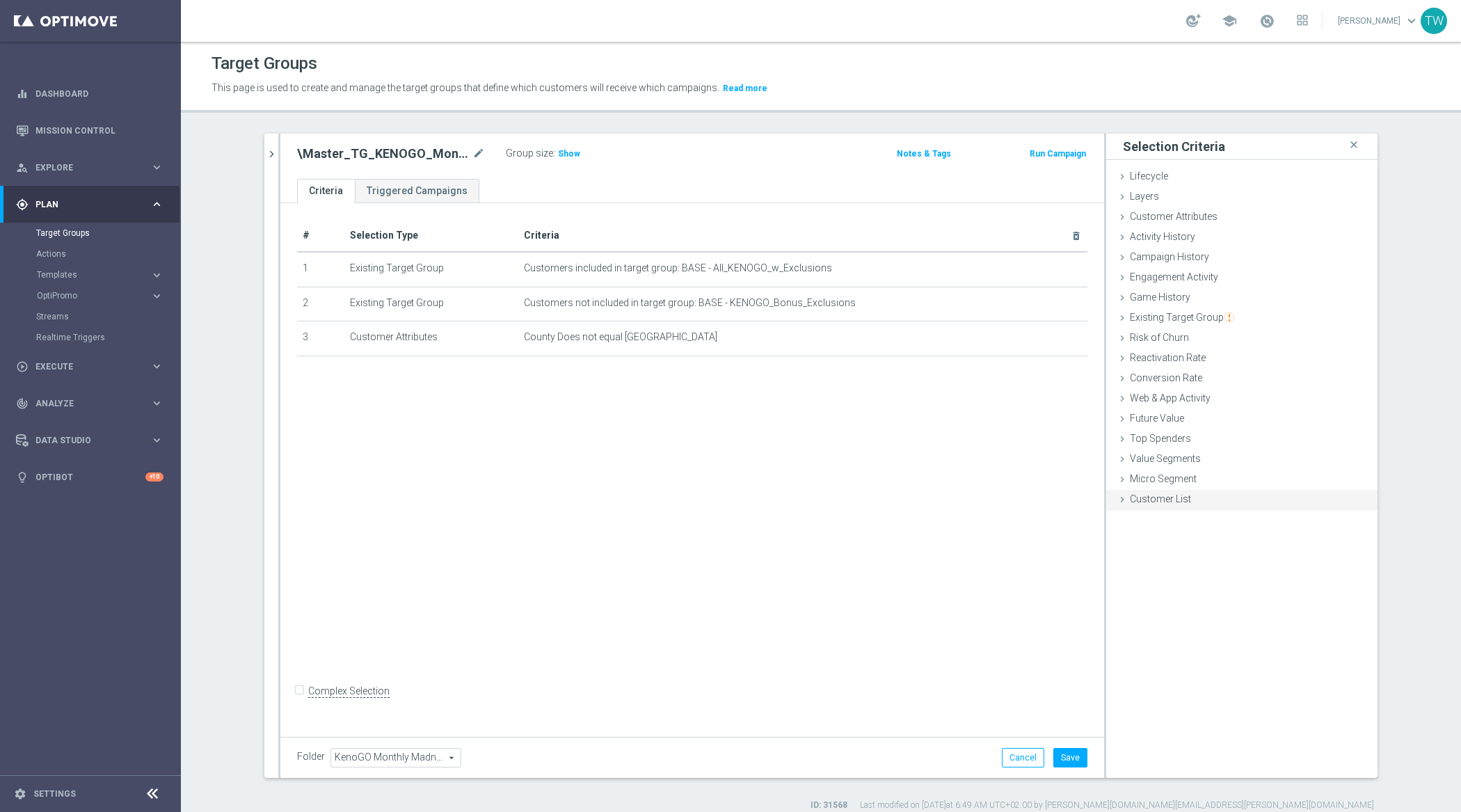
click at [1047, 498] on span "Customer List" at bounding box center [1160, 499] width 61 height 11
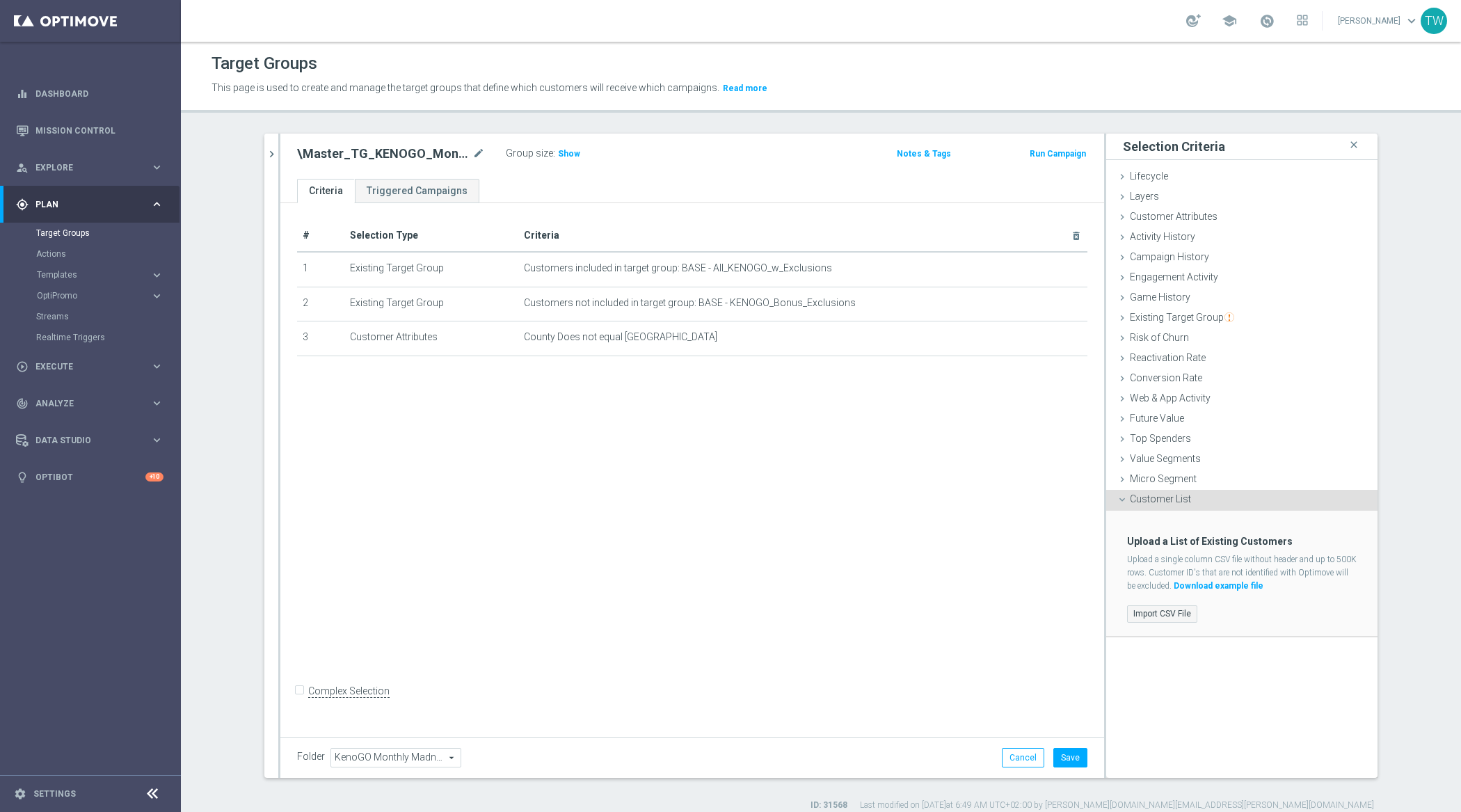
click at [1047, 611] on label "Import CSV File" at bounding box center [1161, 613] width 71 height 17
click at [0, 0] on input "Import CSV File" at bounding box center [0, 0] width 0 height 0
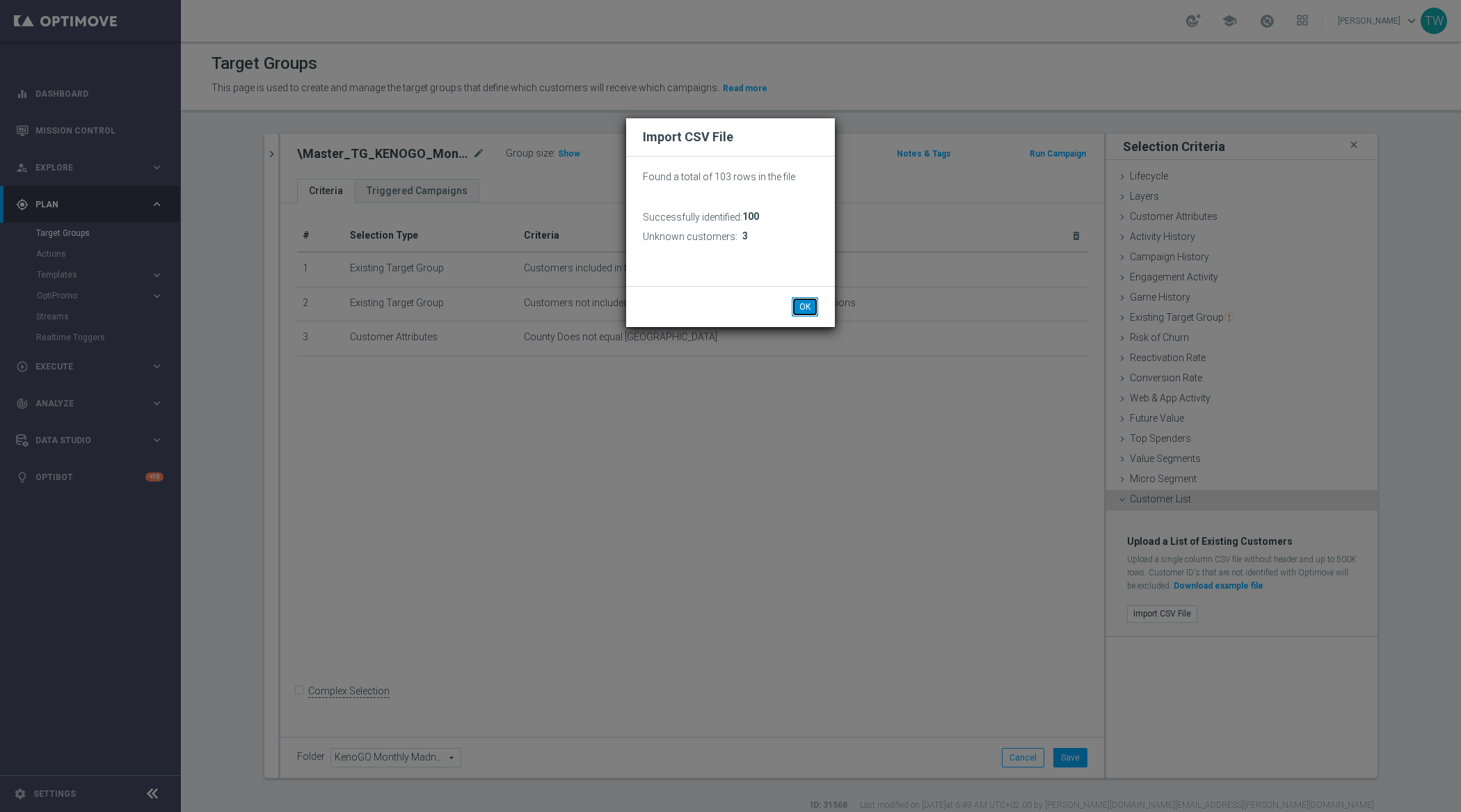
click at [804, 311] on button "OK" at bounding box center [804, 306] width 26 height 20
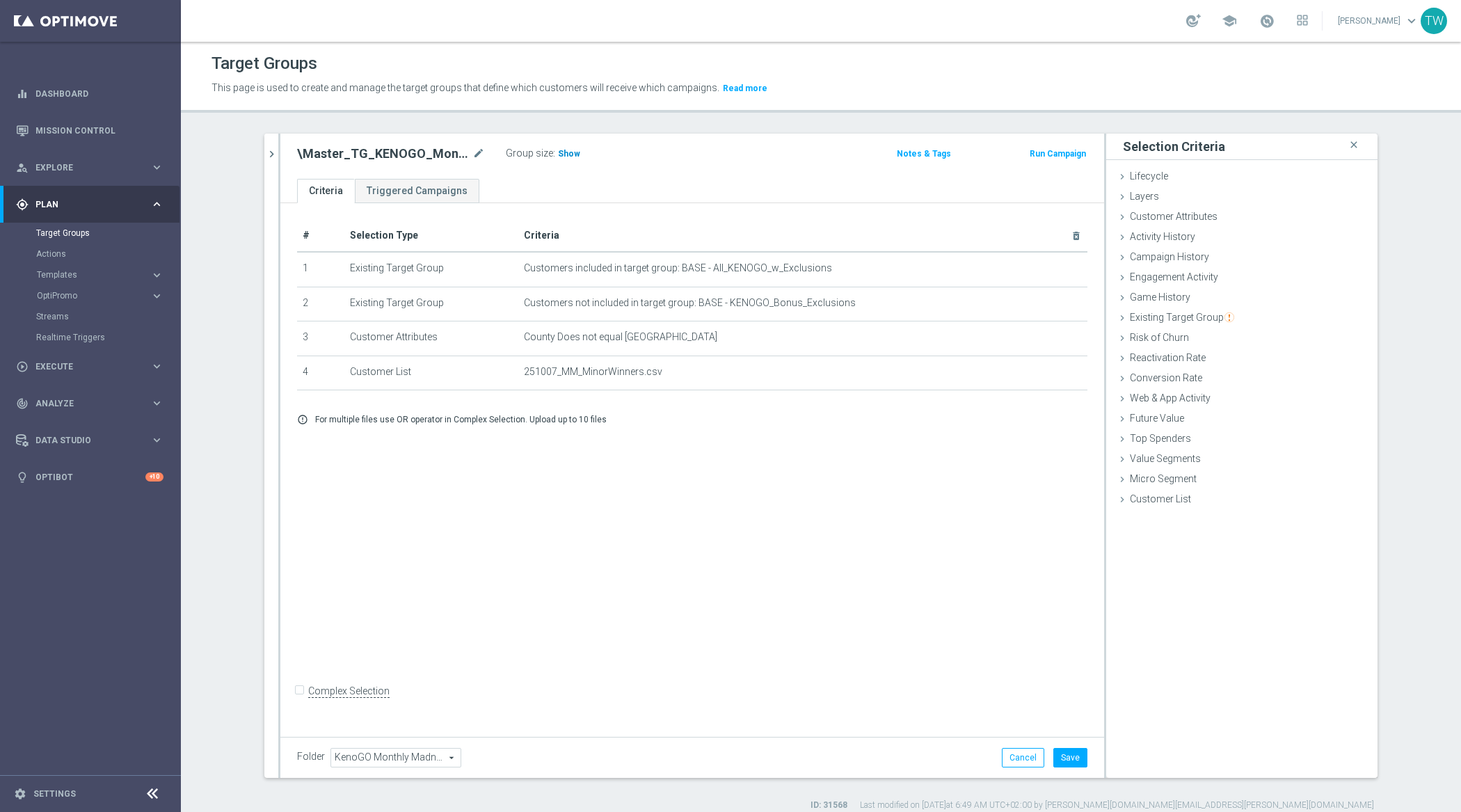
click at [562, 150] on span "Show" at bounding box center [569, 154] width 23 height 9
click at [1047, 754] on button "Save" at bounding box center [1070, 757] width 34 height 20
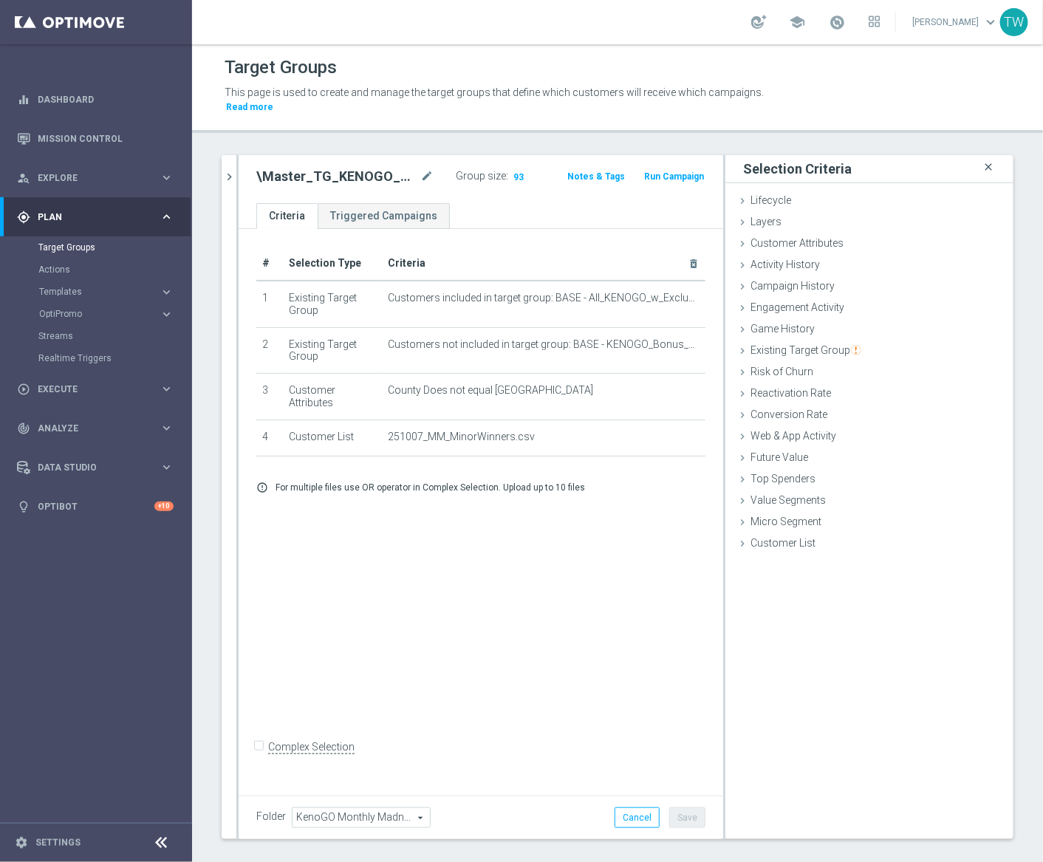
click at [989, 157] on icon "close" at bounding box center [988, 167] width 15 height 20
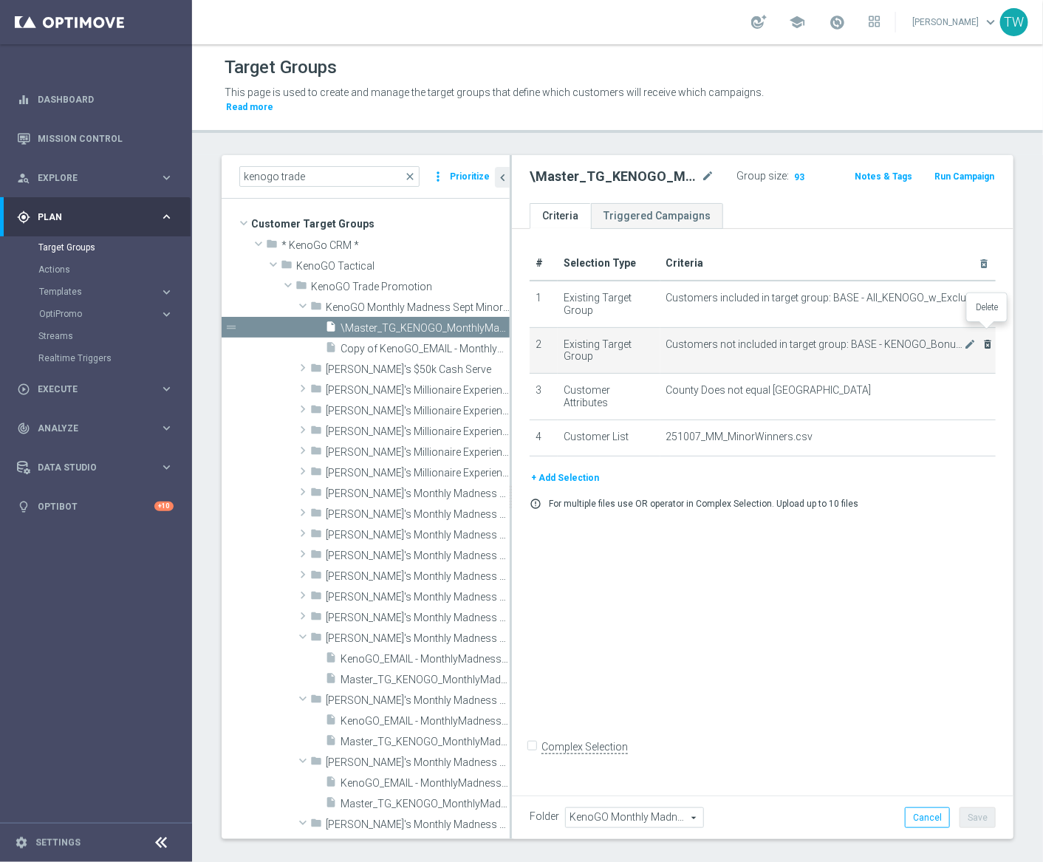
click at [984, 338] on icon "delete_forever" at bounding box center [987, 344] width 12 height 12
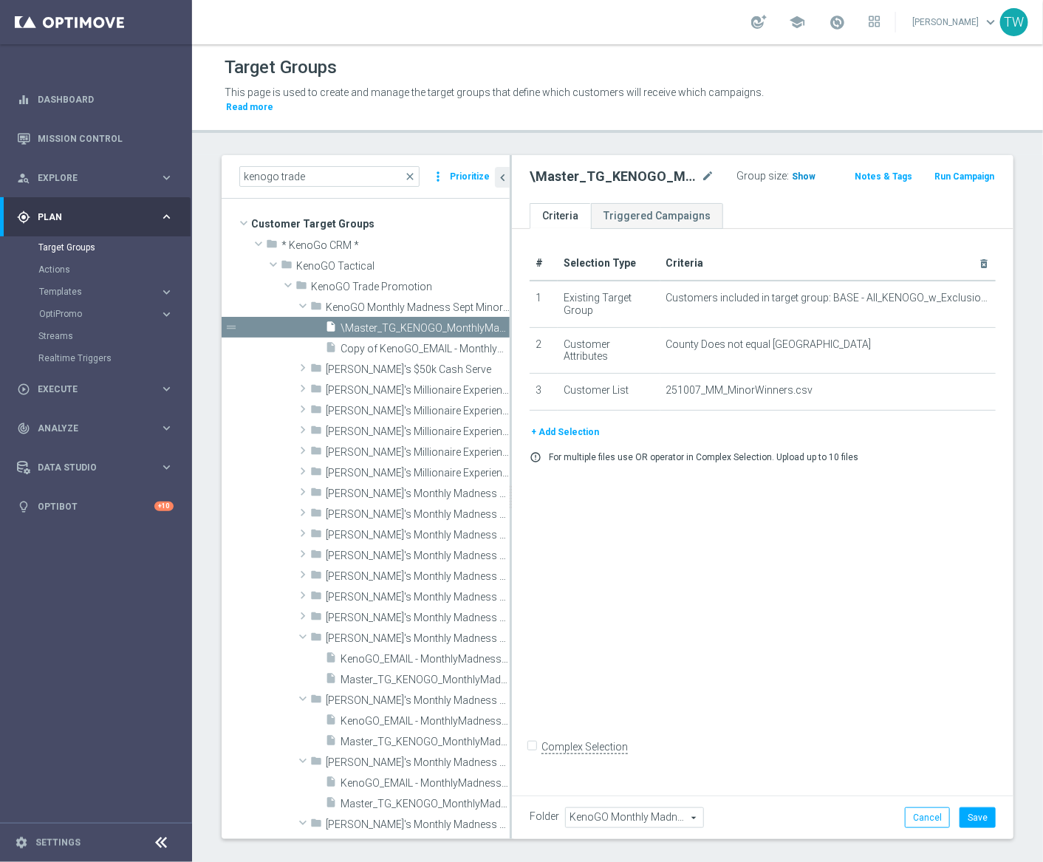
click at [801, 171] on span "Show" at bounding box center [804, 176] width 24 height 10
click at [704, 168] on icon "mode_edit" at bounding box center [708, 177] width 13 height 18
type input "Master_TG_KENOGO_MonthlyMadness_251007"
click at [981, 693] on div "# Selection Type Criteria delete_forever 1 Existing Target Group Customers incl…" at bounding box center [762, 509] width 501 height 560
drag, startPoint x: 978, startPoint y: 803, endPoint x: 968, endPoint y: 795, distance: 13.6
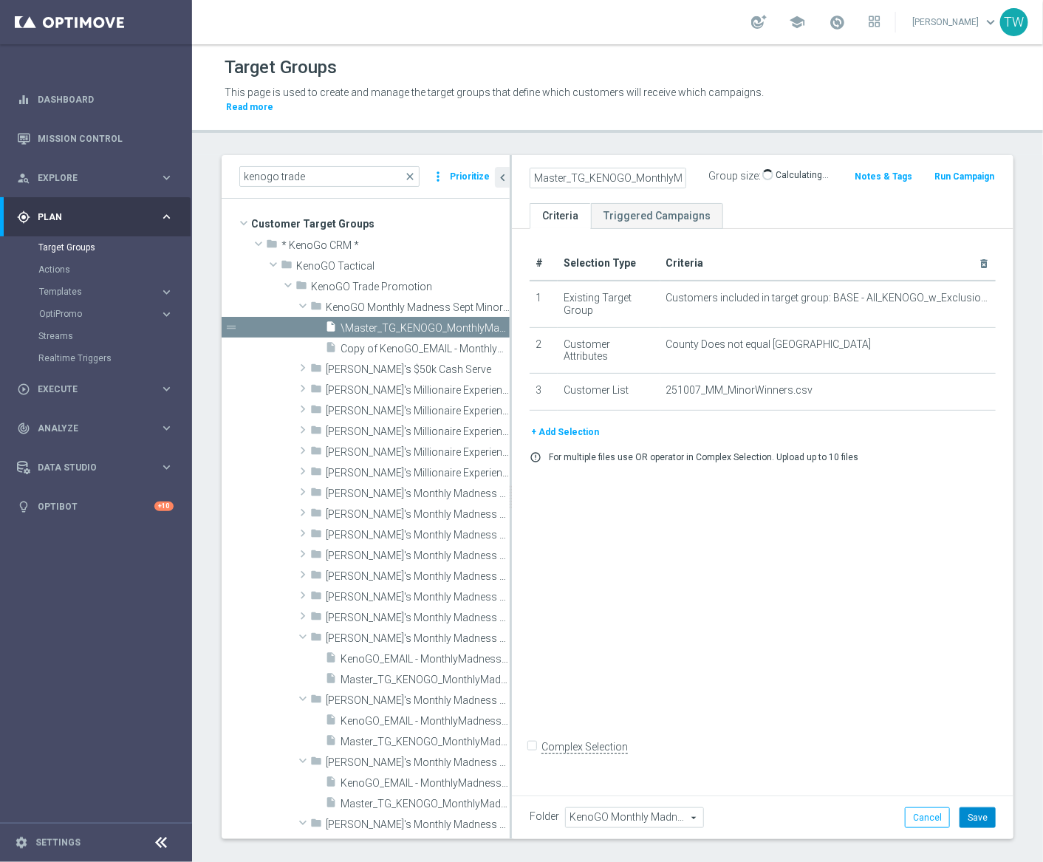
click at [978, 807] on button "Save" at bounding box center [977, 817] width 36 height 21
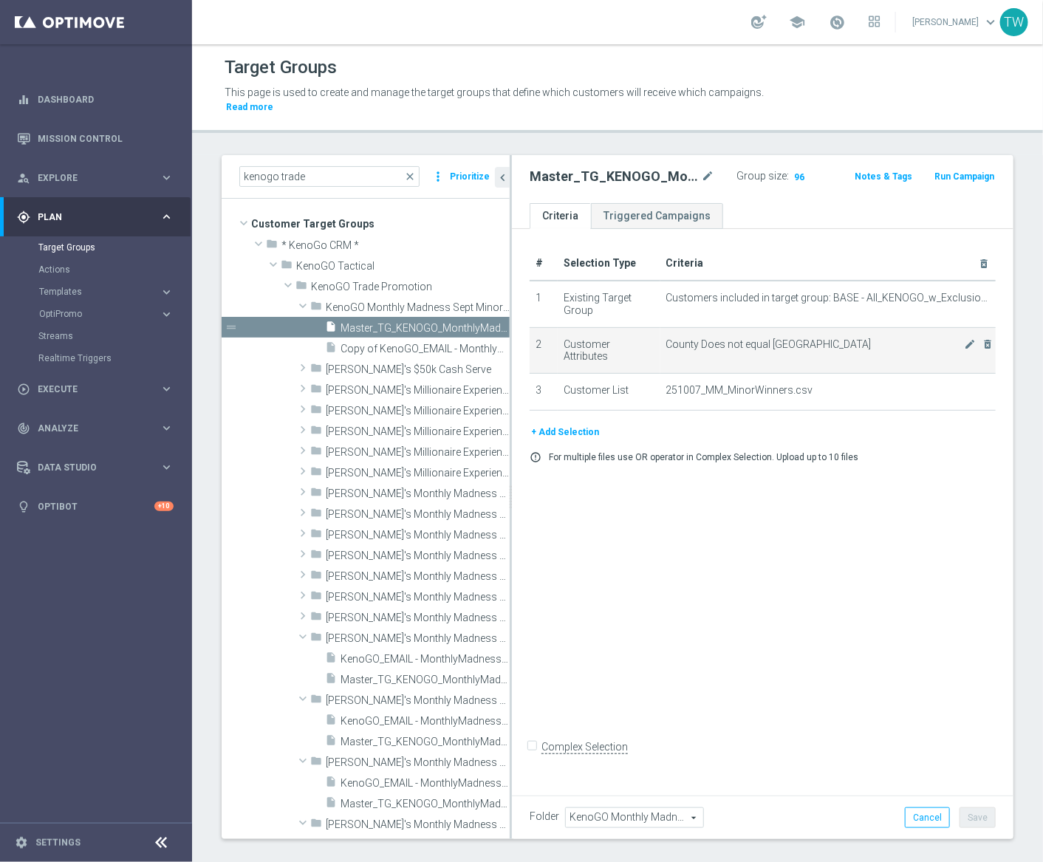
scroll to position [4, 0]
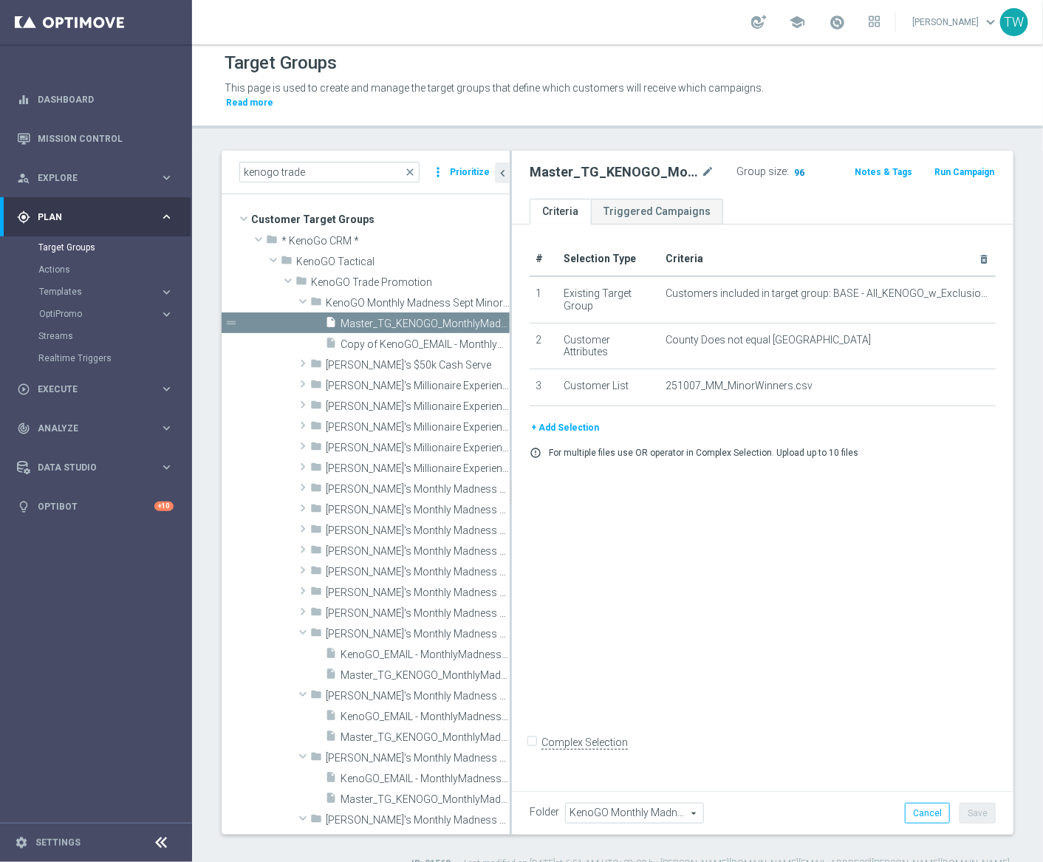
click at [800, 167] on span "96" at bounding box center [799, 174] width 13 height 14
click at [390, 338] on span "Copy of KenoGO_EMAIL - MonthlyMadness_250930" at bounding box center [408, 344] width 136 height 13
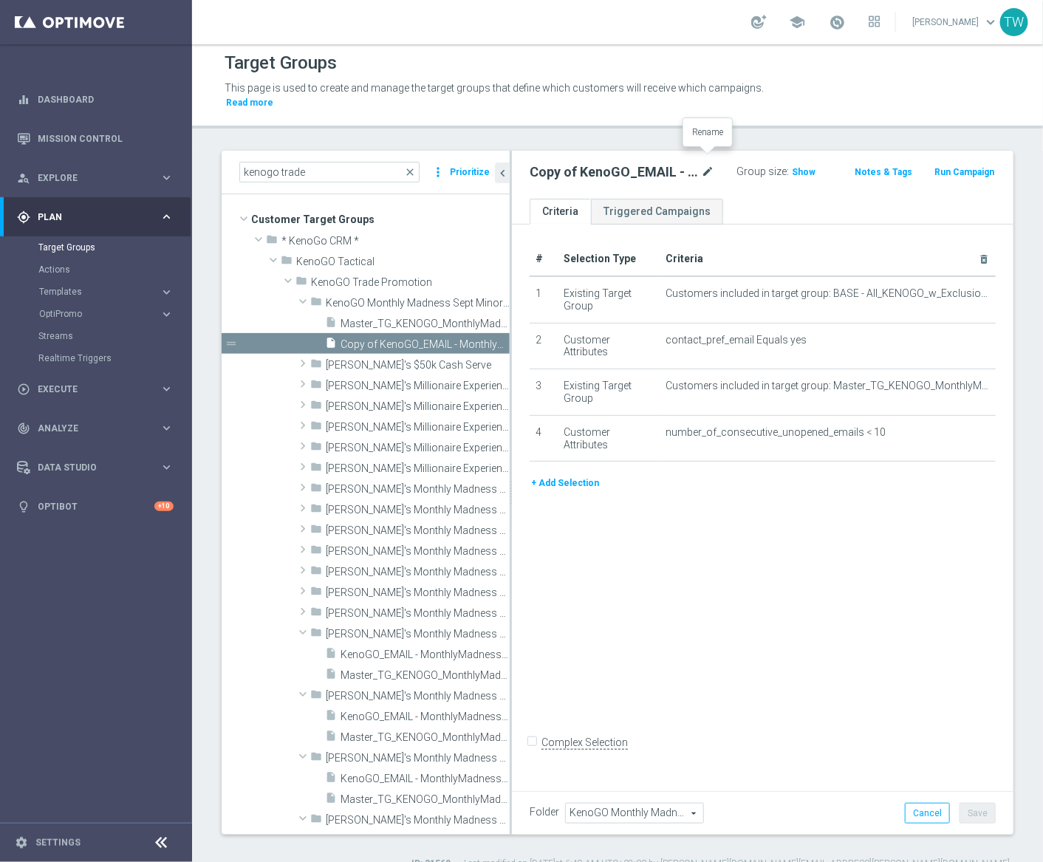
click at [704, 163] on icon "mode_edit" at bounding box center [708, 172] width 13 height 18
type input "KenoGO_EMAIL - MonthlyMadness_251007"
click at [797, 167] on span "Show" at bounding box center [804, 172] width 24 height 10
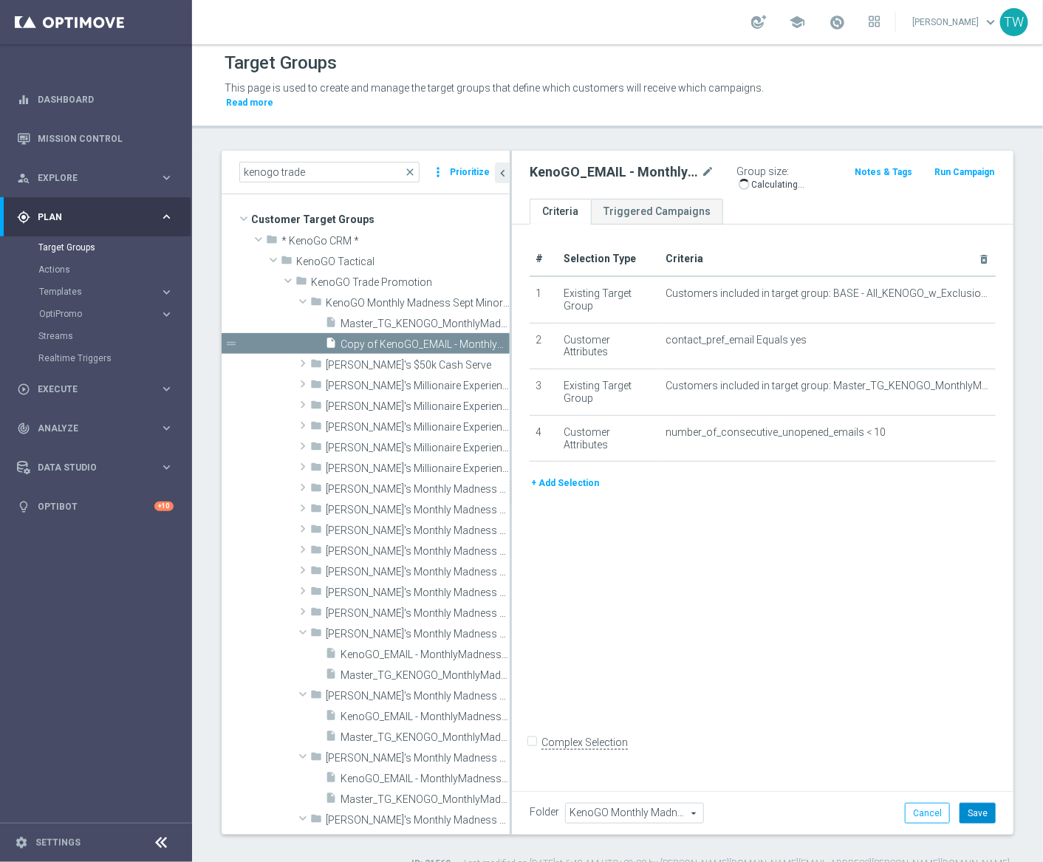
click at [977, 803] on button "Save" at bounding box center [977, 813] width 36 height 21
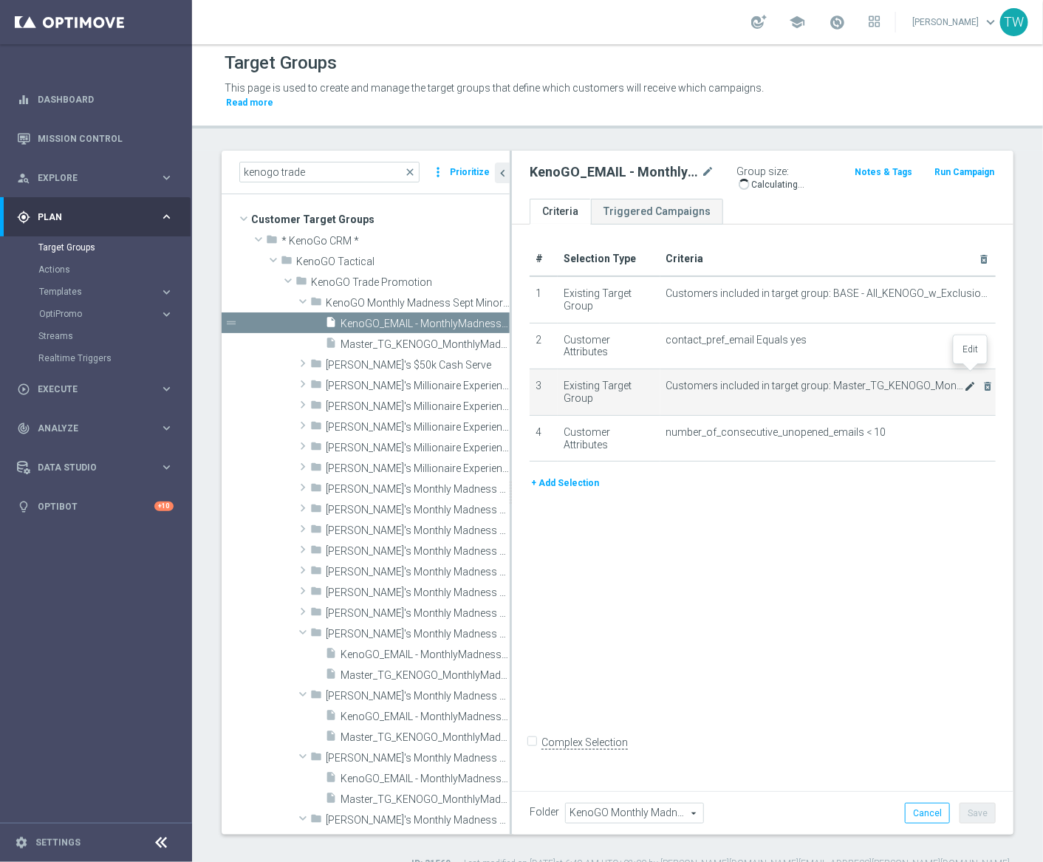
click at [970, 380] on icon "mode_edit" at bounding box center [970, 386] width 12 height 12
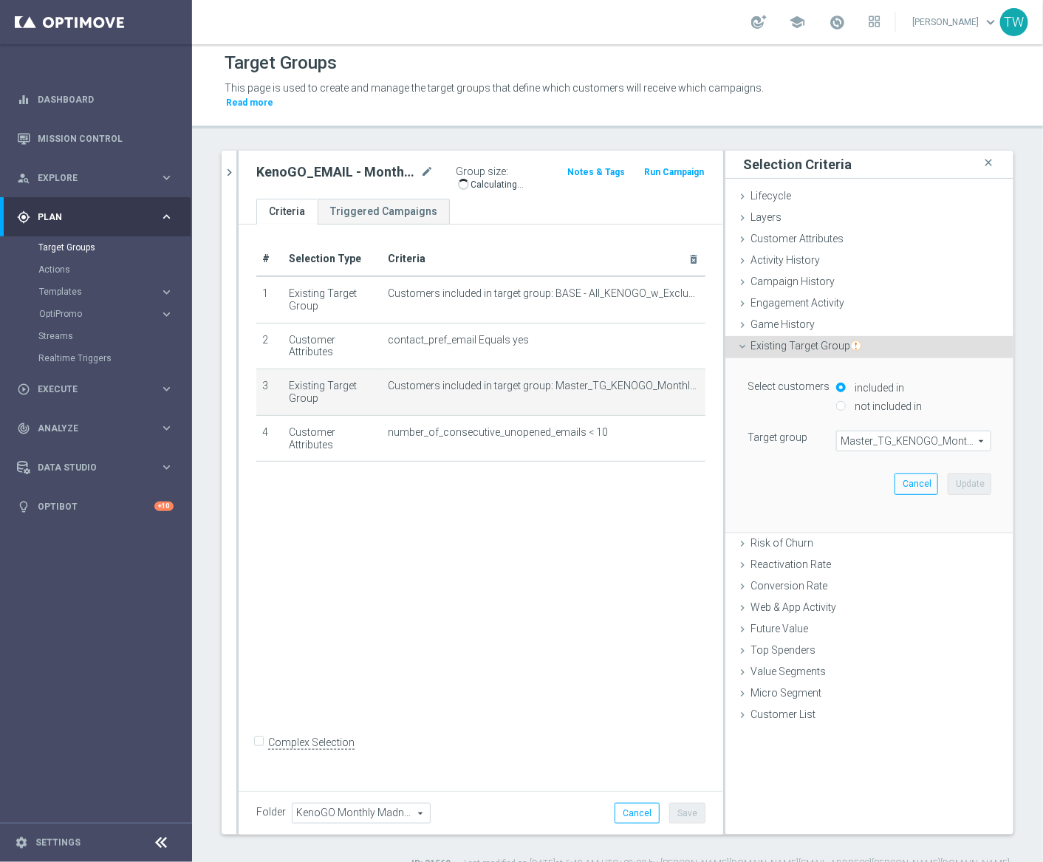
click at [920, 431] on span "Master_TG_KENOGO_MonthlyMadness_250930" at bounding box center [914, 440] width 154 height 19
click at [0, 0] on input "search" at bounding box center [0, 0] width 0 height 0
type input "251007"
click at [921, 457] on span "Master_TG_KENOGO_MonthlyMadness_251007" at bounding box center [913, 463] width 140 height 12
type input "Master_TG_KENOGO_MonthlyMadness_251007"
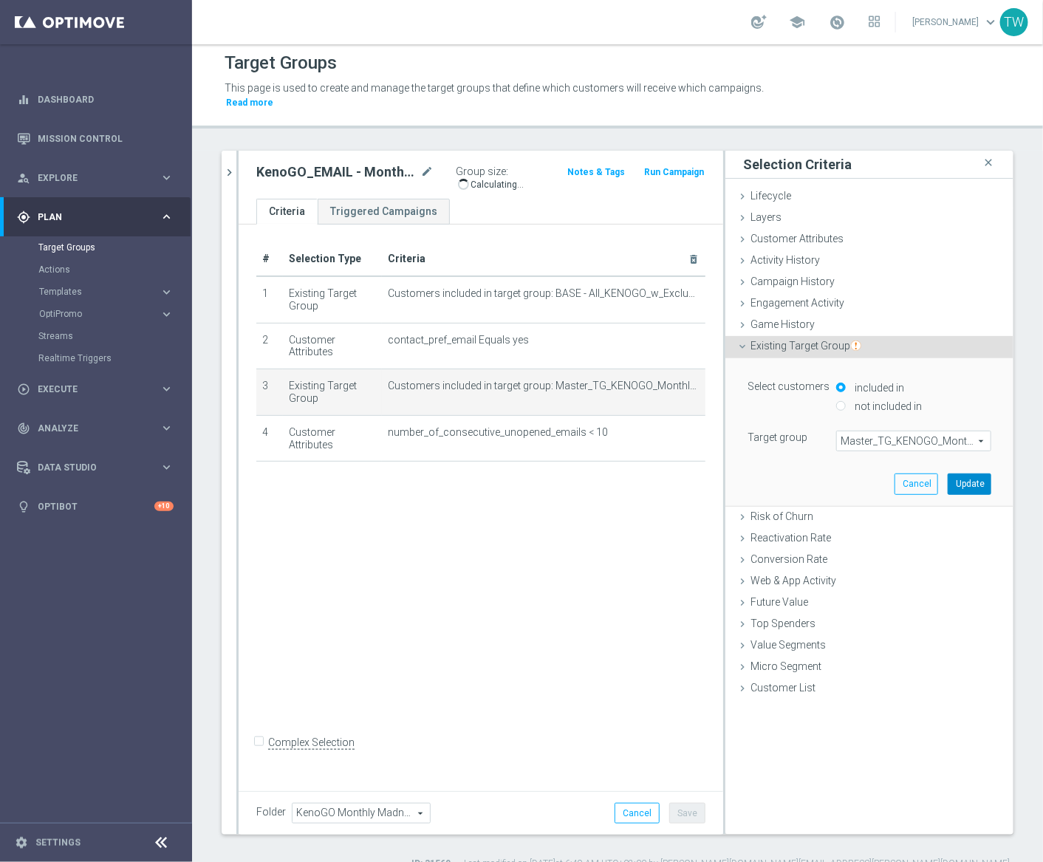
click at [963, 473] on button "Update" at bounding box center [969, 483] width 44 height 21
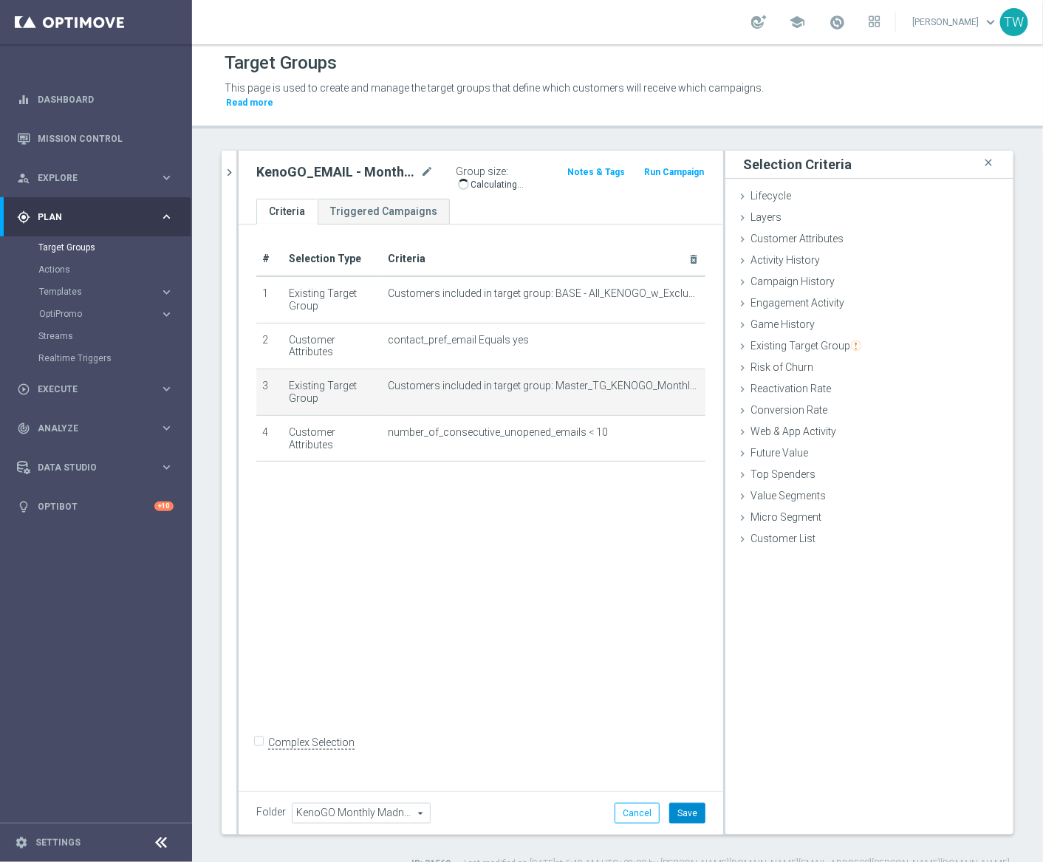
click at [692, 803] on button "Save" at bounding box center [687, 813] width 36 height 21
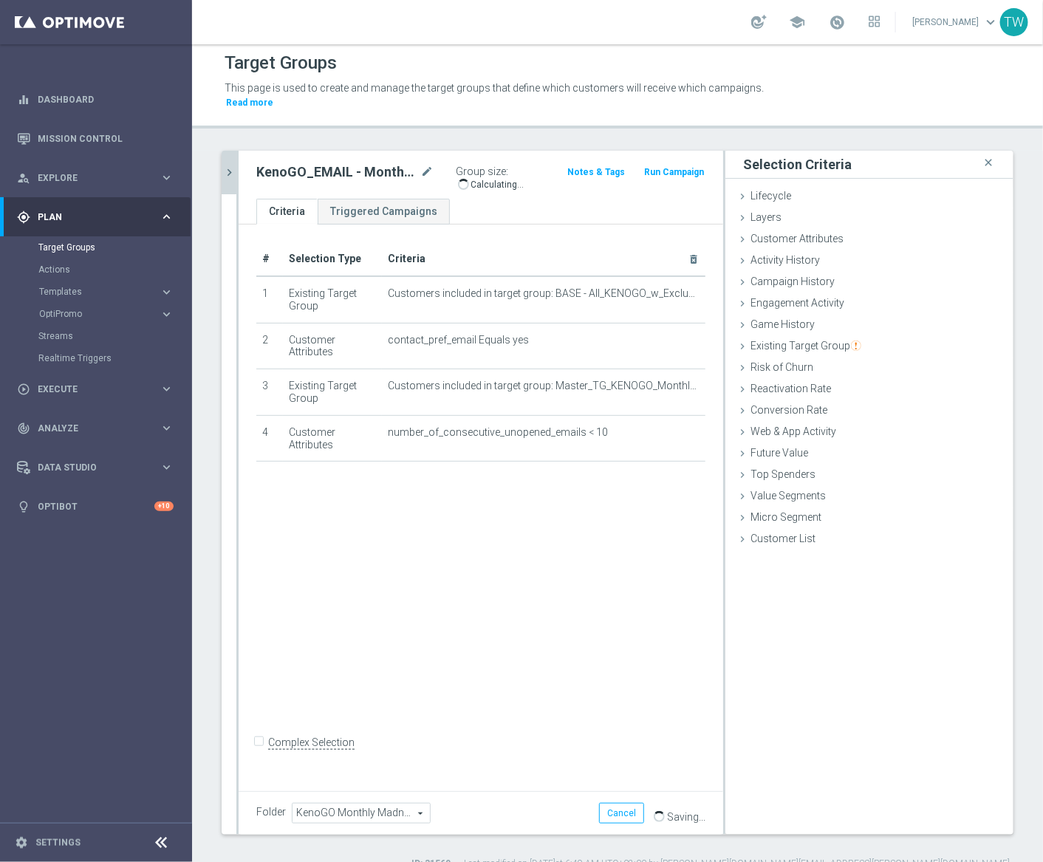
click at [230, 165] on icon "chevron_right" at bounding box center [229, 172] width 14 height 14
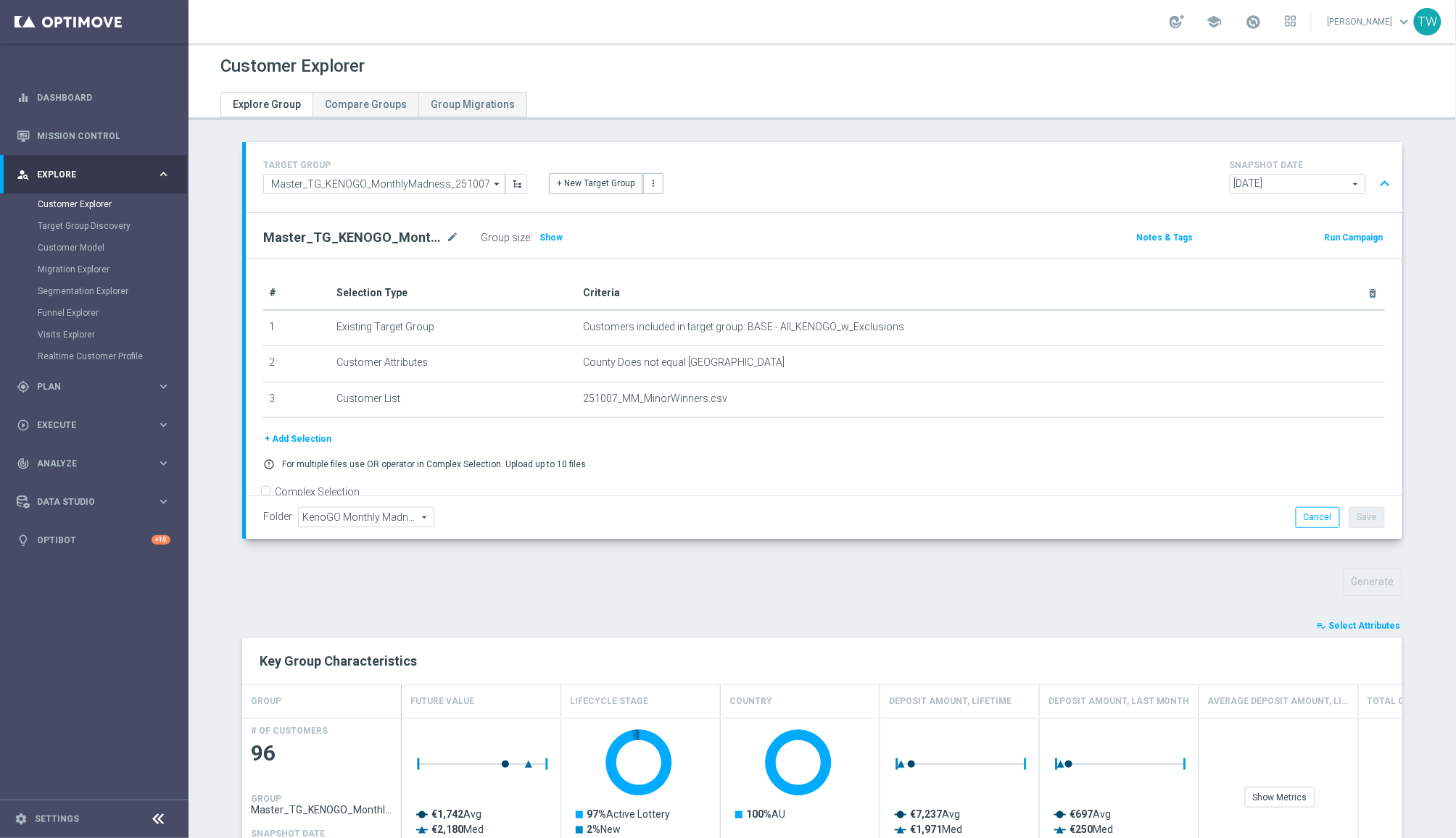
scroll to position [26, 0]
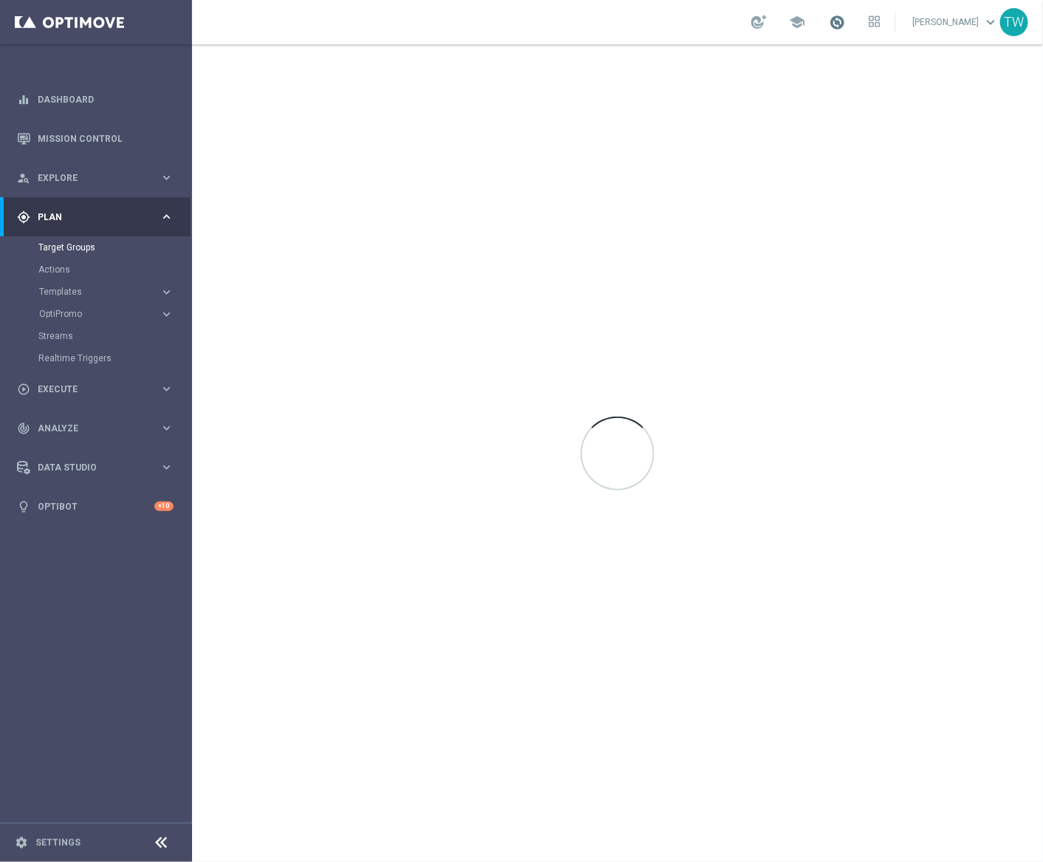
click at [845, 21] on span at bounding box center [837, 22] width 16 height 16
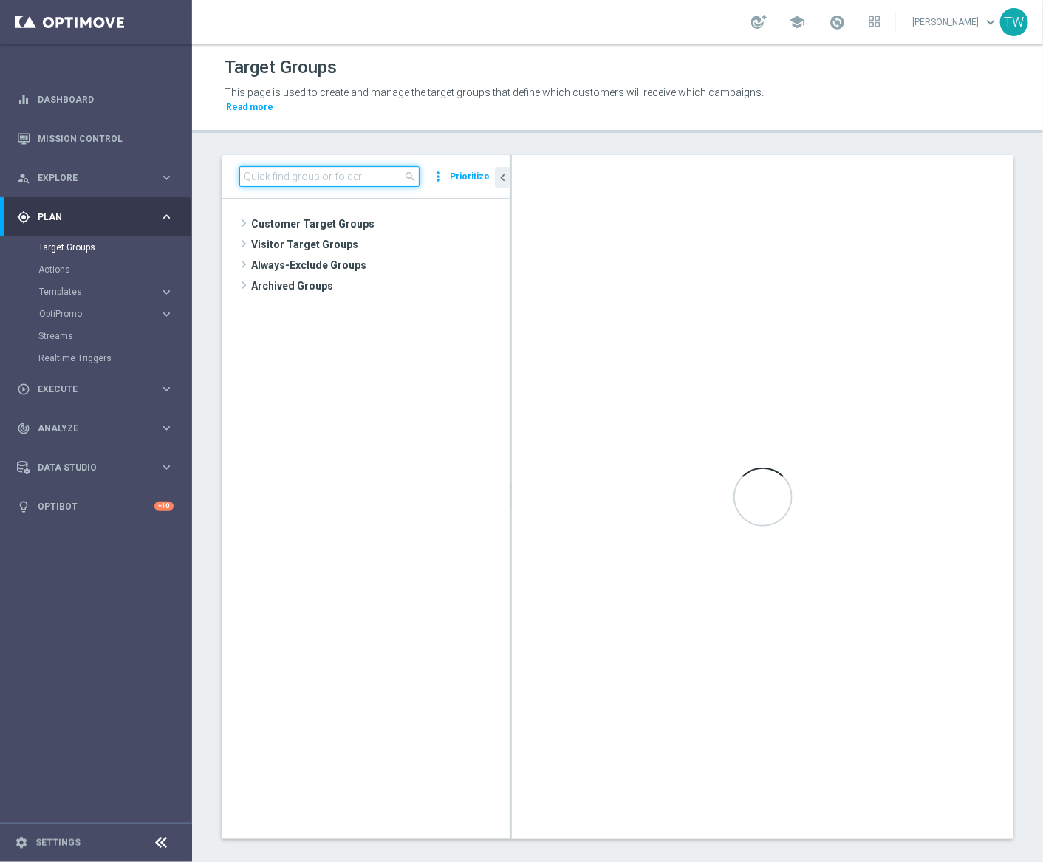
click at [320, 166] on input at bounding box center [329, 176] width 180 height 21
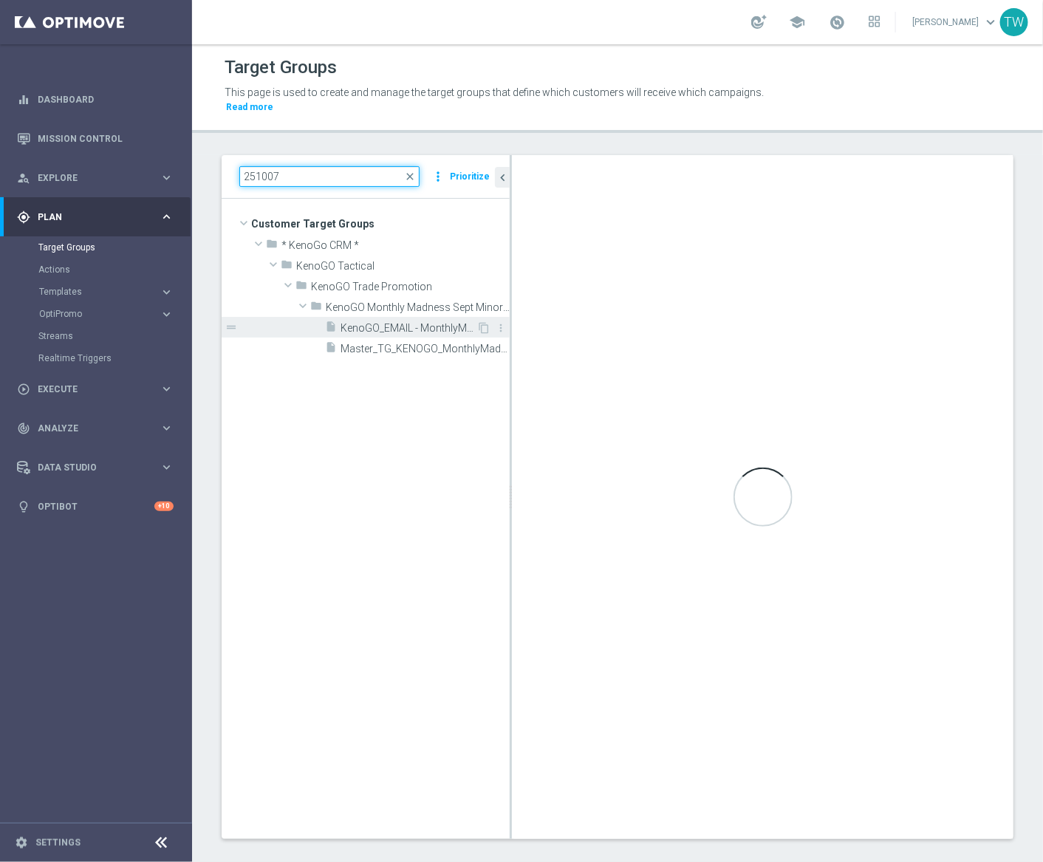
type input "251007"
click at [413, 322] on span "KenoGO_EMAIL - MonthlyMadness_251007" at bounding box center [408, 328] width 136 height 13
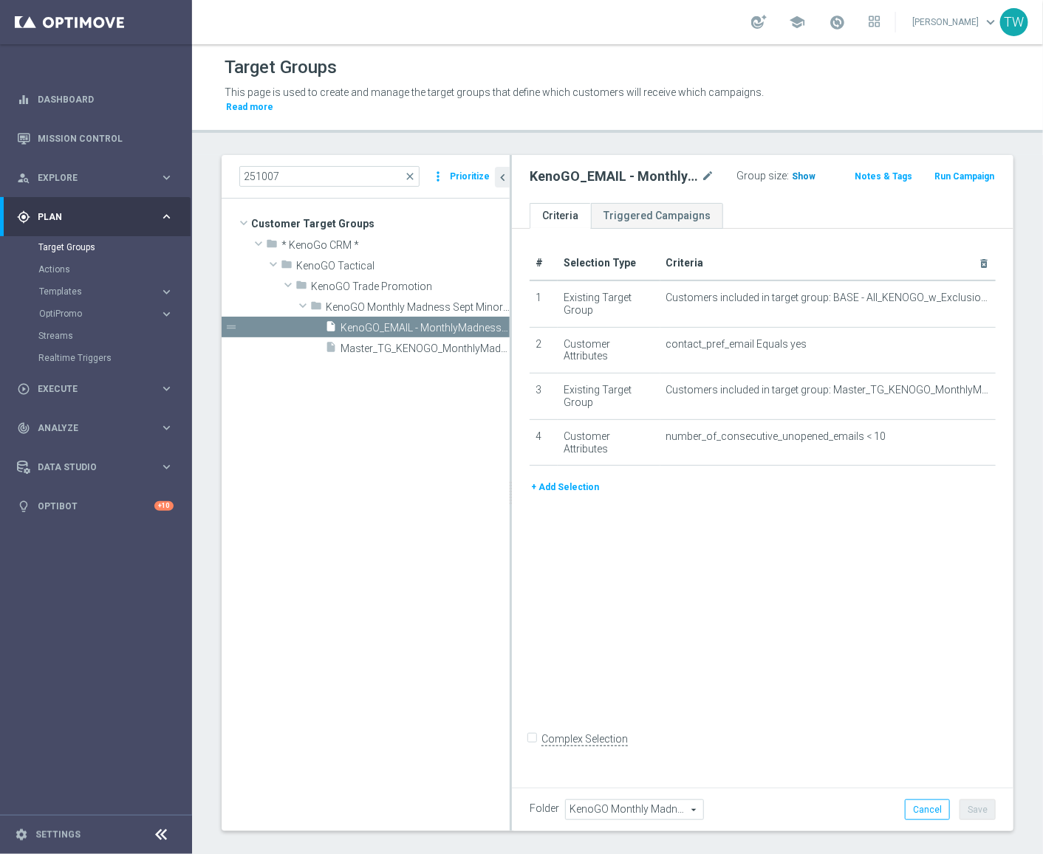
click at [796, 171] on span "Show" at bounding box center [804, 176] width 24 height 10
click at [800, 171] on span "91" at bounding box center [799, 178] width 13 height 14
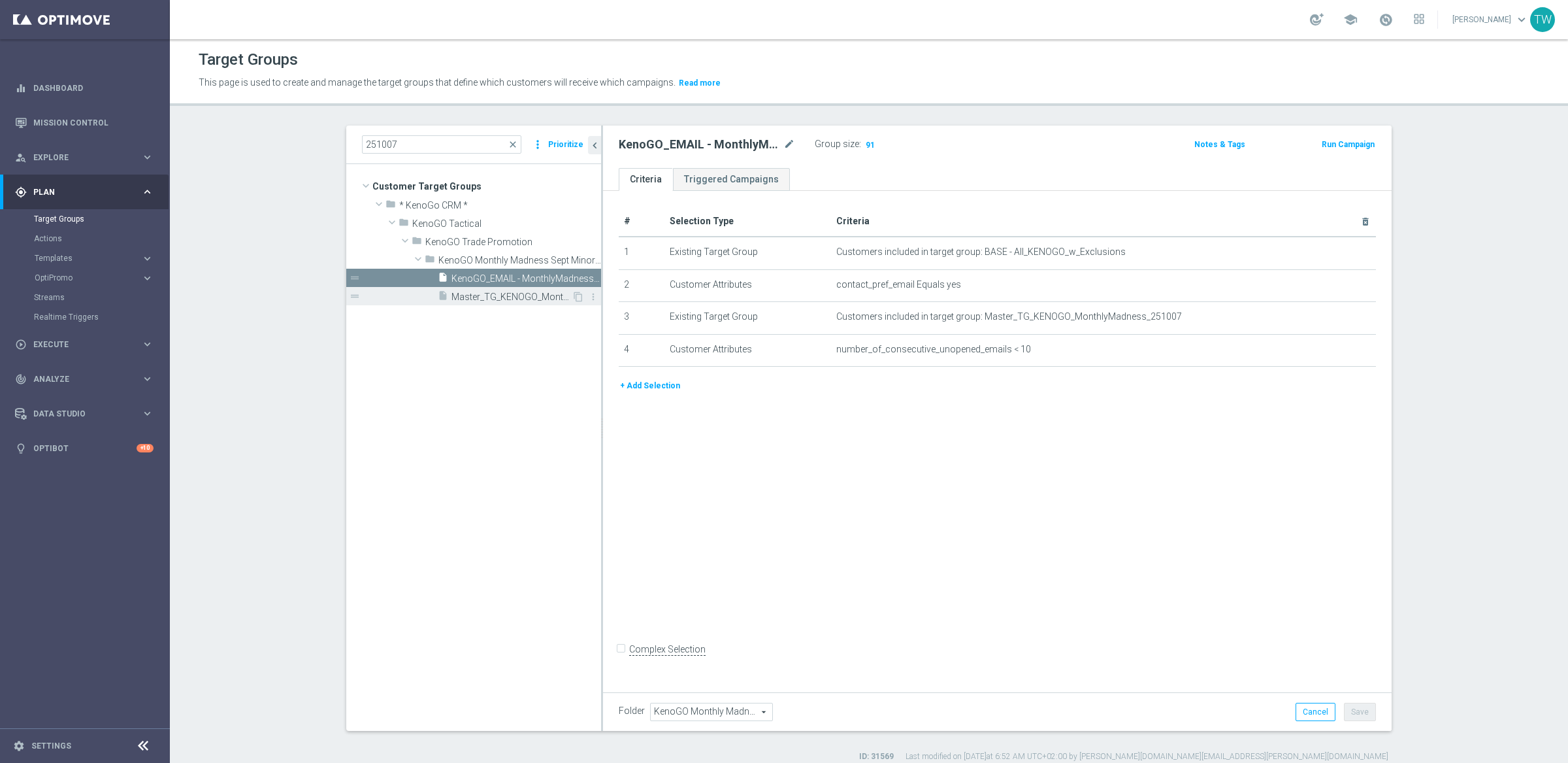
click at [509, 289] on div "insert_drive_file Master_TG_KENOGO_MonthlyMadness_251007" at bounding box center [504, 296] width 134 height 19
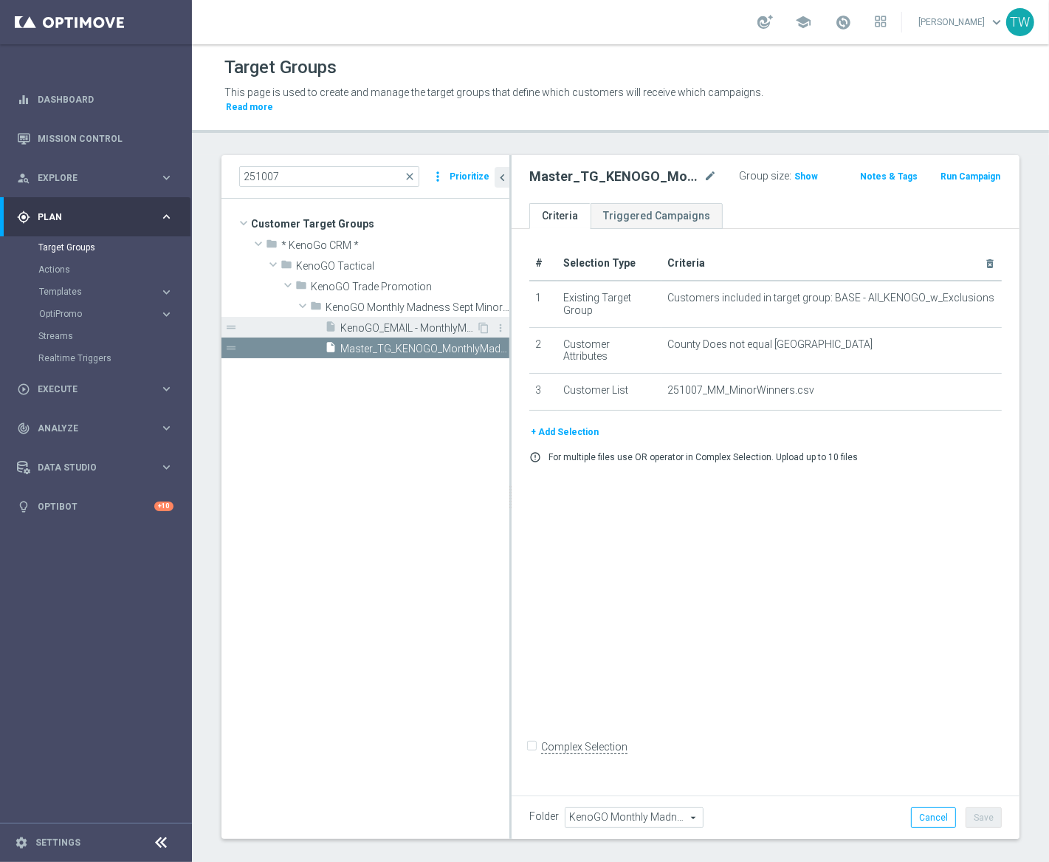
click at [404, 322] on span "KenoGO_EMAIL - MonthlyMadness_251007" at bounding box center [408, 328] width 136 height 13
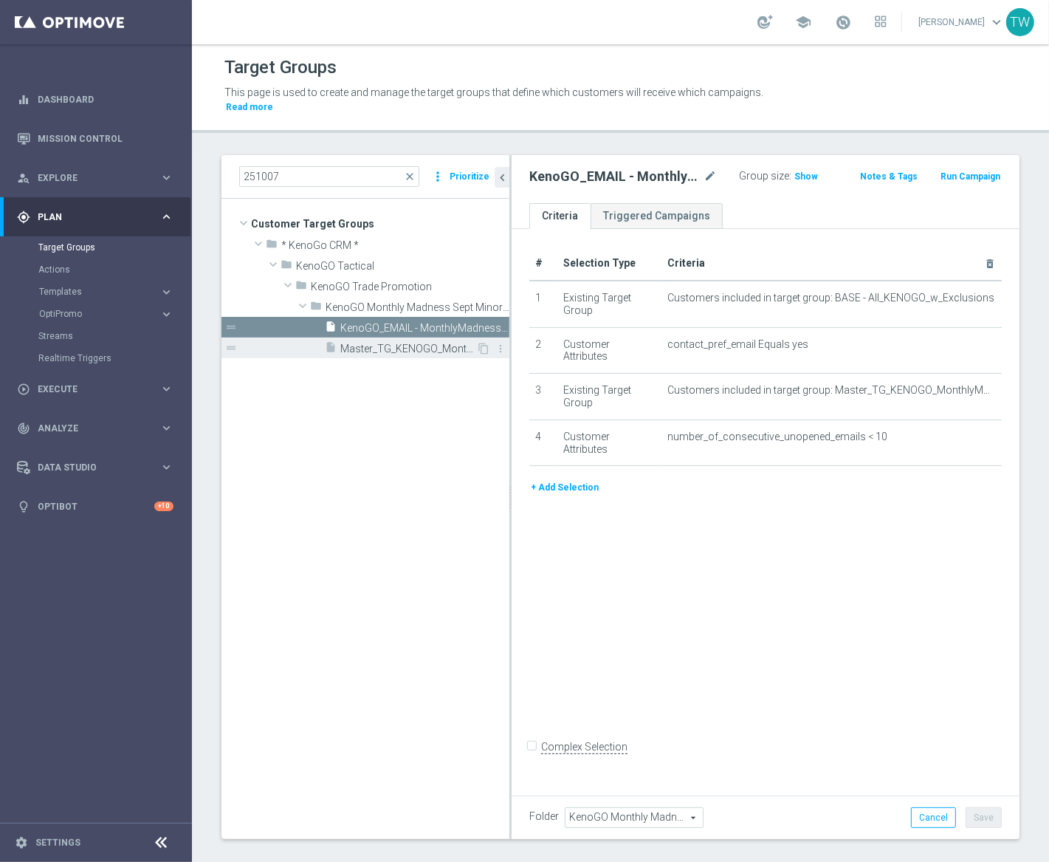
click at [364, 343] on span "Master_TG_KENOGO_MonthlyMadness_251007" at bounding box center [408, 349] width 136 height 13
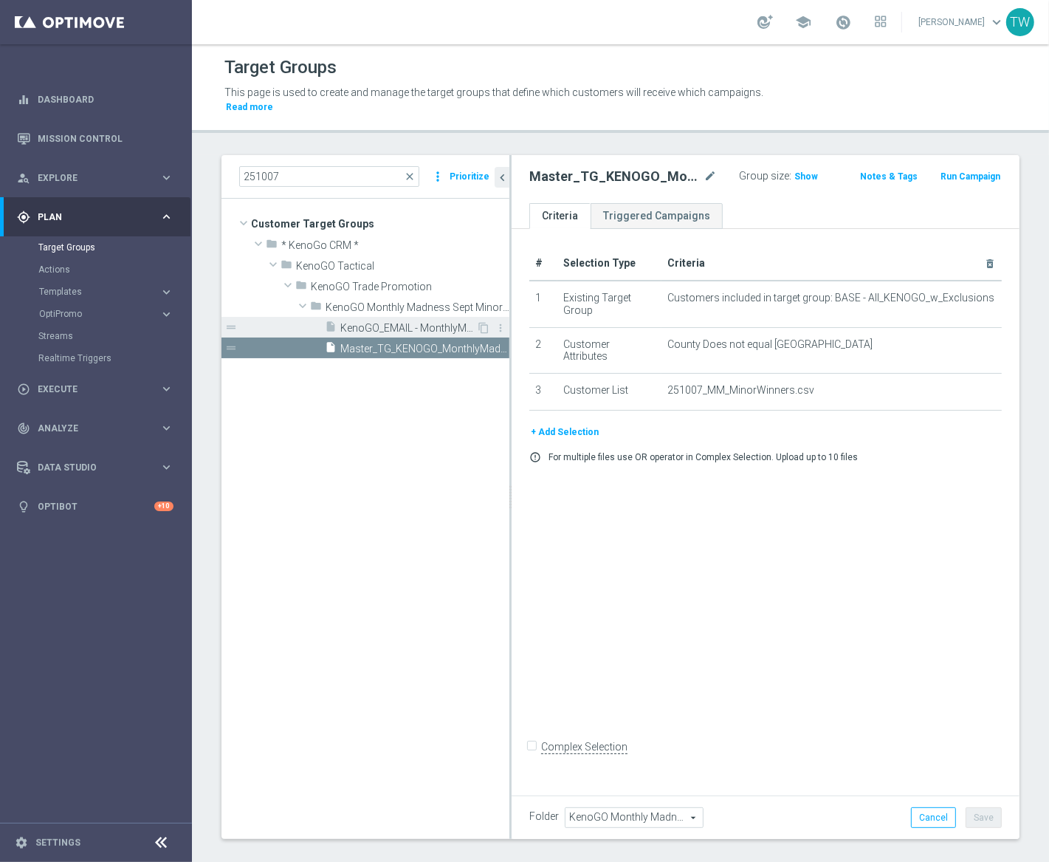
click at [393, 322] on span "KenoGO_EMAIL - MonthlyMadness_251007" at bounding box center [408, 328] width 136 height 13
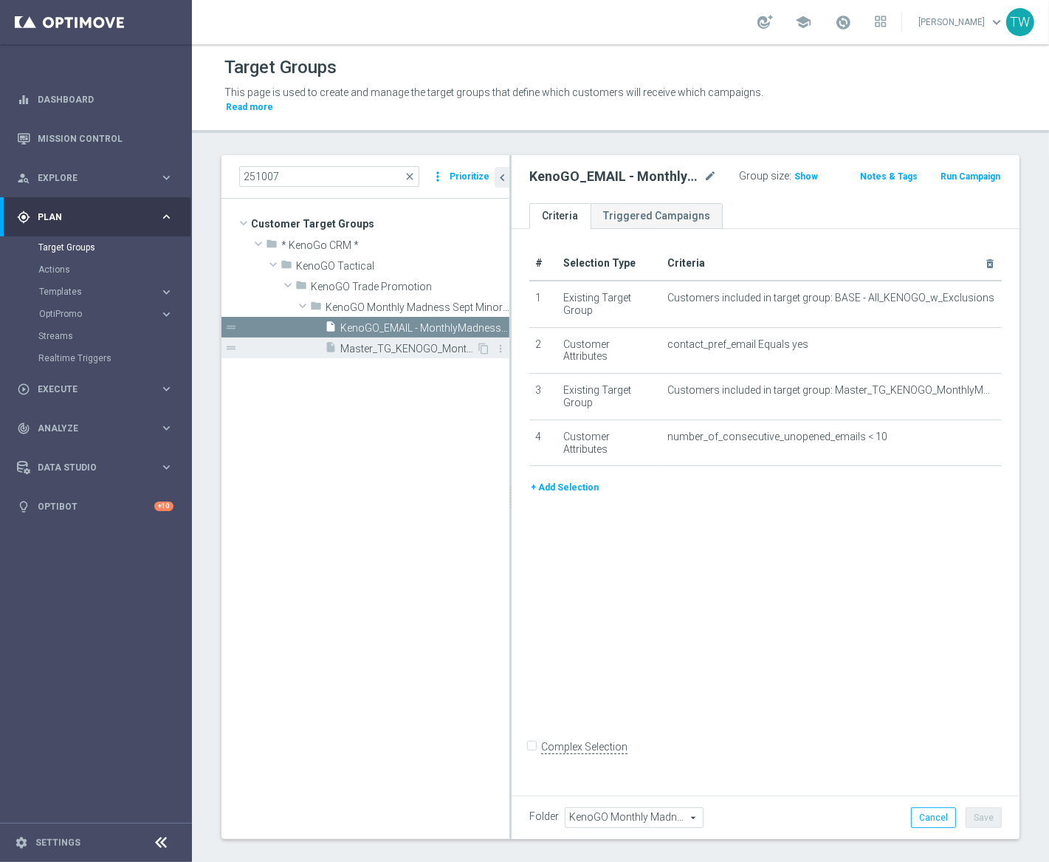
click at [363, 343] on span "Master_TG_KENOGO_MonthlyMadness_251007" at bounding box center [408, 349] width 136 height 13
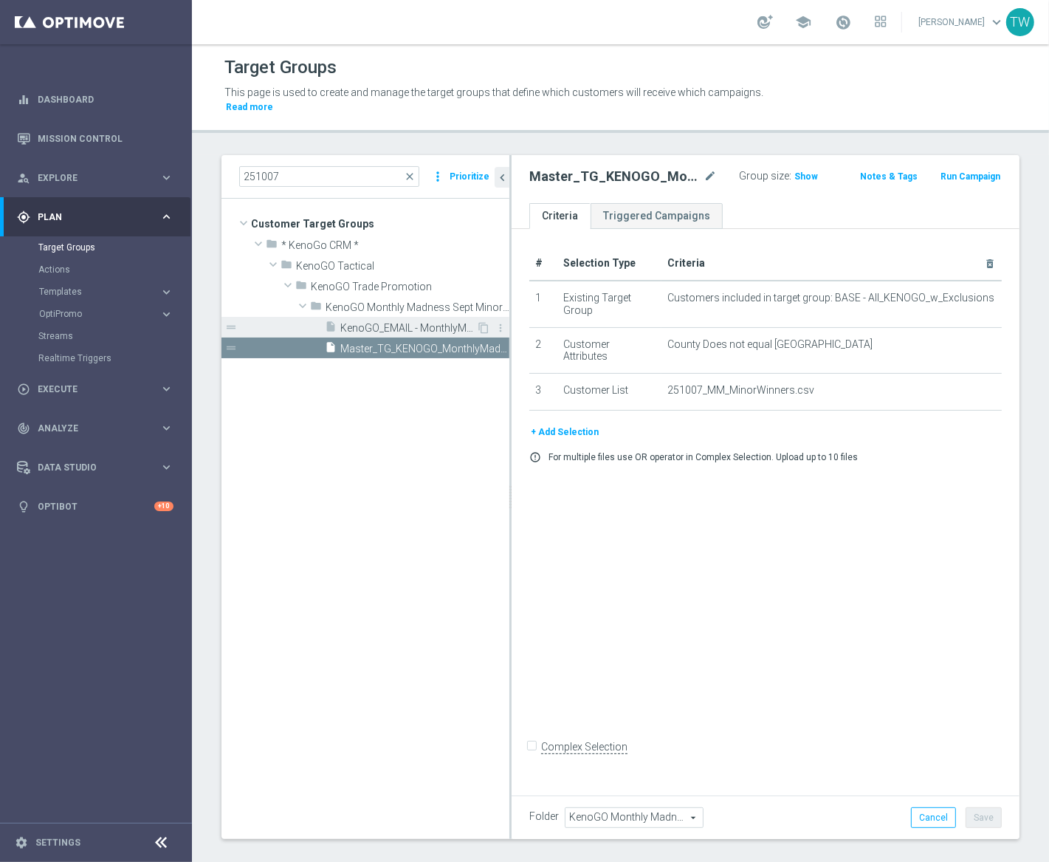
click at [380, 317] on div "insert_drive_file KenoGO_EMAIL - MonthlyMadness_251007" at bounding box center [400, 327] width 151 height 21
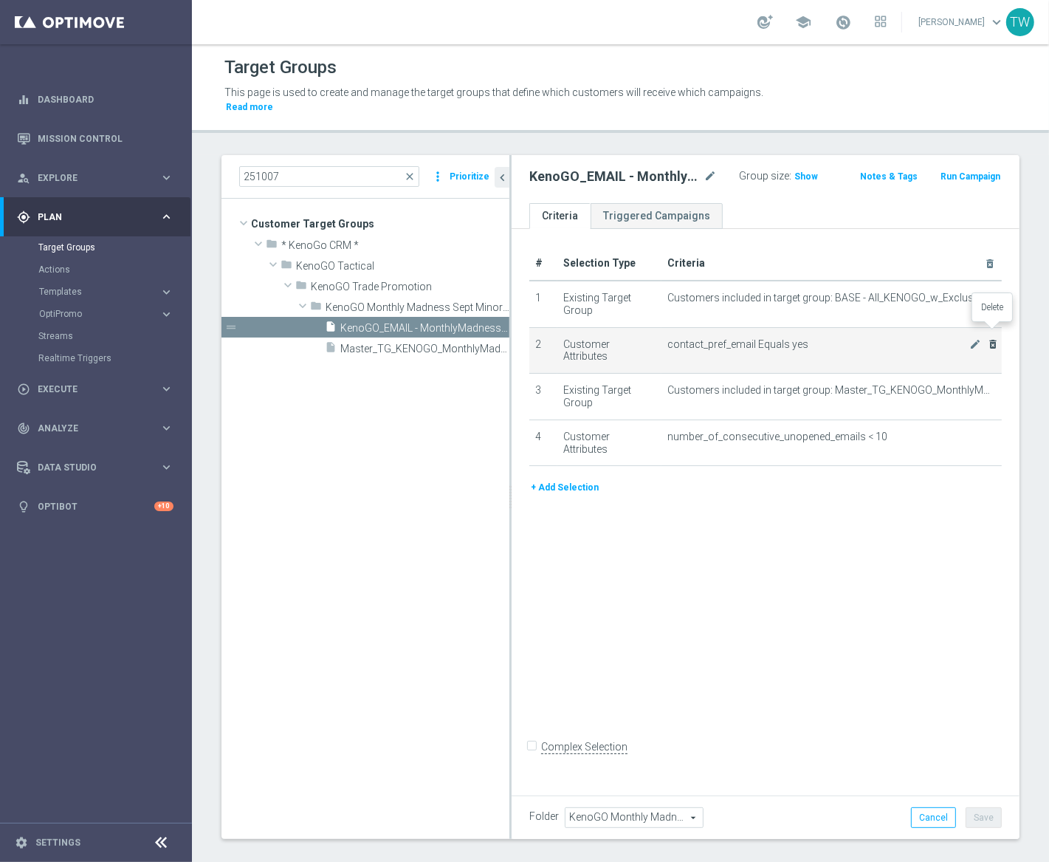
click at [991, 338] on icon "delete_forever" at bounding box center [993, 344] width 12 height 12
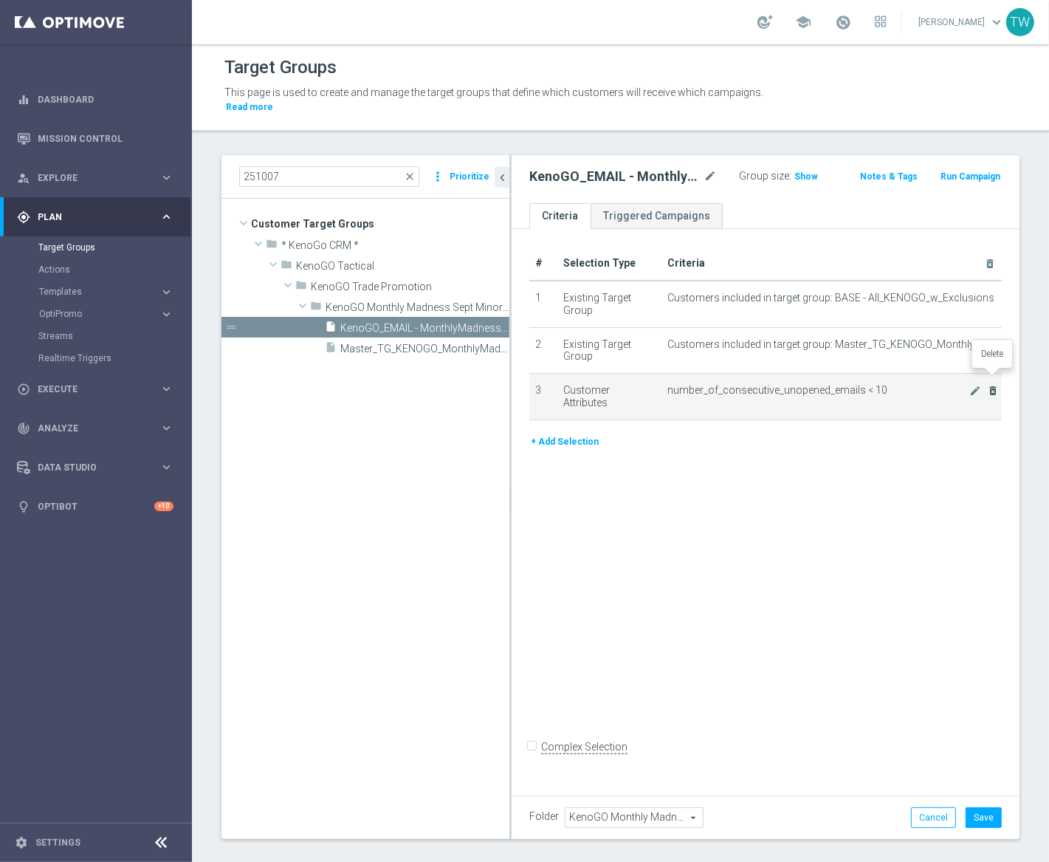
click at [990, 385] on icon "delete_forever" at bounding box center [993, 391] width 12 height 12
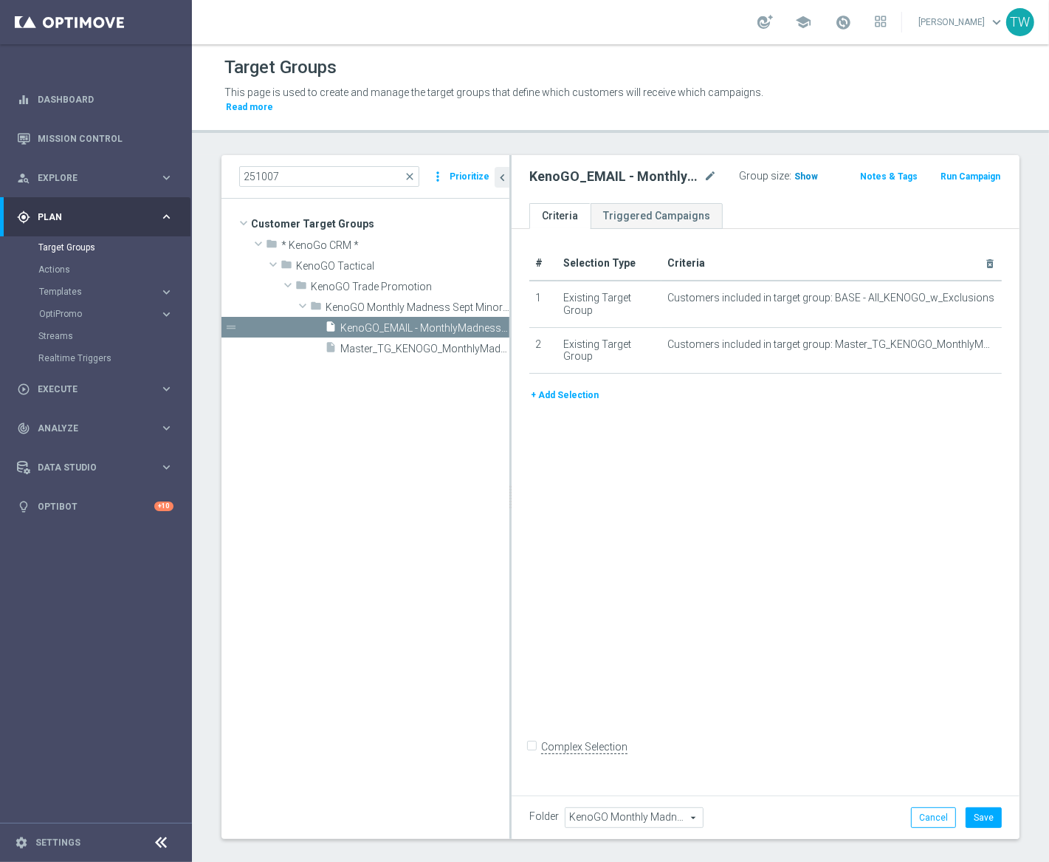
click at [816, 168] on h3 "Show" at bounding box center [807, 176] width 27 height 16
click at [980, 807] on button "Save" at bounding box center [984, 817] width 36 height 21
click at [799, 171] on span "96" at bounding box center [802, 178] width 13 height 14
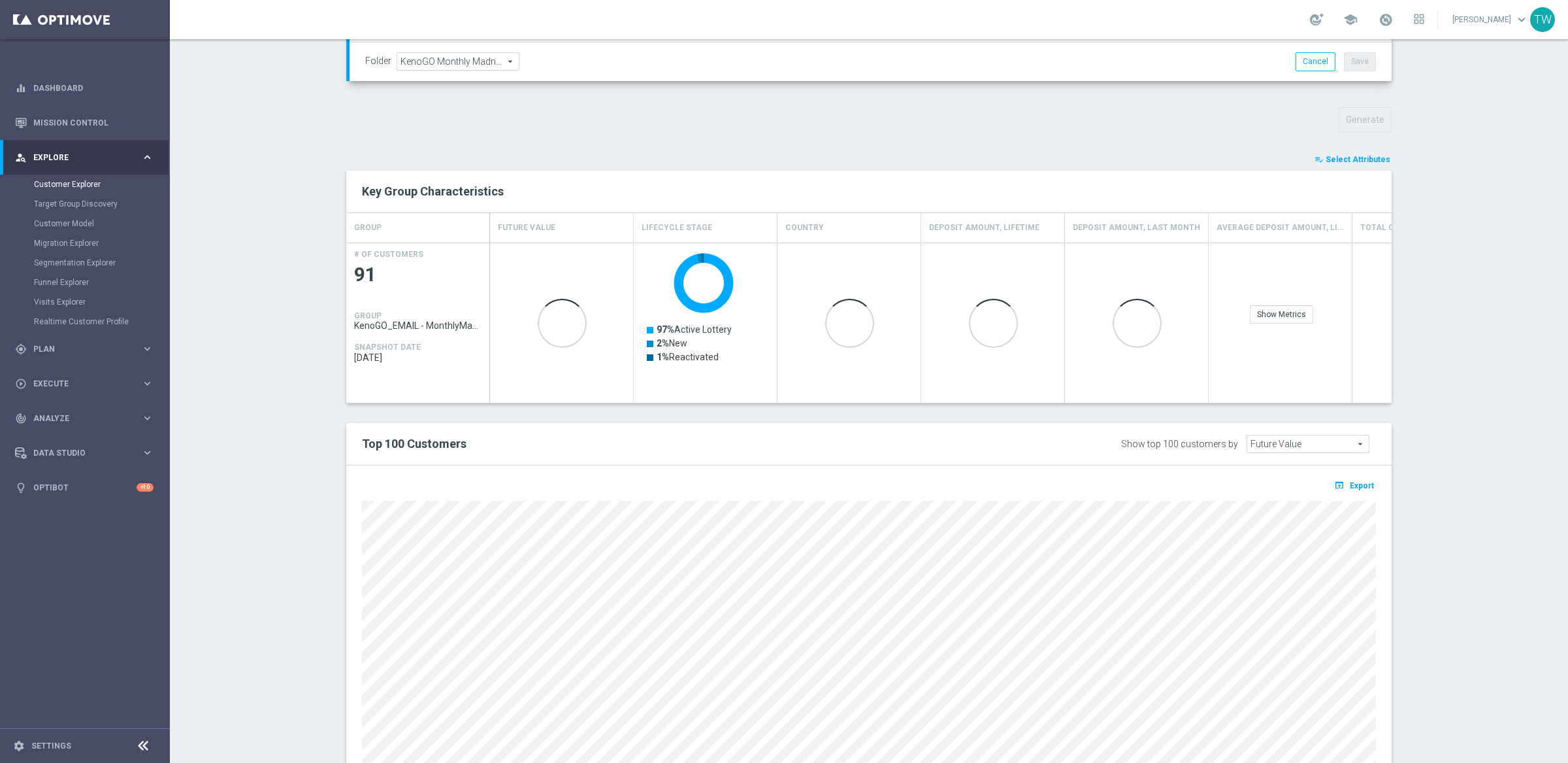
scroll to position [420, 0]
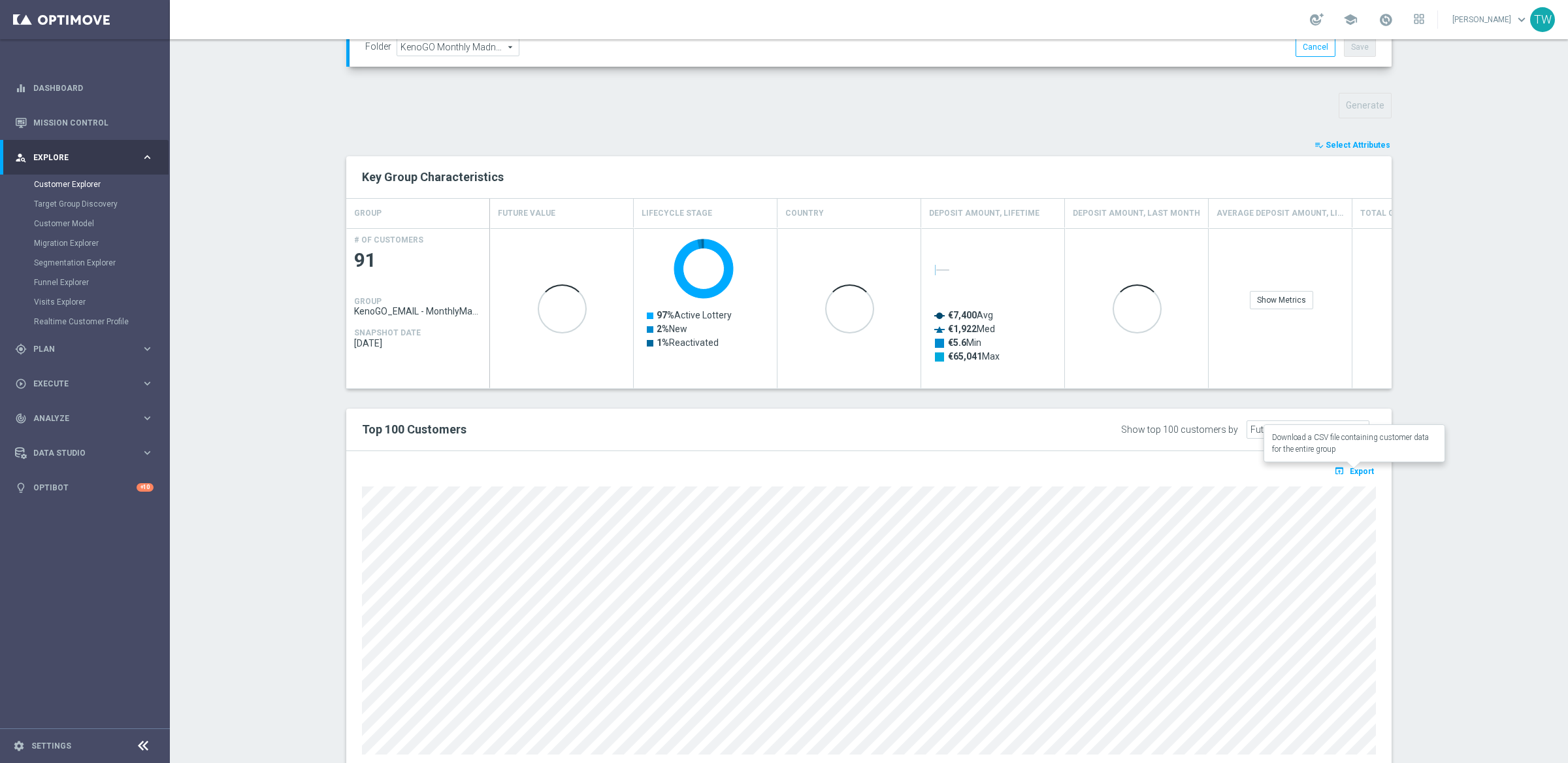
click at [922, 470] on span "Export" at bounding box center [1362, 471] width 24 height 9
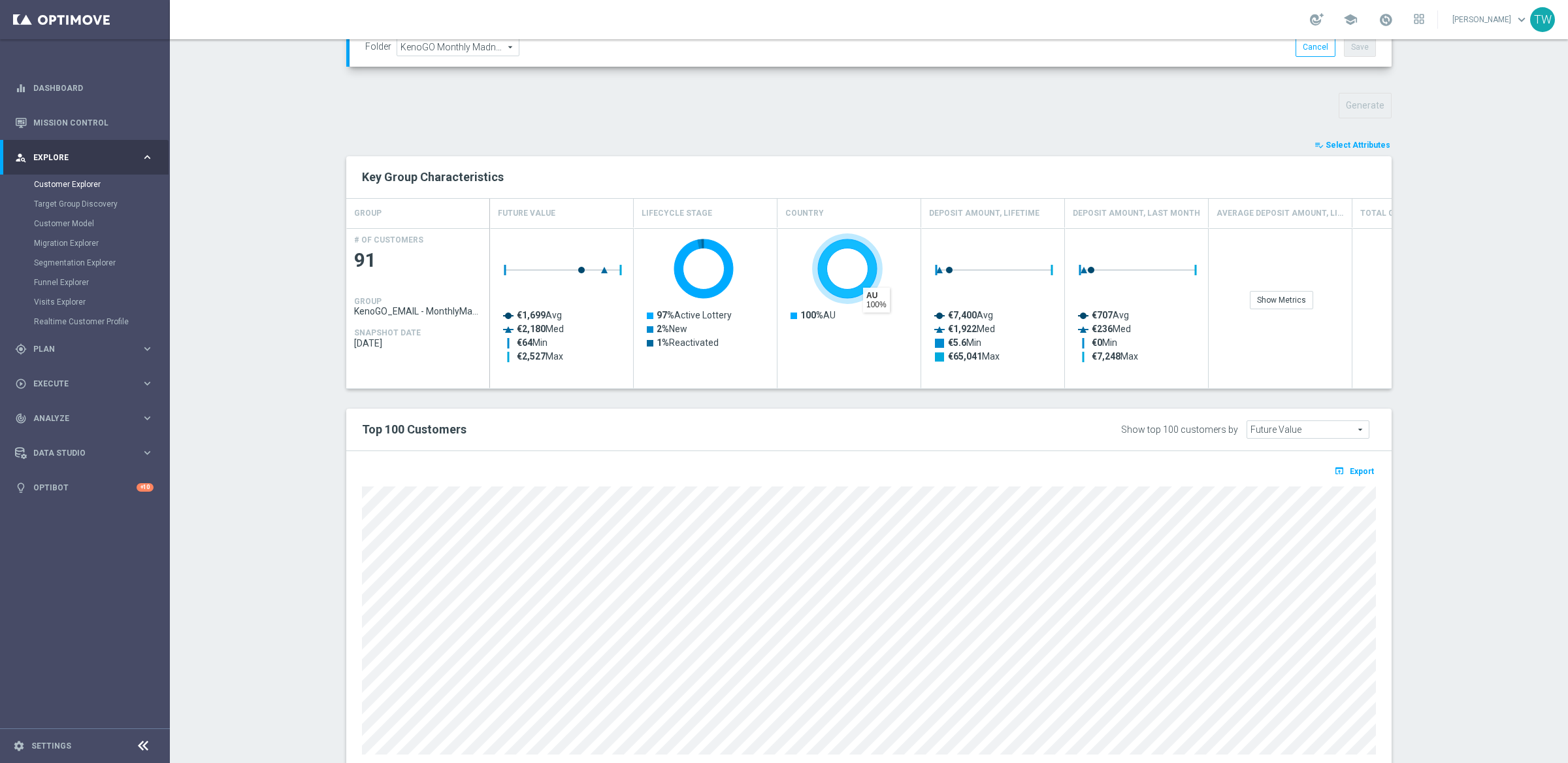
scroll to position [0, 0]
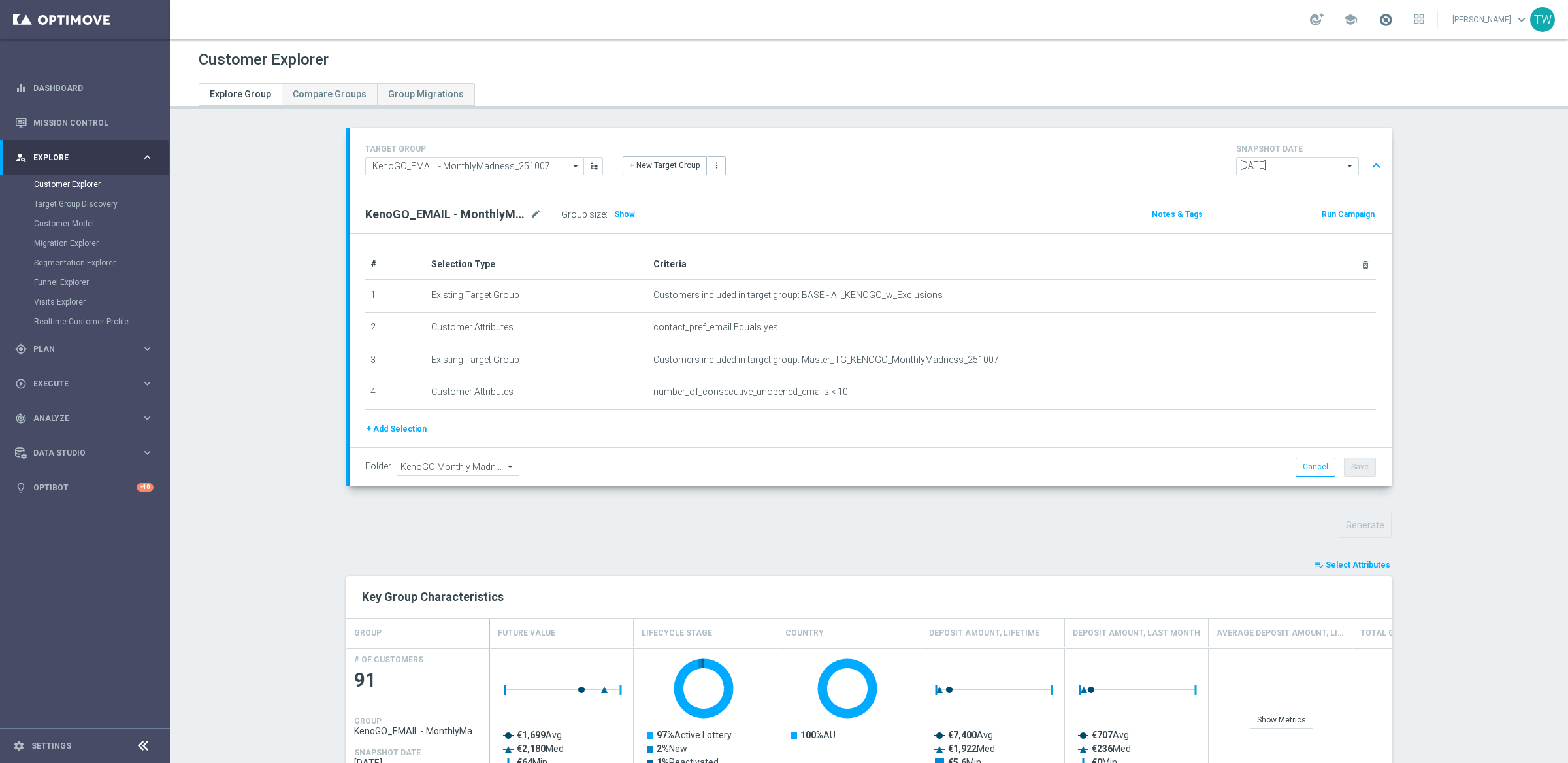
click at [922, 23] on span at bounding box center [1386, 19] width 14 height 14
drag, startPoint x: 1408, startPoint y: 22, endPoint x: 1371, endPoint y: 17, distance: 37.3
click at [922, 22] on span at bounding box center [1386, 19] width 14 height 14
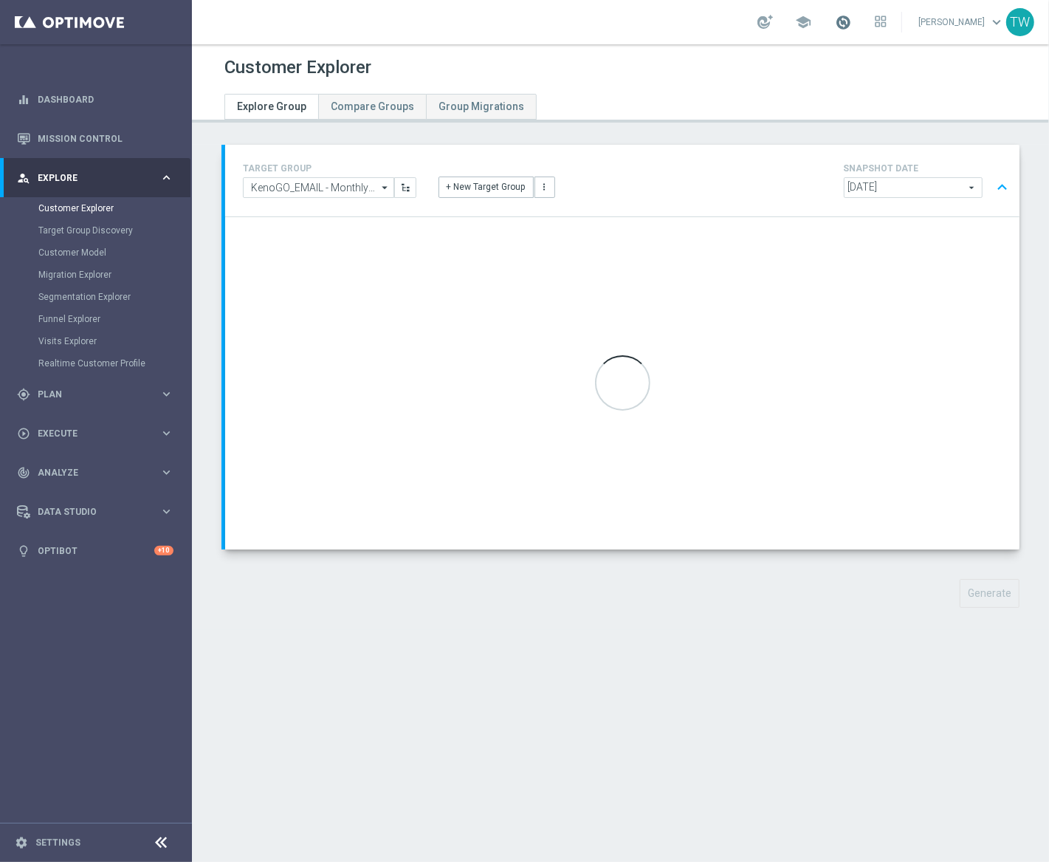
click at [851, 26] on span at bounding box center [843, 22] width 16 height 16
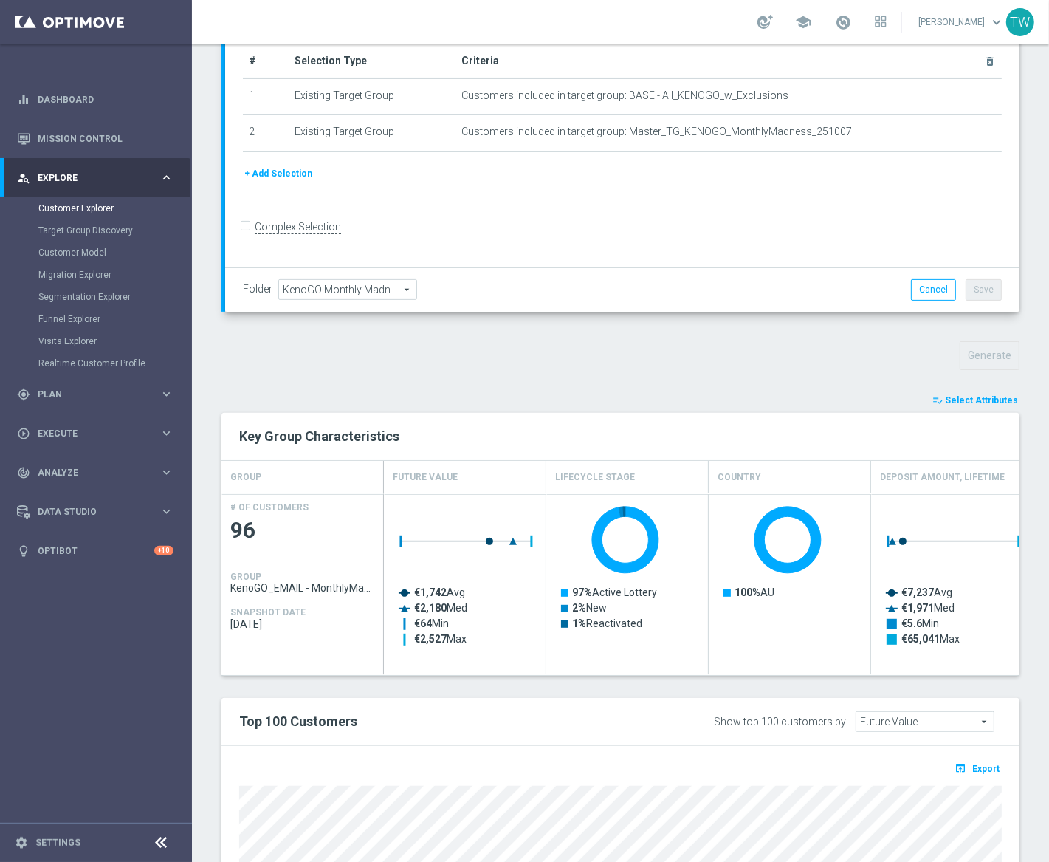
scroll to position [343, 0]
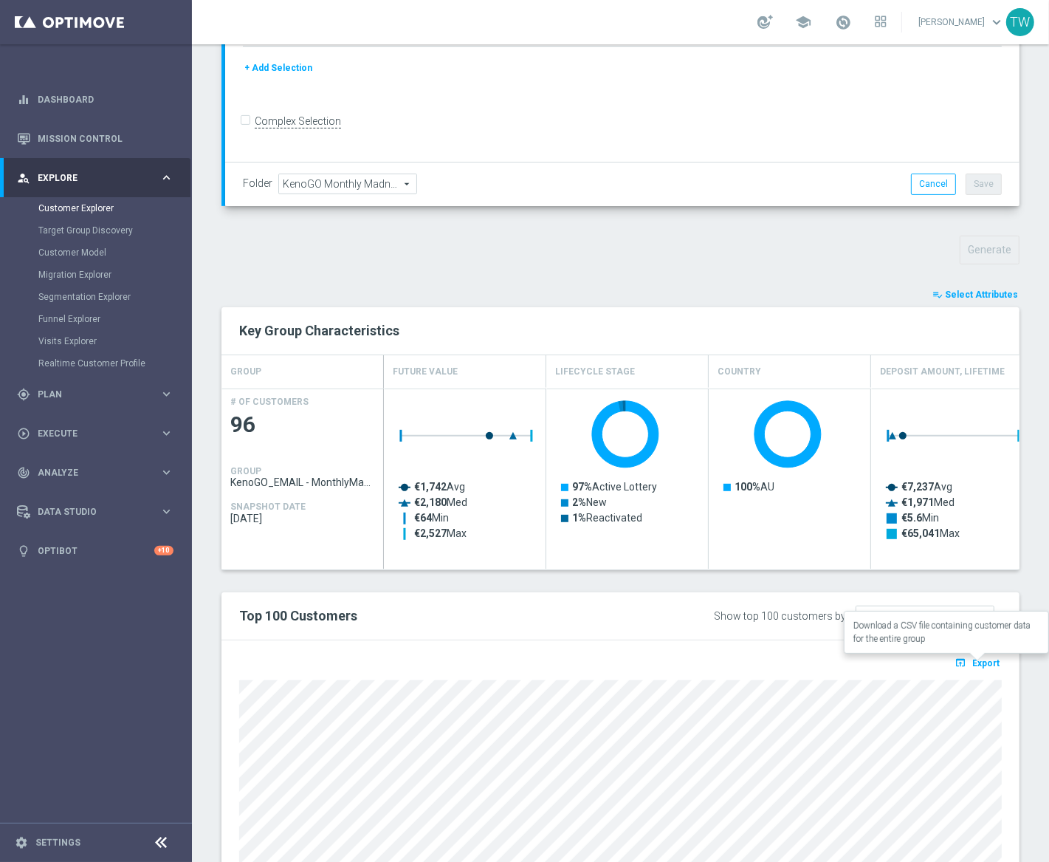
click at [986, 665] on span "Export" at bounding box center [986, 663] width 27 height 10
